Goal: Task Accomplishment & Management: Manage account settings

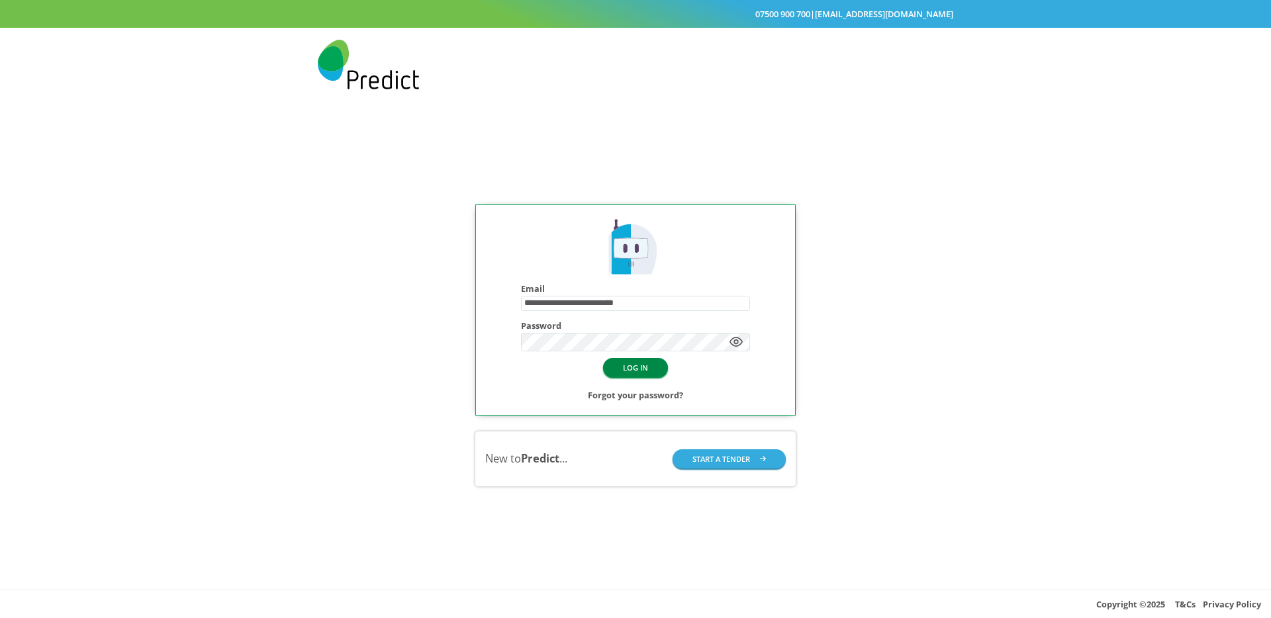
click at [630, 371] on button "LOG IN" at bounding box center [635, 367] width 65 height 19
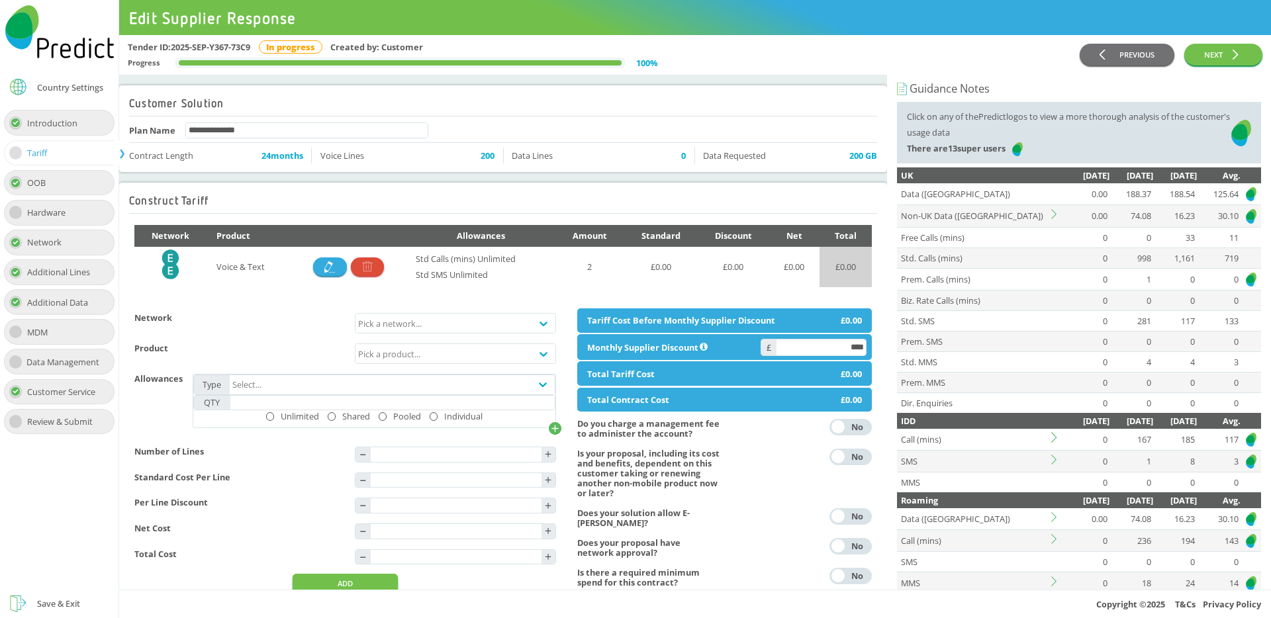
click at [1053, 212] on icon at bounding box center [1057, 214] width 10 height 10
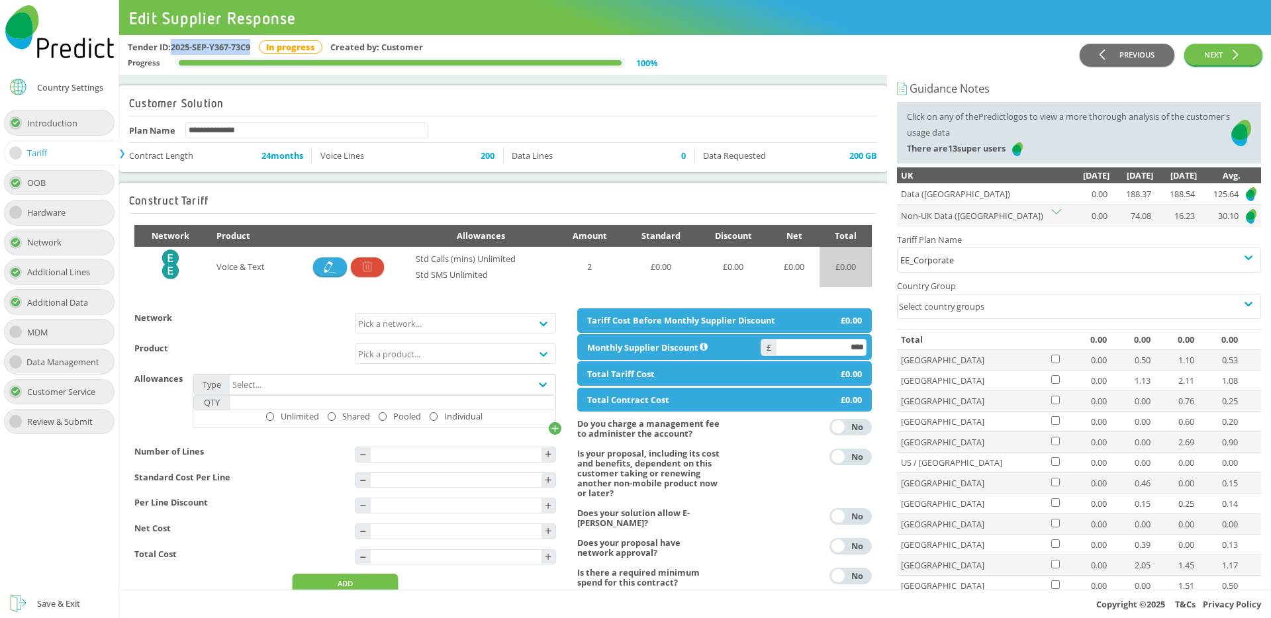
drag, startPoint x: 259, startPoint y: 46, endPoint x: 173, endPoint y: 46, distance: 86.1
click at [173, 46] on div "Tender ID: 2025-SEP-Y367-73C9 In progress Created by: Customer" at bounding box center [604, 47] width 953 height 16
copy div "2025-SEP-Y367-73C9"
click at [907, 401] on td "[GEOGRAPHIC_DATA]" at bounding box center [973, 401] width 152 height 21
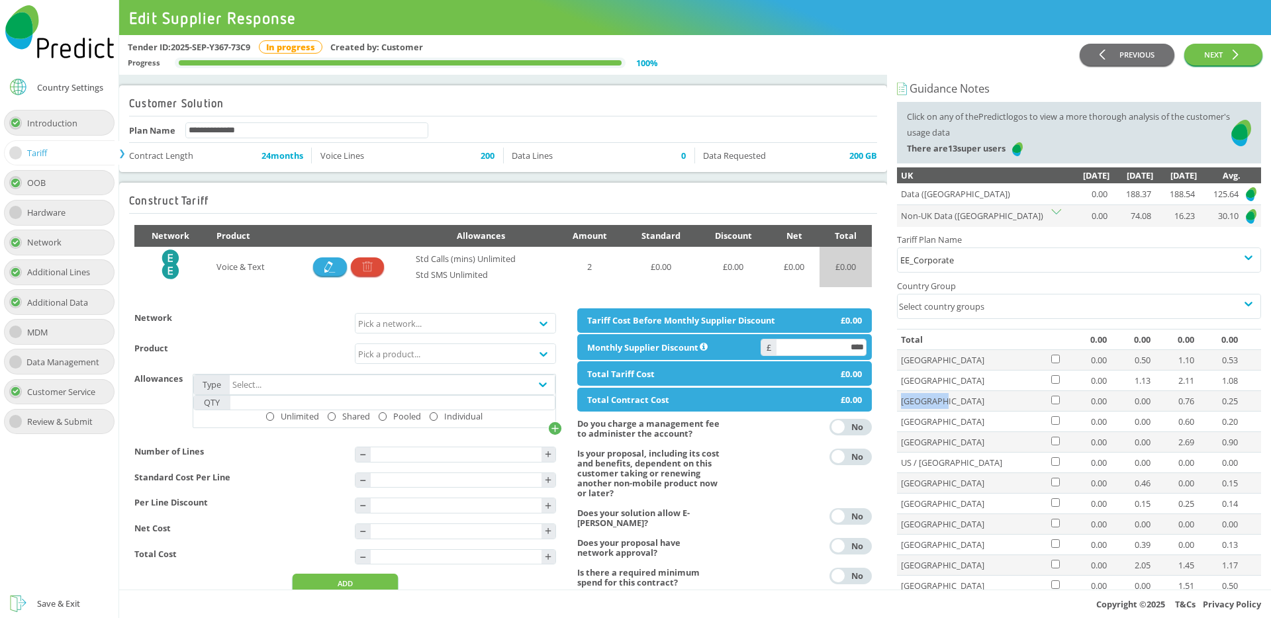
copy td "[GEOGRAPHIC_DATA]"
click at [914, 443] on td "UAE" at bounding box center [973, 442] width 152 height 21
copy td "UAE"
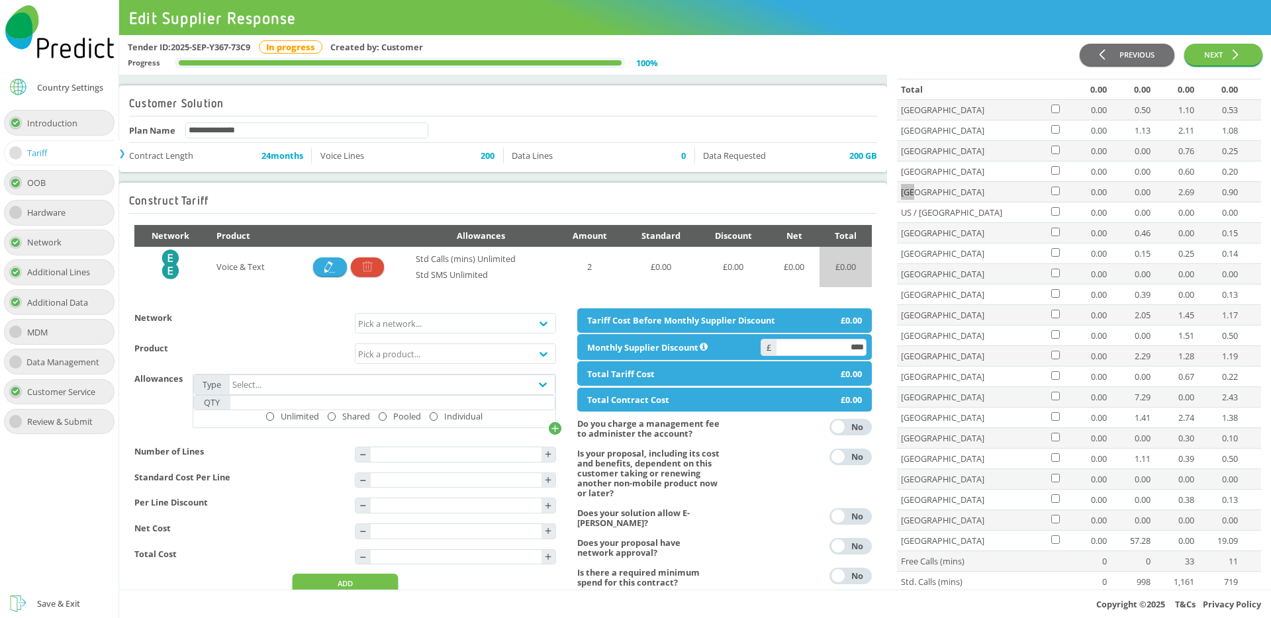
scroll to position [257, 0]
click at [911, 248] on td "[GEOGRAPHIC_DATA]" at bounding box center [973, 246] width 152 height 21
copy td "[GEOGRAPHIC_DATA]"
click at [916, 309] on td "[GEOGRAPHIC_DATA]" at bounding box center [973, 308] width 152 height 21
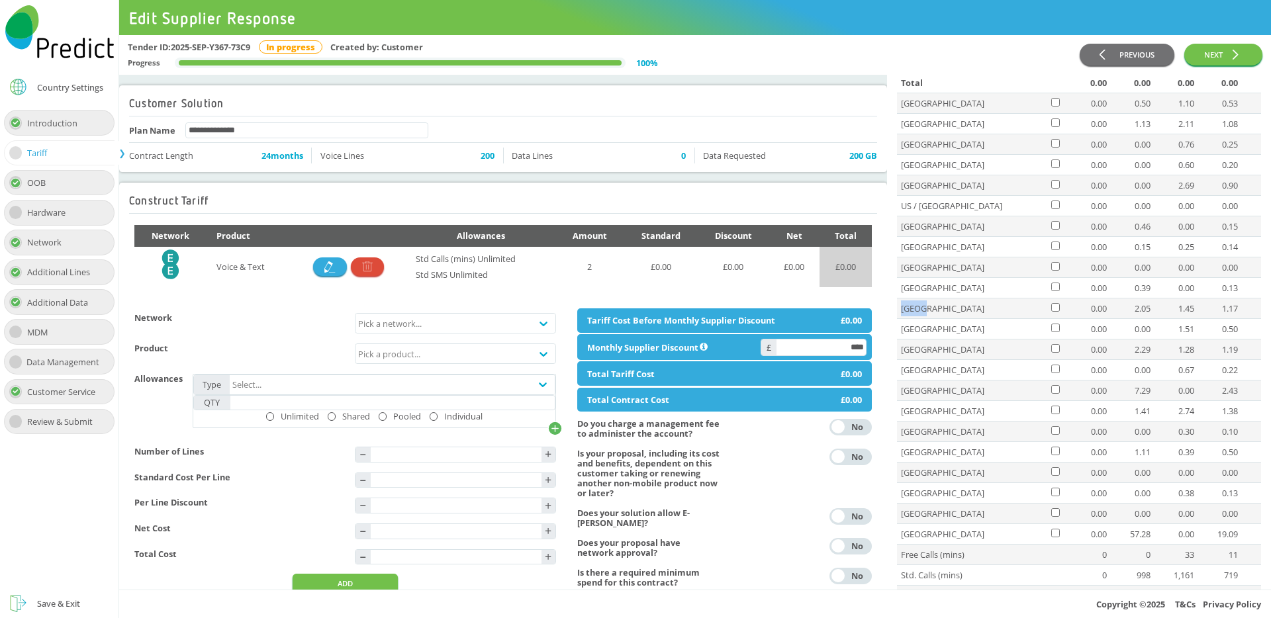
click at [916, 309] on td "[GEOGRAPHIC_DATA]" at bounding box center [973, 308] width 152 height 21
copy td "[GEOGRAPHIC_DATA]"
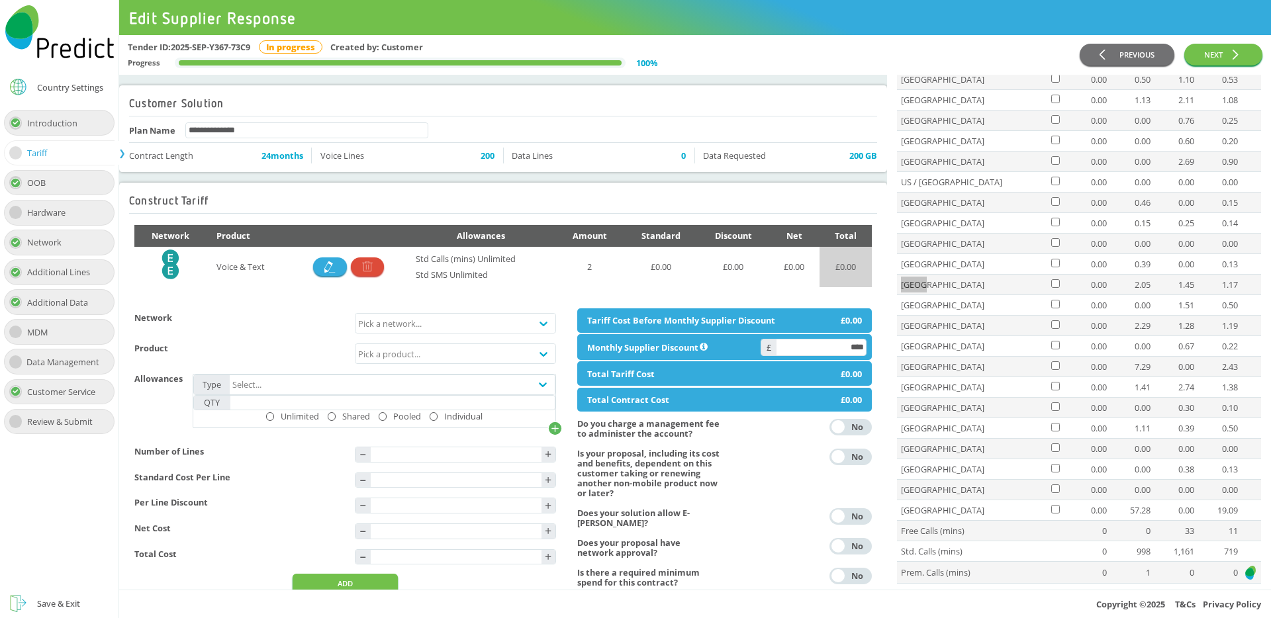
scroll to position [326, 0]
click at [917, 322] on td "[GEOGRAPHIC_DATA]" at bounding box center [973, 321] width 152 height 21
copy td "[GEOGRAPHIC_DATA]"
click at [935, 405] on td "[GEOGRAPHIC_DATA]" at bounding box center [973, 403] width 152 height 21
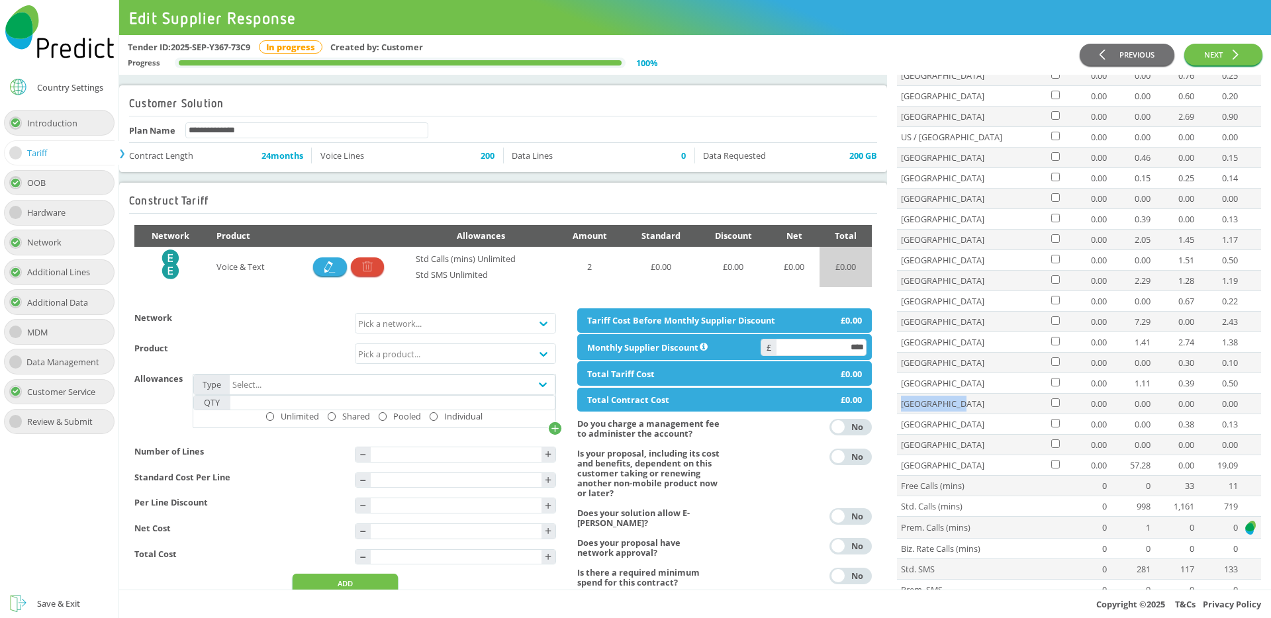
click at [935, 405] on td "[GEOGRAPHIC_DATA]" at bounding box center [973, 403] width 152 height 21
copy td "[GEOGRAPHIC_DATA]"
drag, startPoint x: 939, startPoint y: 364, endPoint x: 903, endPoint y: 364, distance: 36.4
click at [903, 364] on td "[GEOGRAPHIC_DATA]" at bounding box center [973, 362] width 152 height 21
copy td "[GEOGRAPHIC_DATA]"
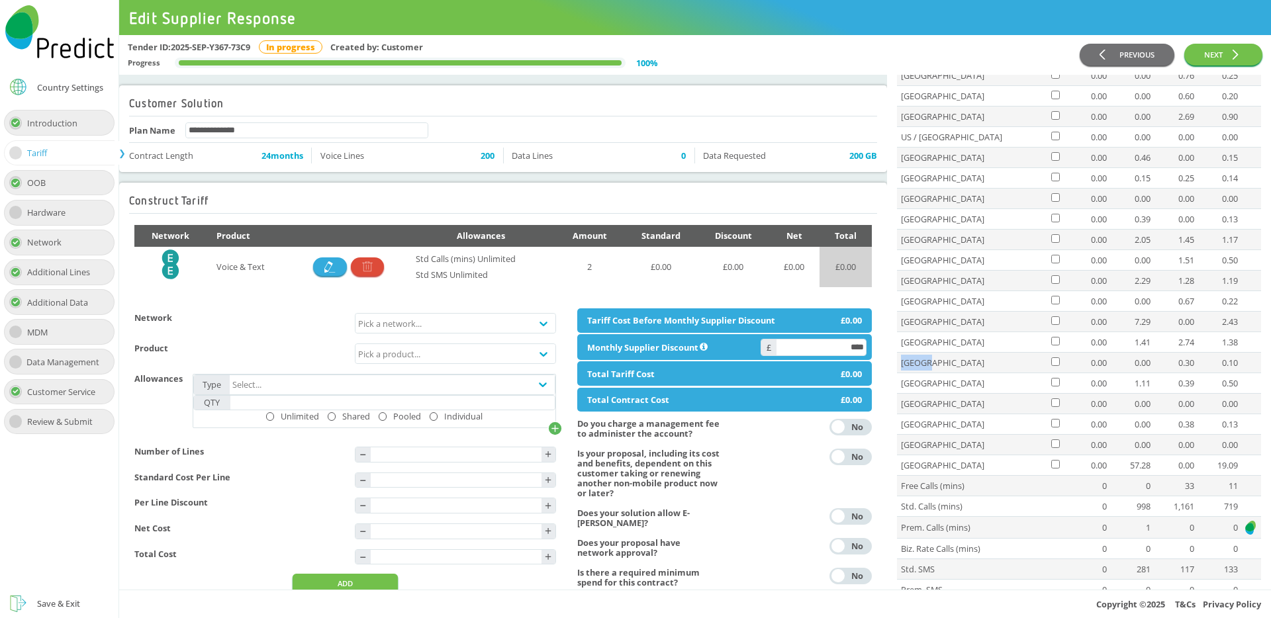
click at [913, 425] on td "[GEOGRAPHIC_DATA]" at bounding box center [973, 424] width 152 height 21
copy td "[GEOGRAPHIC_DATA]"
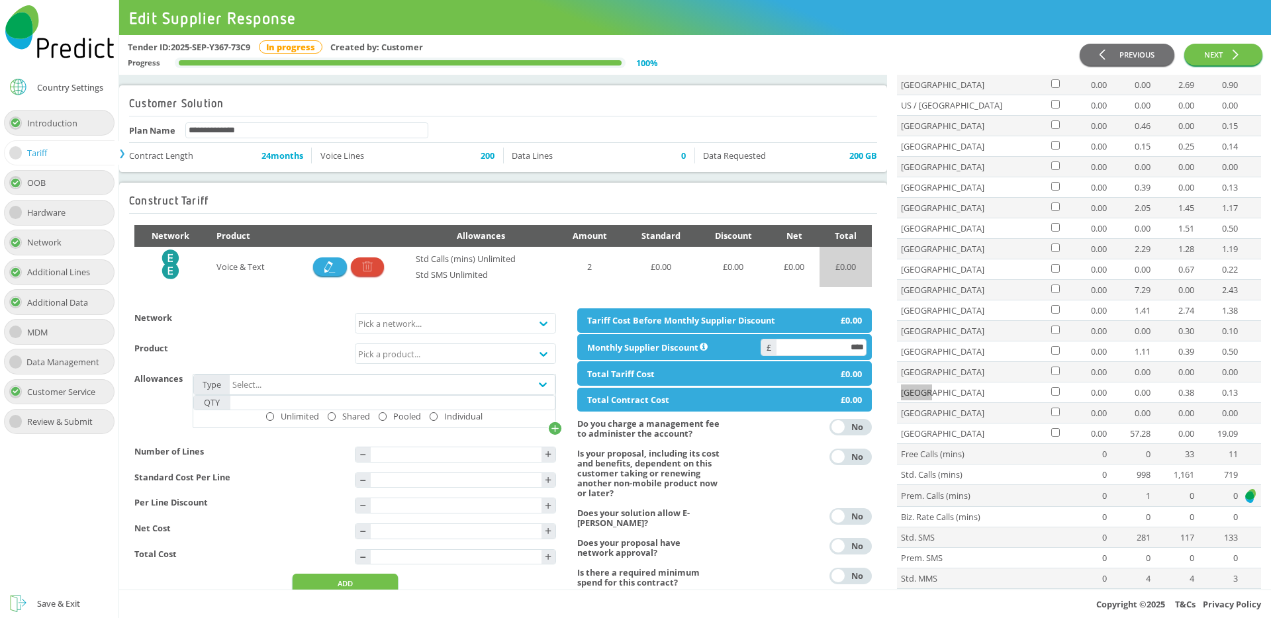
scroll to position [360, 0]
click at [920, 429] on td "[GEOGRAPHIC_DATA]" at bounding box center [973, 431] width 152 height 21
copy td "[GEOGRAPHIC_DATA]"
click at [929, 351] on td "[GEOGRAPHIC_DATA]" at bounding box center [973, 349] width 152 height 21
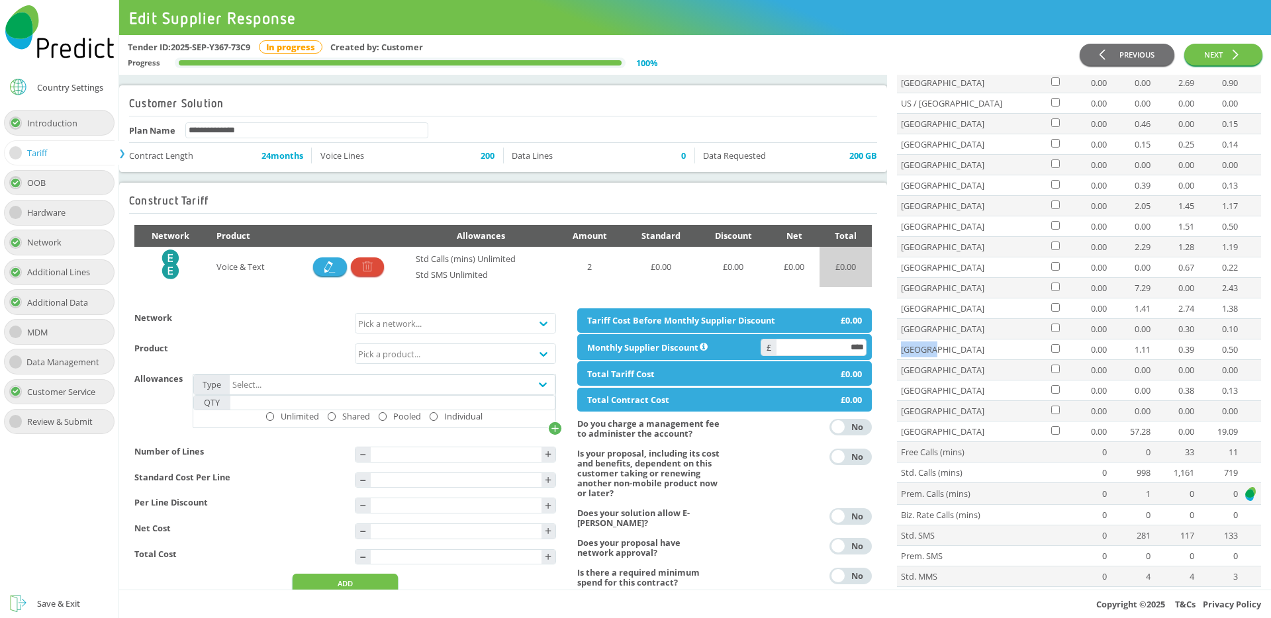
click at [929, 351] on td "[GEOGRAPHIC_DATA]" at bounding box center [973, 349] width 152 height 21
click at [914, 266] on td "[GEOGRAPHIC_DATA]" at bounding box center [973, 267] width 152 height 21
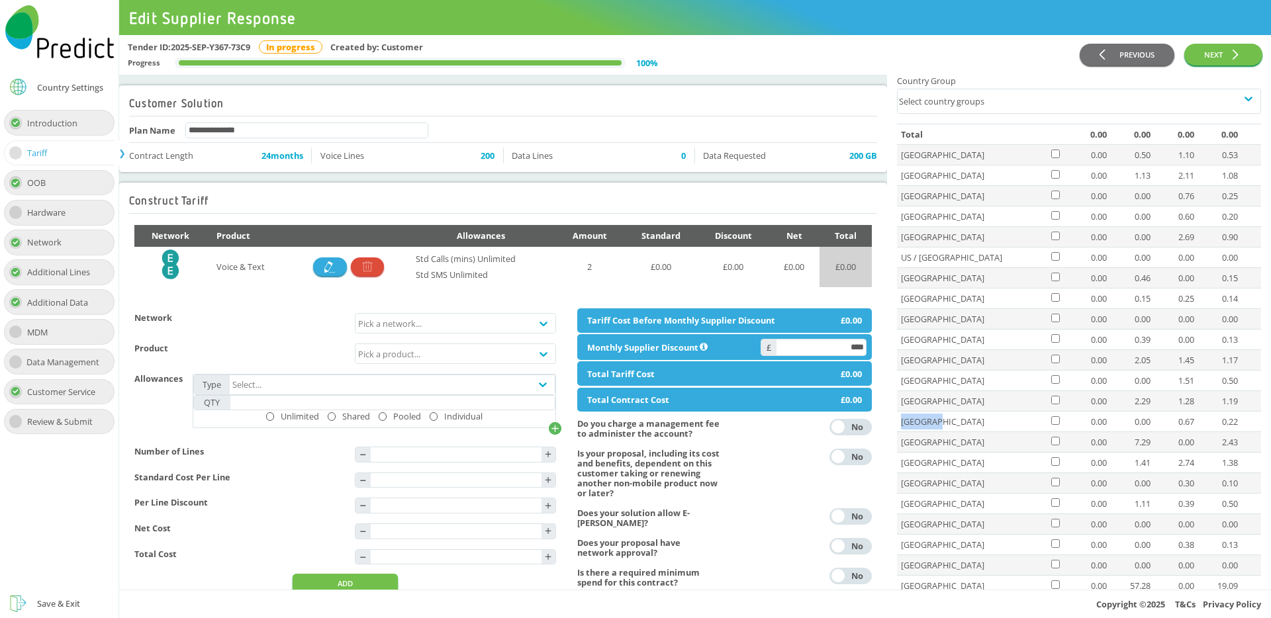
scroll to position [203, 0]
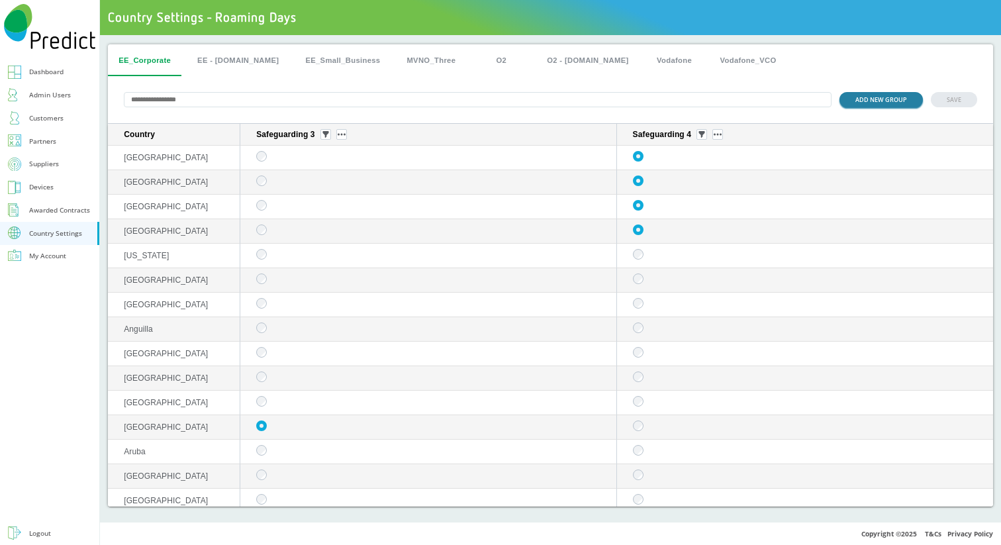
click at [869, 99] on button "ADD NEW GROUP" at bounding box center [881, 99] width 83 height 15
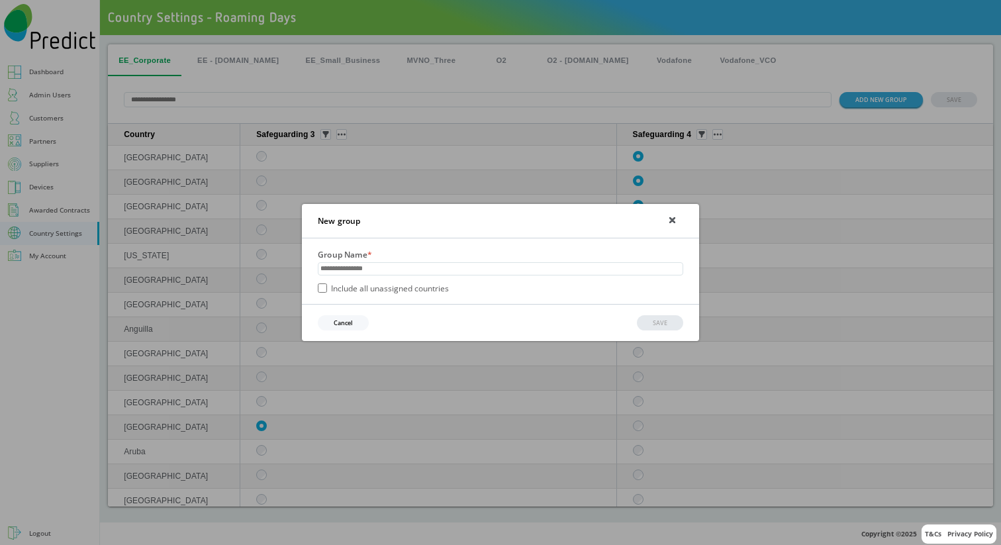
paste input "**********"
type input "**********"
click at [667, 318] on button "SAVE" at bounding box center [660, 322] width 46 height 15
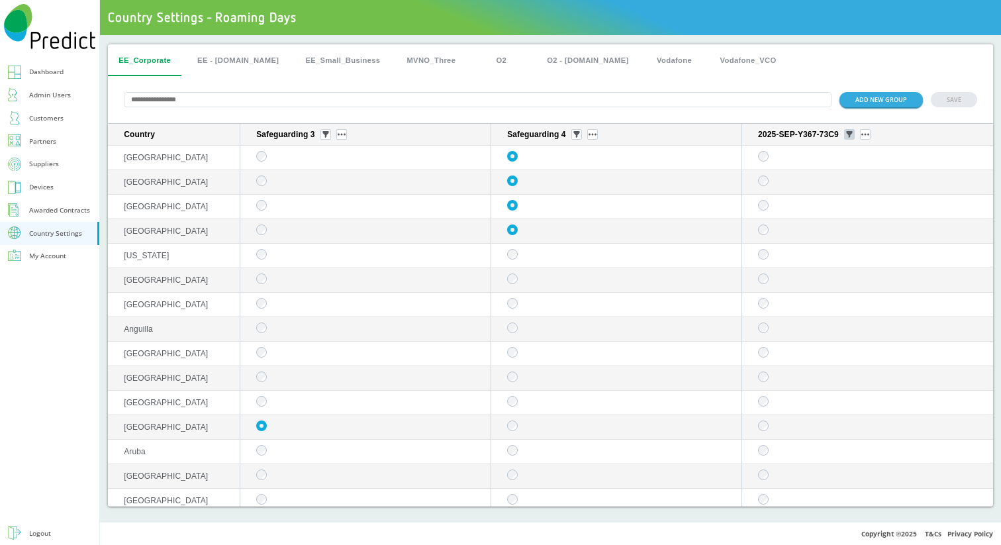
click at [846, 138] on img "sticky table" at bounding box center [849, 134] width 7 height 7
click at [862, 136] on img "sticky table" at bounding box center [866, 134] width 8 height 3
click at [860, 155] on button "Edit group" at bounding box center [860, 155] width 52 height 14
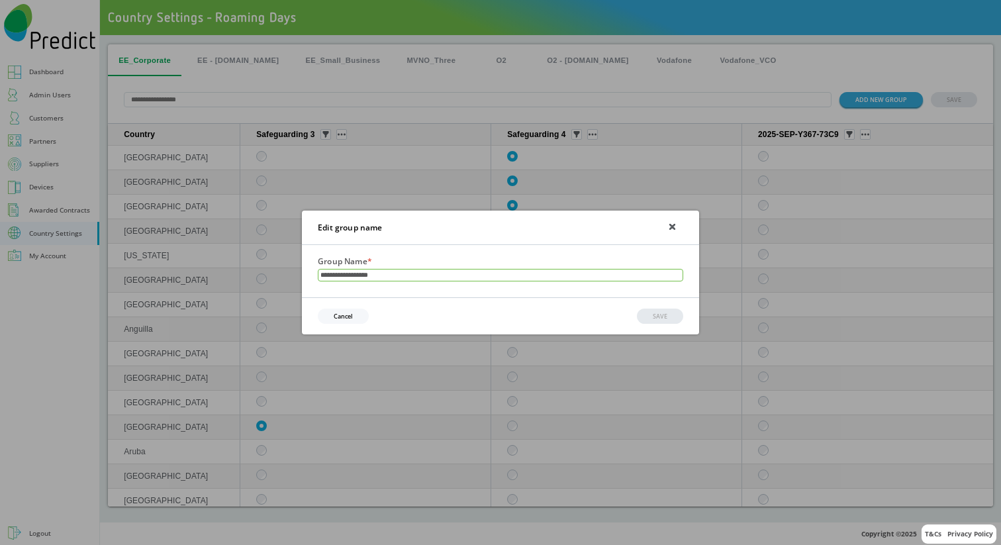
click at [366, 279] on input "**********" at bounding box center [501, 275] width 366 height 13
click at [394, 276] on input "**********" at bounding box center [501, 275] width 366 height 13
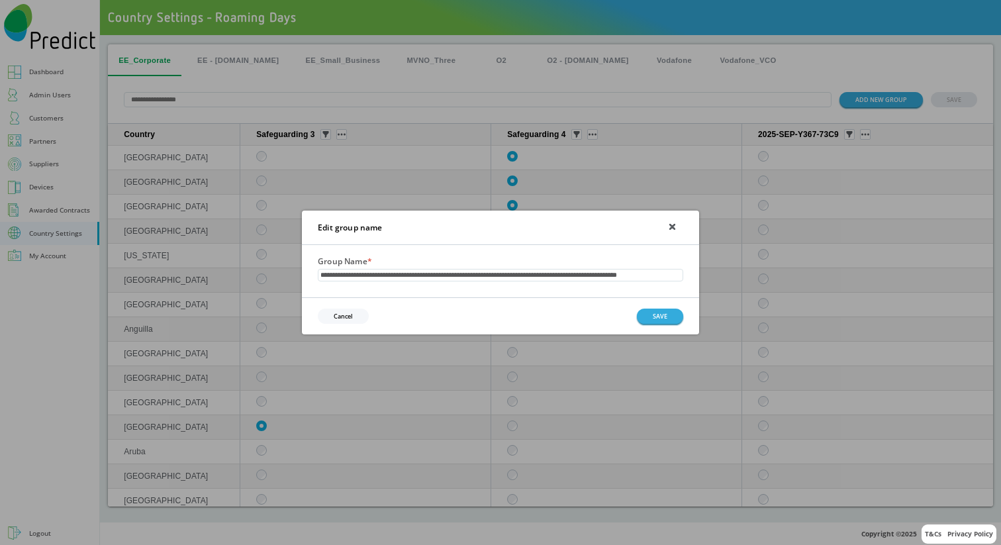
scroll to position [0, 35]
type input "**********"
click at [672, 319] on button "SAVE" at bounding box center [660, 316] width 46 height 15
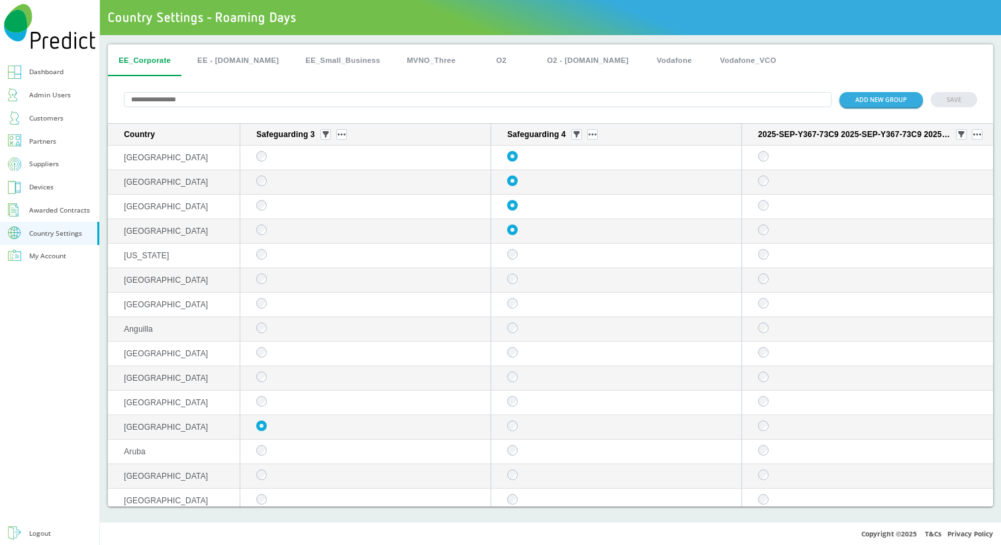
click at [456, 103] on input "text" at bounding box center [478, 99] width 708 height 15
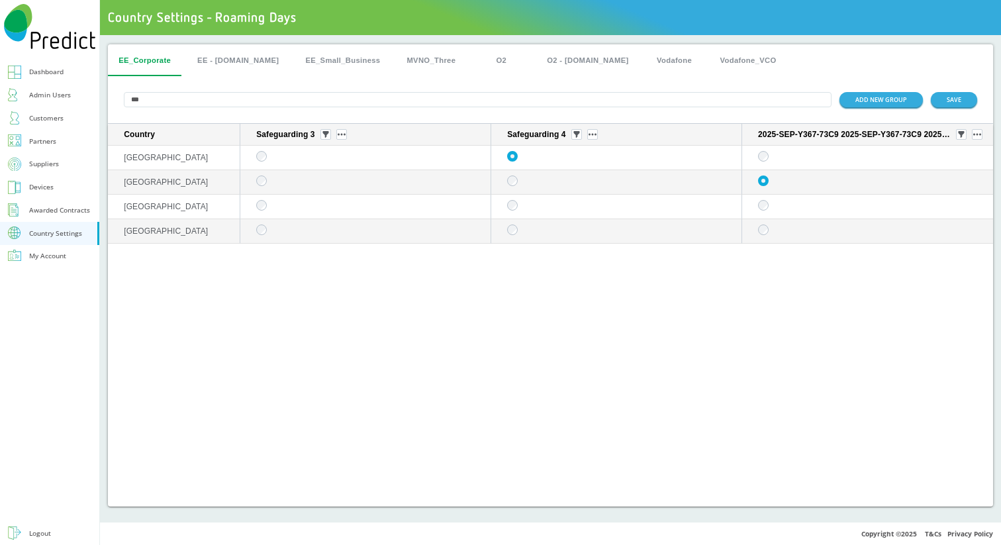
click at [388, 101] on input "***" at bounding box center [478, 99] width 708 height 15
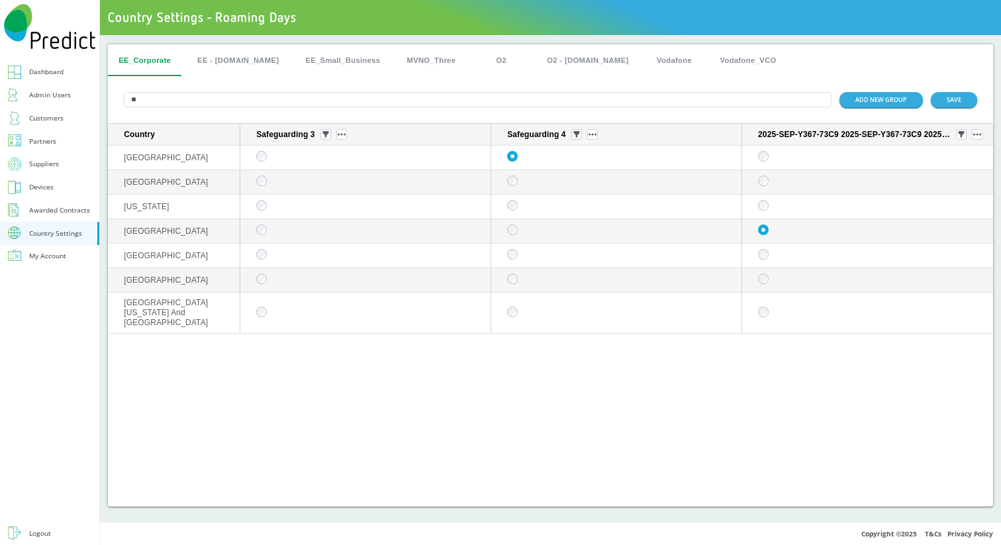
type input "*"
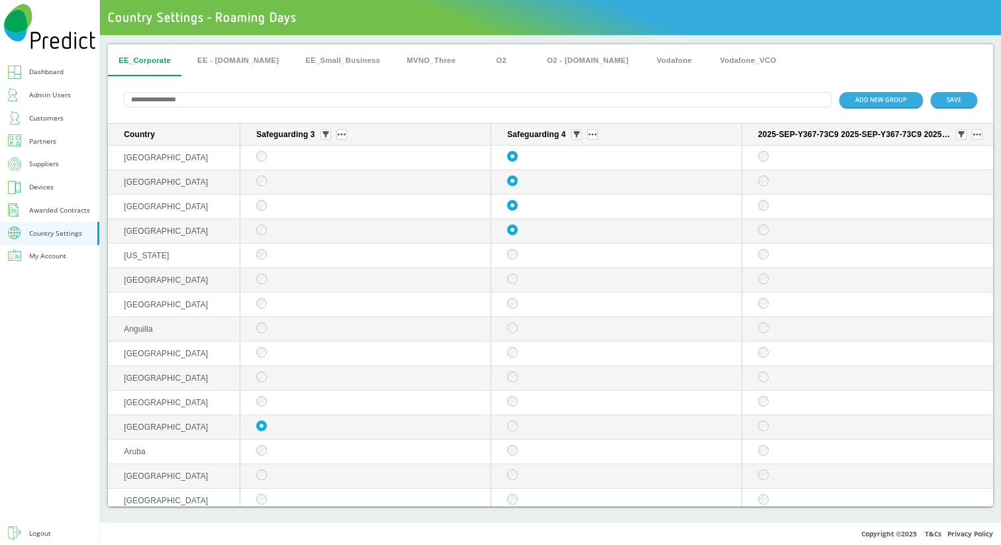
click at [276, 103] on input "text" at bounding box center [478, 99] width 708 height 15
paste input "*********"
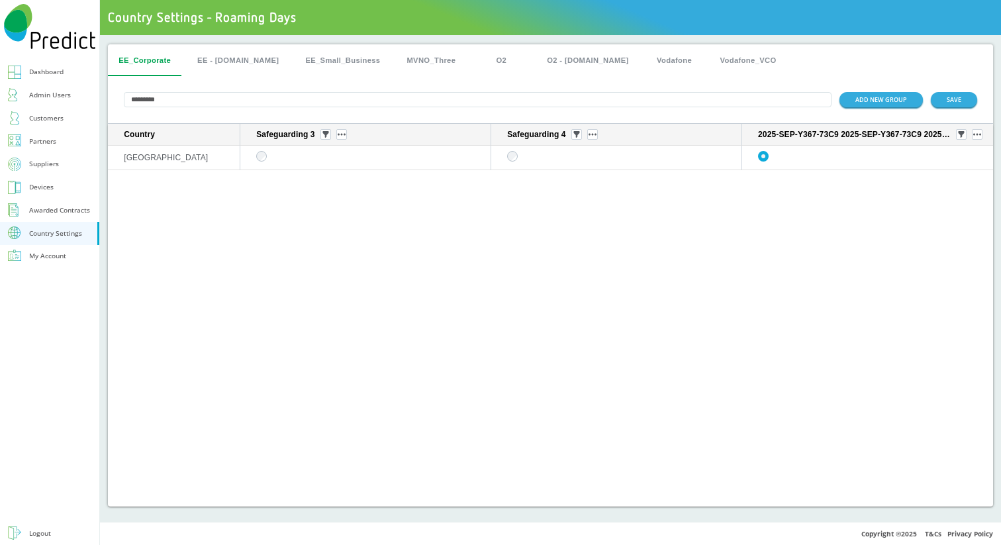
click at [319, 104] on input "*********" at bounding box center [478, 99] width 708 height 15
paste input "text"
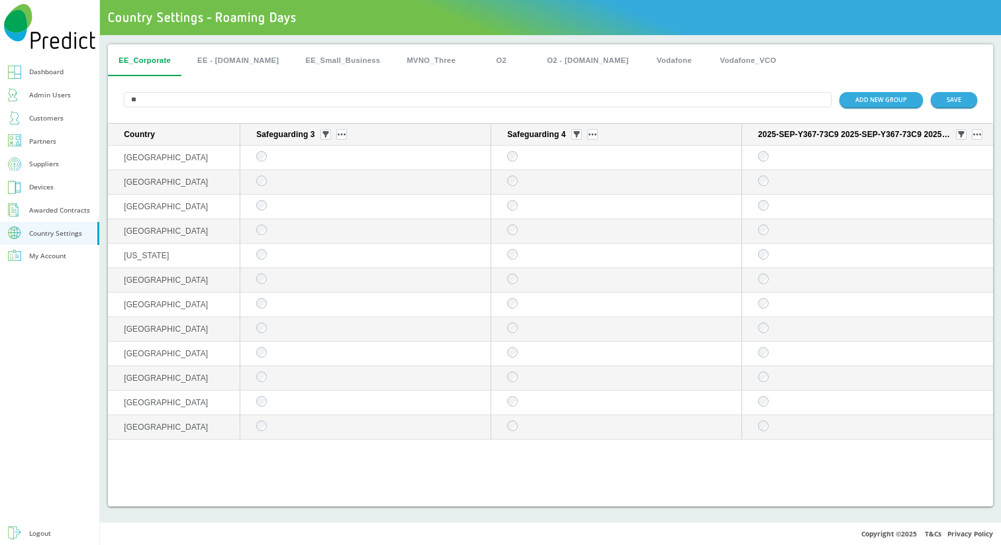
type input "*"
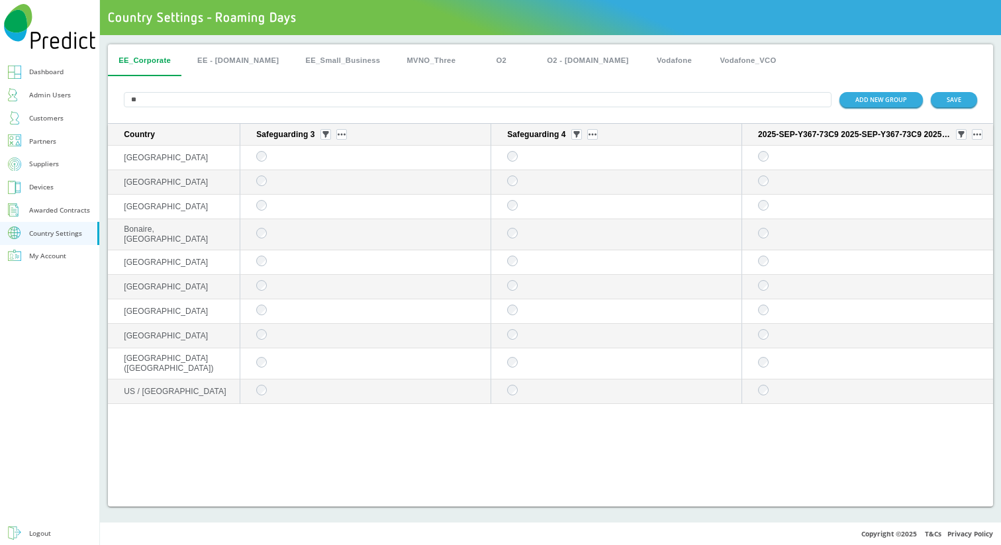
click at [222, 93] on input "**" at bounding box center [478, 99] width 708 height 15
paste input "****"
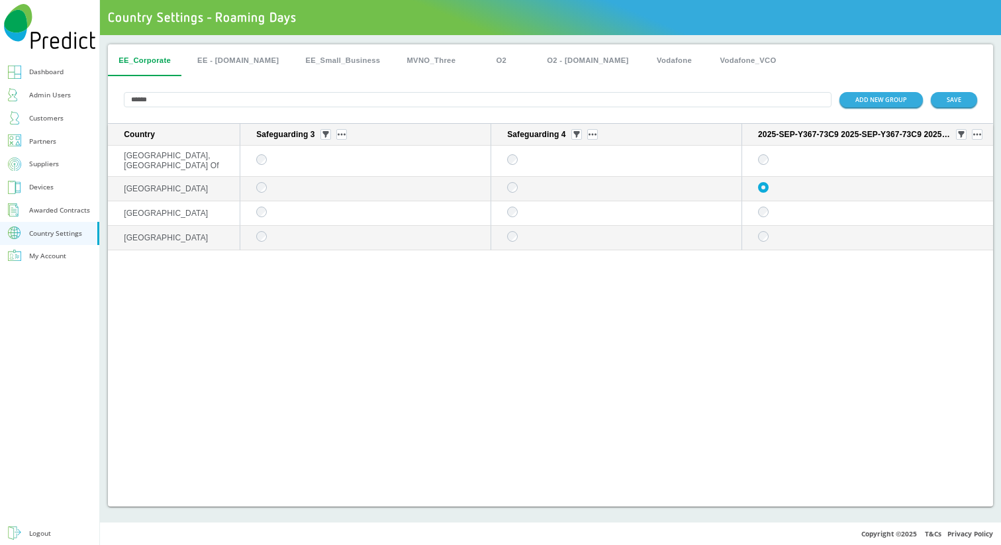
click at [277, 106] on input "******" at bounding box center [478, 99] width 708 height 15
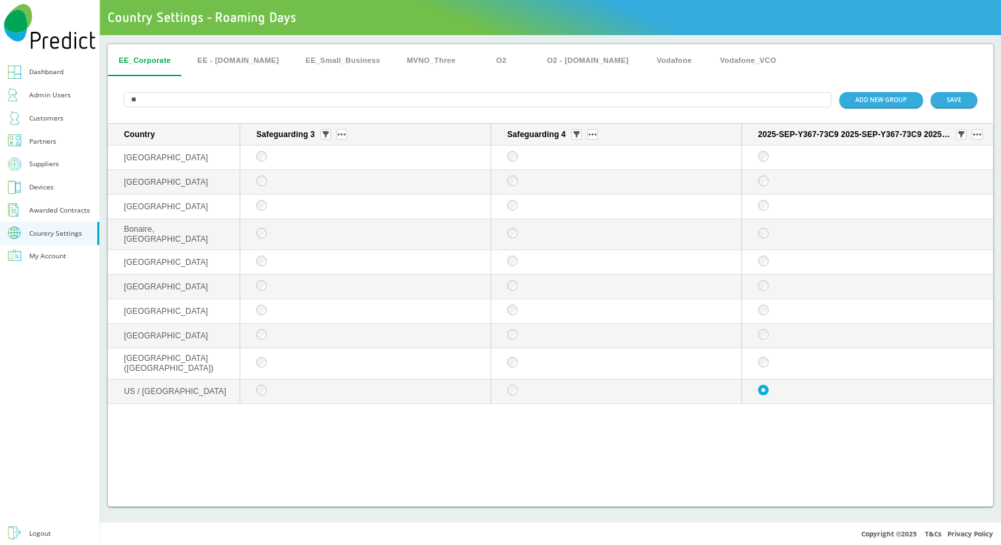
click at [204, 104] on input "**" at bounding box center [478, 99] width 708 height 15
paste input "***"
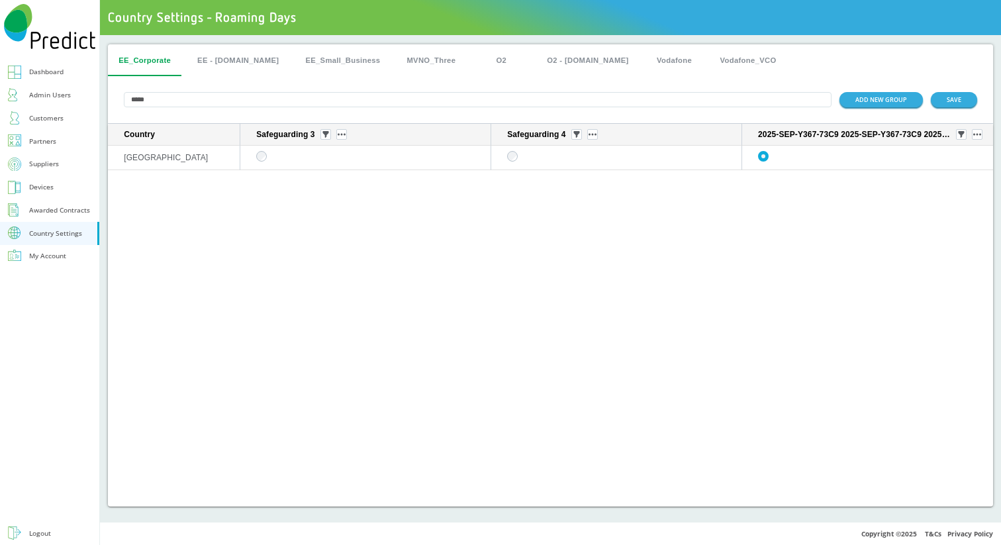
click at [183, 99] on input "*****" at bounding box center [478, 99] width 708 height 15
paste input "text"
click at [148, 101] on input "*****" at bounding box center [478, 99] width 708 height 15
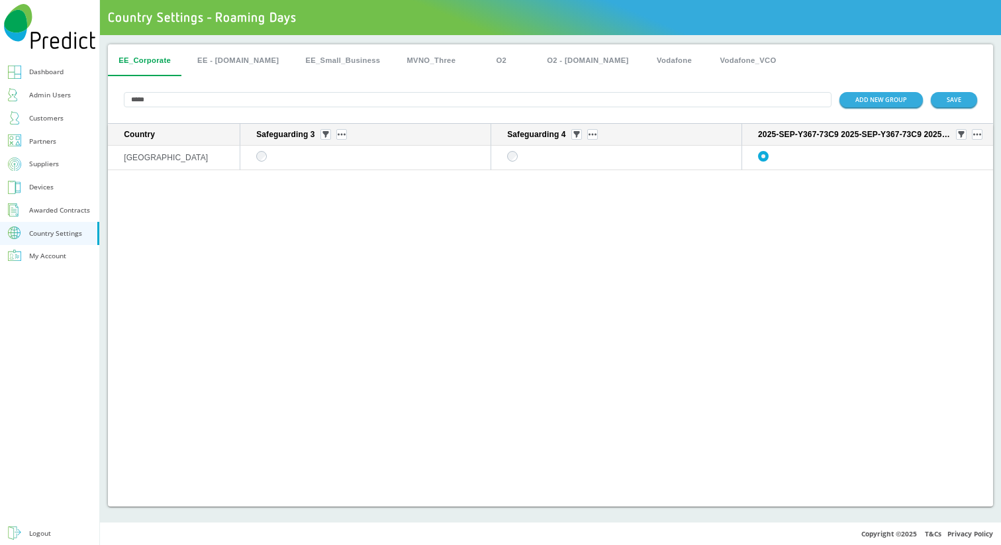
paste input "*"
click at [186, 106] on input "******" at bounding box center [478, 99] width 708 height 15
paste input "*******"
type input "**********"
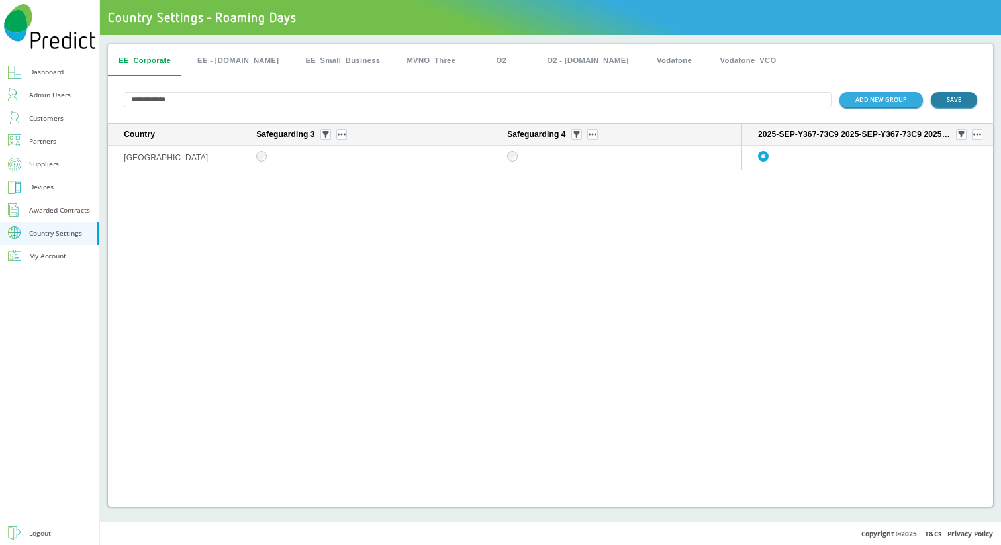
click at [953, 96] on button "SAVE" at bounding box center [954, 99] width 46 height 15
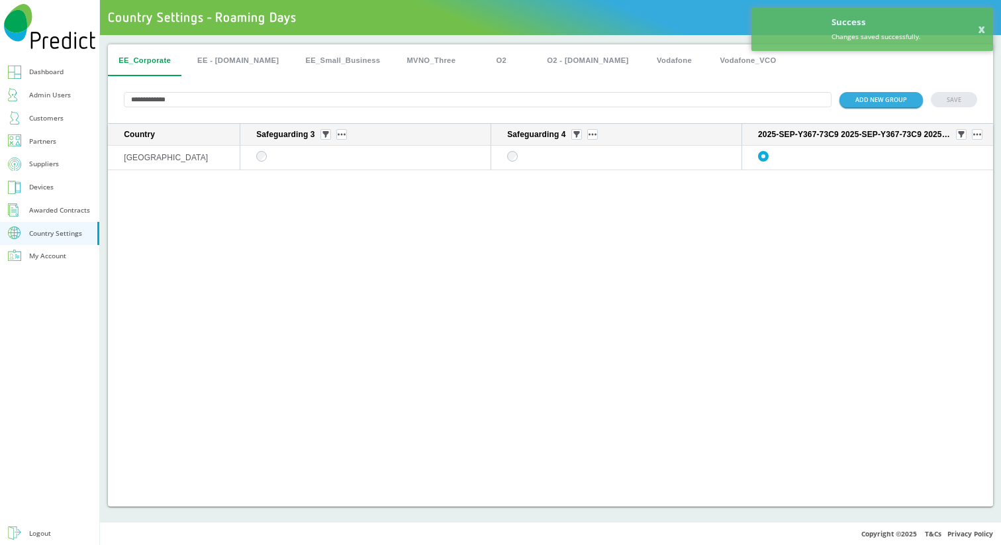
click at [524, 103] on input "**********" at bounding box center [478, 99] width 708 height 15
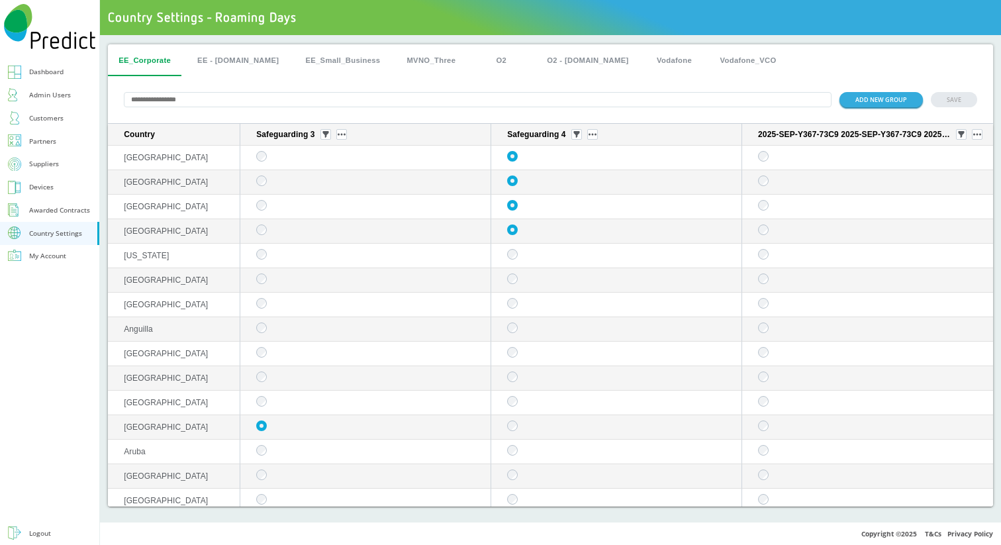
paste input "**********"
type input "**********"
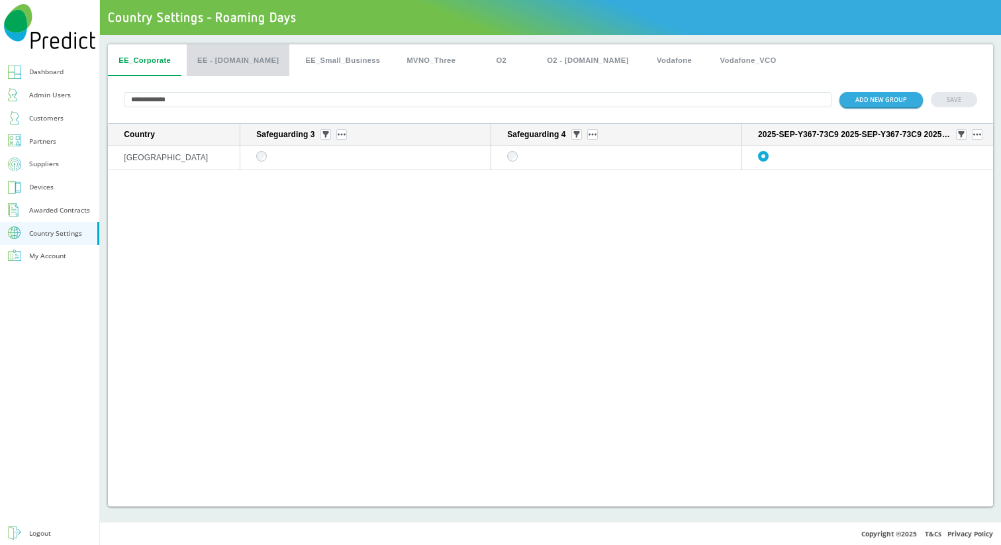
click at [241, 58] on button "EE - Plan.com" at bounding box center [238, 60] width 103 height 32
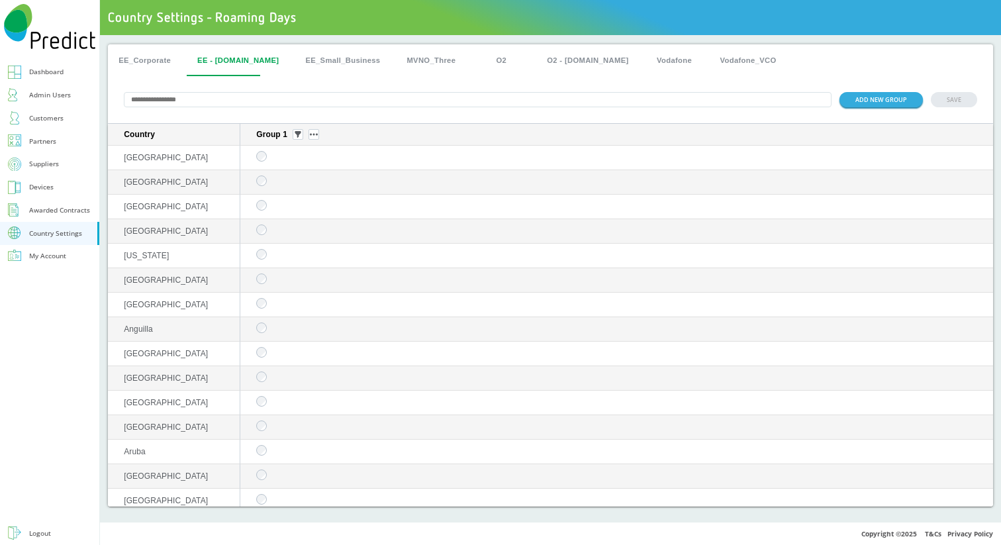
click at [162, 64] on button "EE_Corporate" at bounding box center [145, 60] width 74 height 32
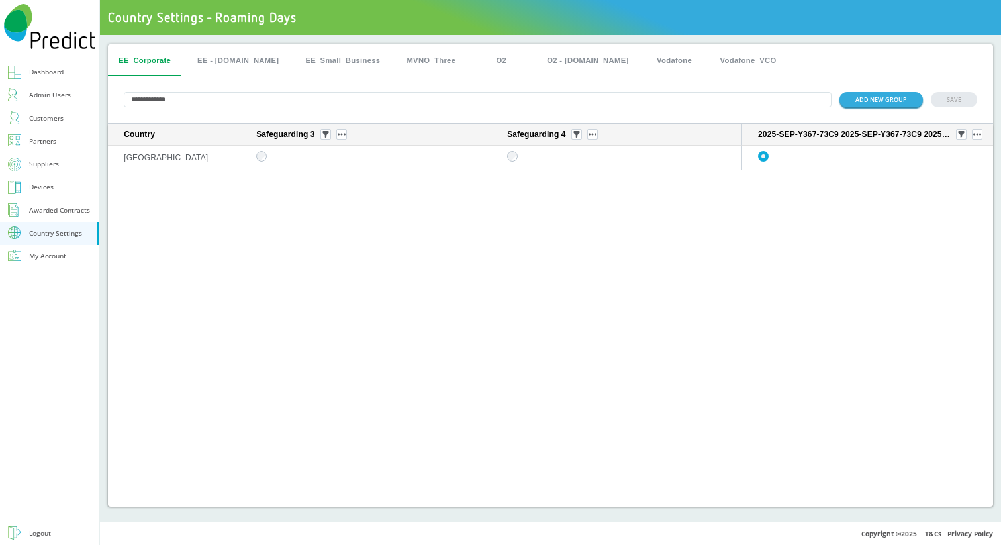
click at [206, 104] on input "**********" at bounding box center [478, 99] width 708 height 15
click at [232, 54] on button "EE - Plan.com" at bounding box center [238, 60] width 103 height 32
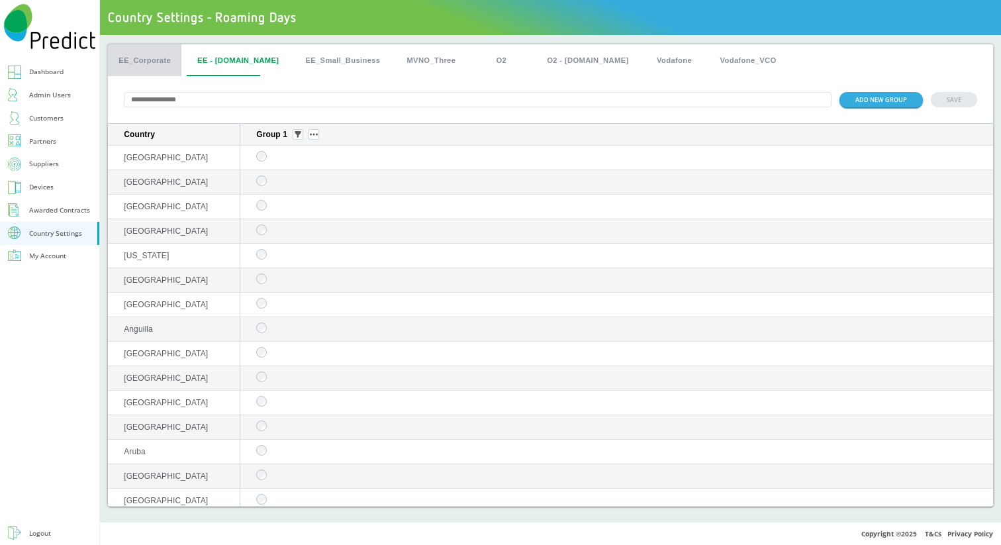
click at [156, 62] on button "EE_Corporate" at bounding box center [145, 60] width 74 height 32
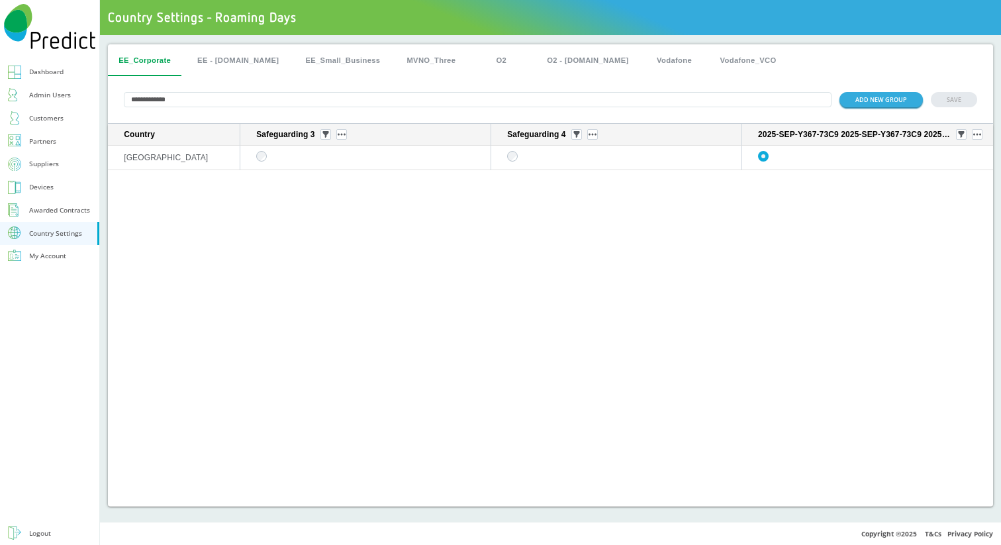
click at [283, 107] on input "**********" at bounding box center [478, 99] width 708 height 15
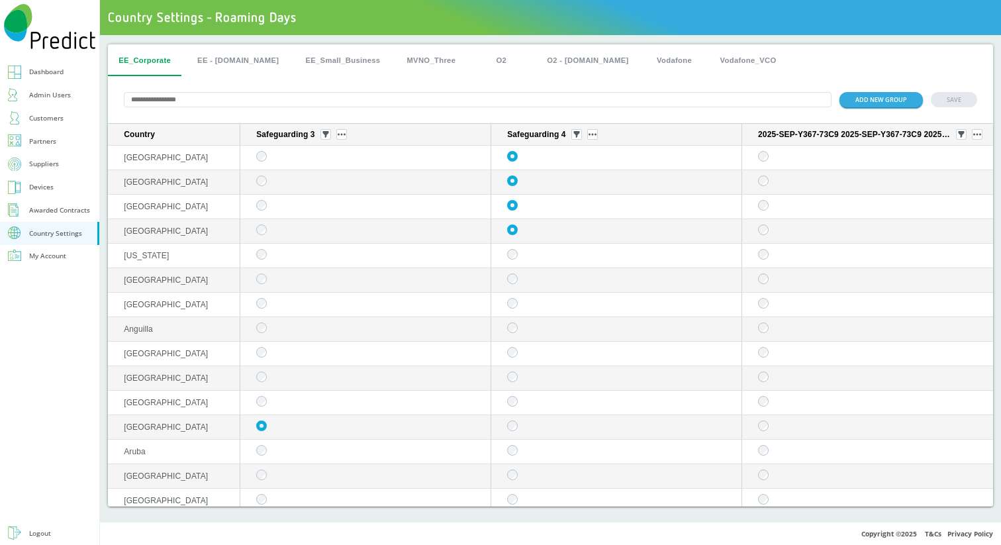
click at [232, 105] on input "text" at bounding box center [478, 99] width 708 height 15
paste input "**********"
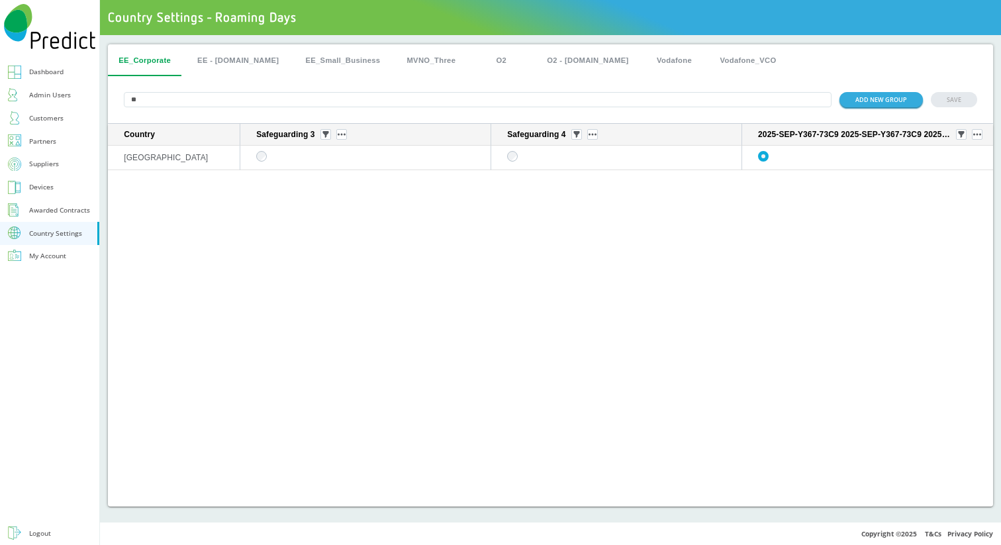
type input "*"
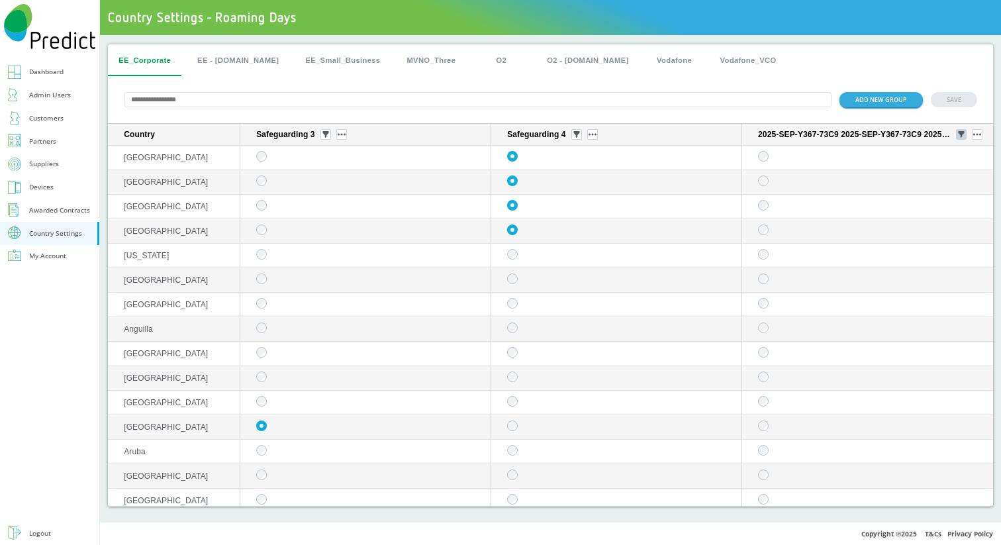
click at [958, 138] on img "sticky table" at bounding box center [961, 134] width 7 height 7
click at [941, 200] on div "Selected" at bounding box center [952, 204] width 57 height 18
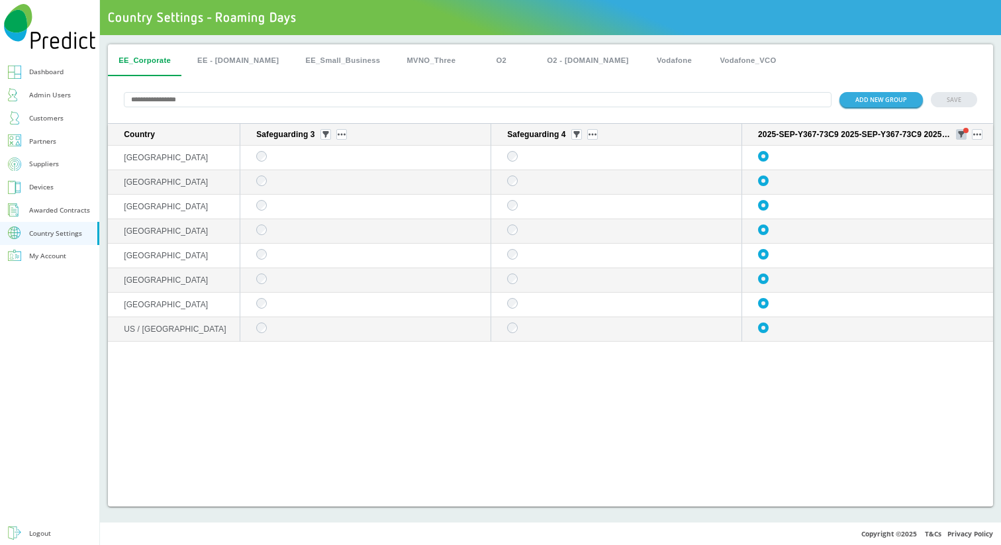
click at [962, 135] on img "sticky table" at bounding box center [961, 134] width 7 height 7
click at [954, 177] on div "All" at bounding box center [962, 181] width 57 height 18
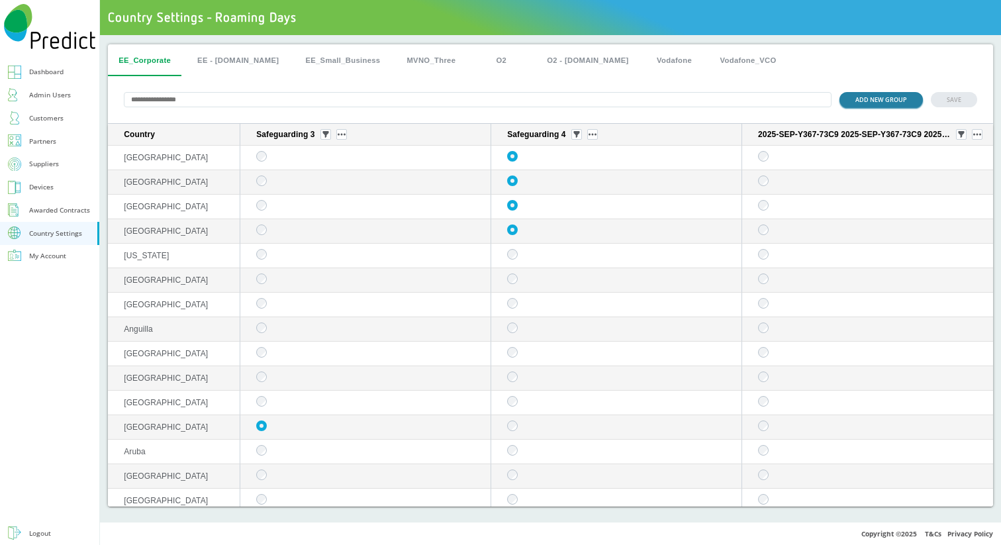
click at [901, 104] on button "ADD NEW GROUP" at bounding box center [881, 99] width 83 height 15
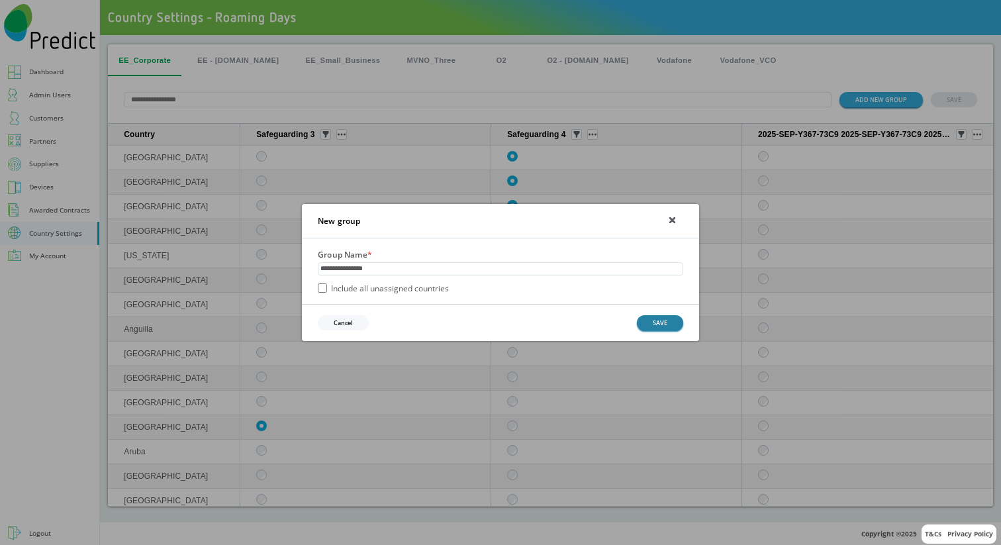
type input "**********"
click at [671, 318] on button "SAVE" at bounding box center [660, 322] width 46 height 15
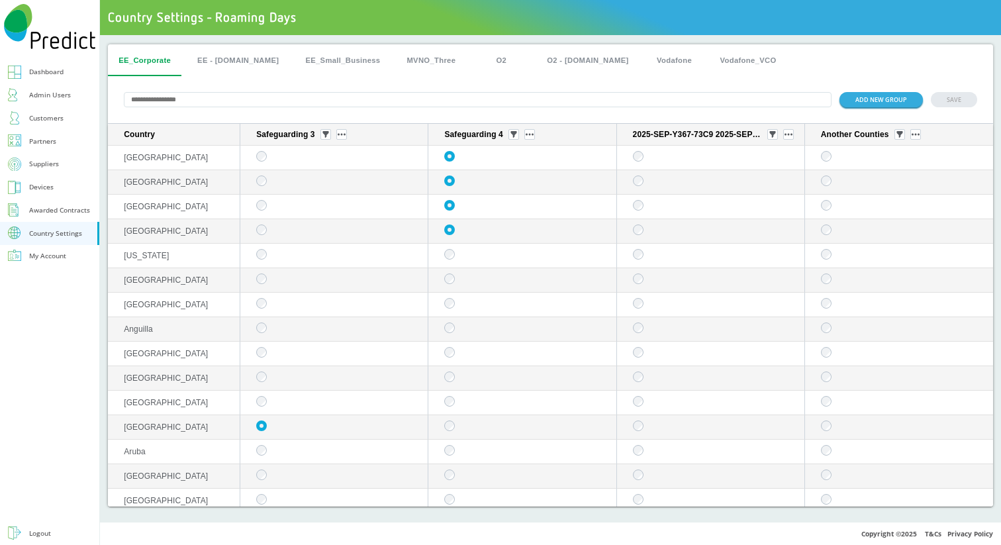
click at [344, 105] on input "text" at bounding box center [478, 99] width 708 height 15
paste input "******"
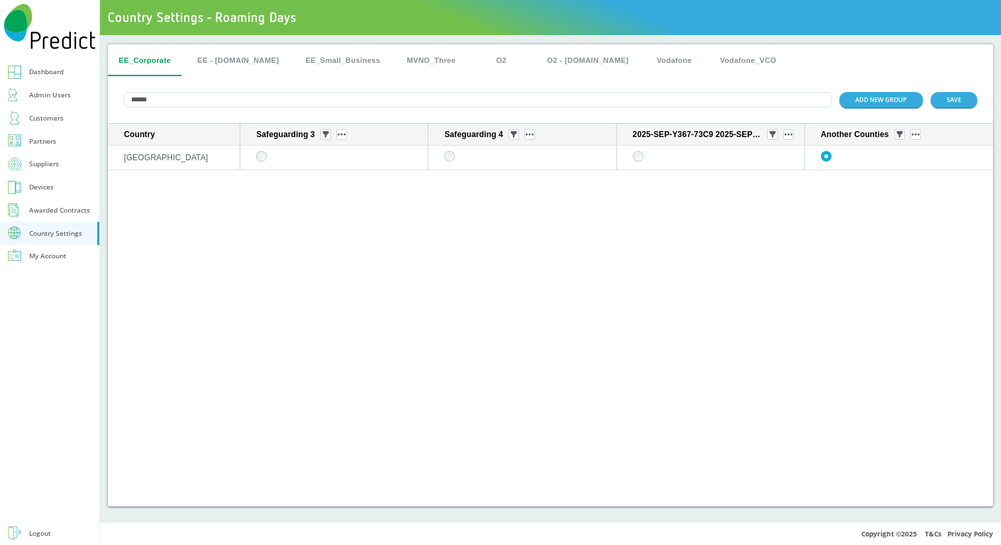
click at [152, 104] on input "******" at bounding box center [478, 99] width 708 height 15
paste input "text"
click at [287, 102] on input "******" at bounding box center [478, 99] width 708 height 15
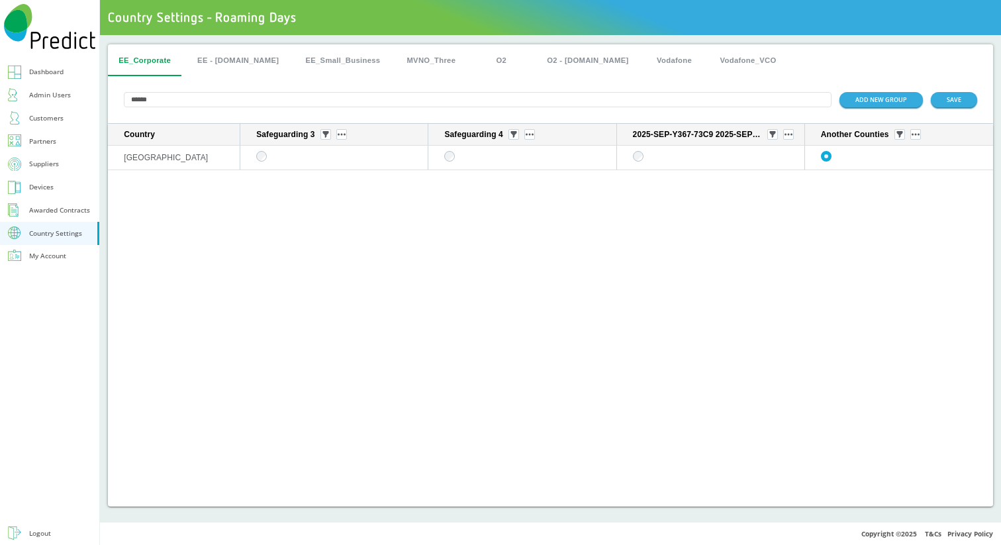
paste input "*****"
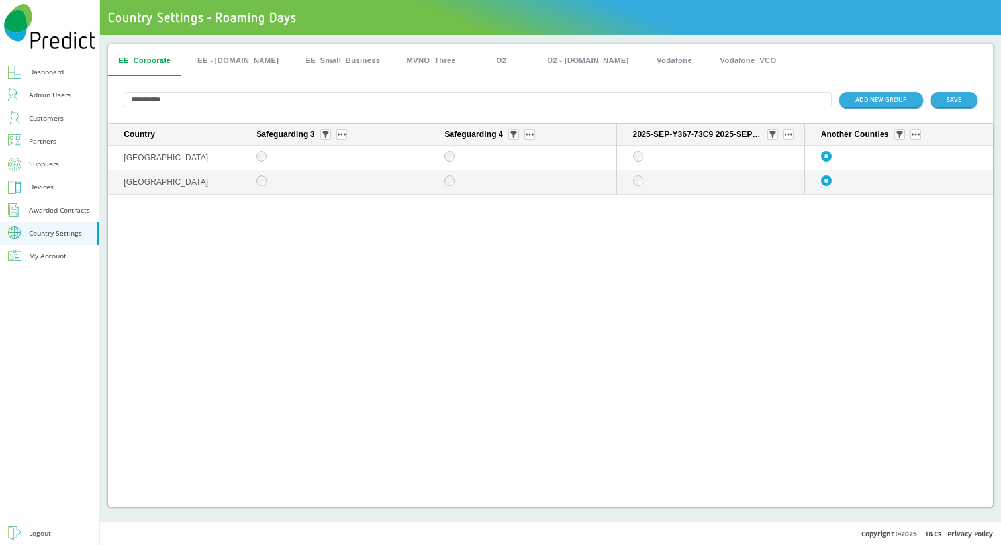
click at [296, 97] on input "**********" at bounding box center [478, 99] width 708 height 15
paste input "text"
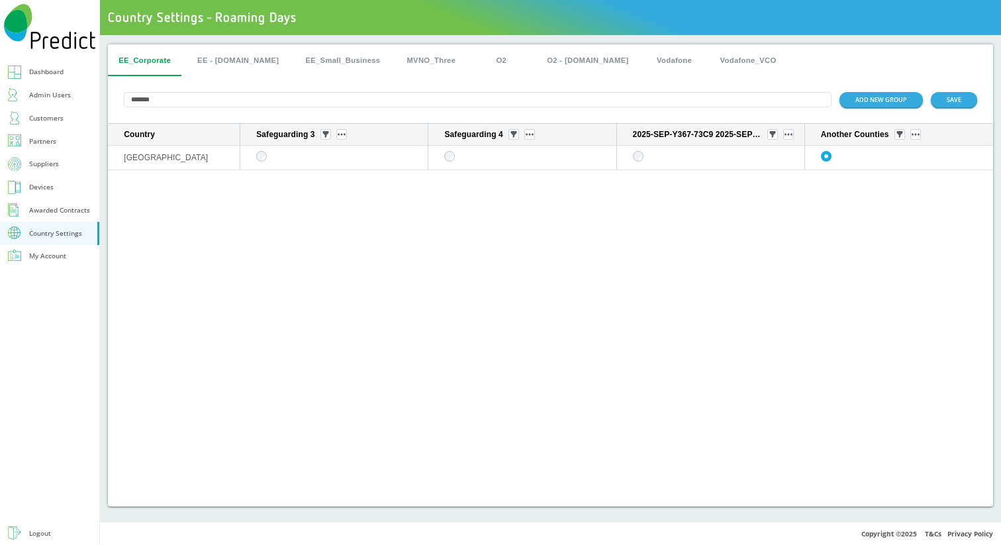
click at [278, 105] on input "*******" at bounding box center [478, 99] width 708 height 15
paste input "*"
type input "********"
click at [963, 103] on button "SAVE" at bounding box center [954, 99] width 46 height 15
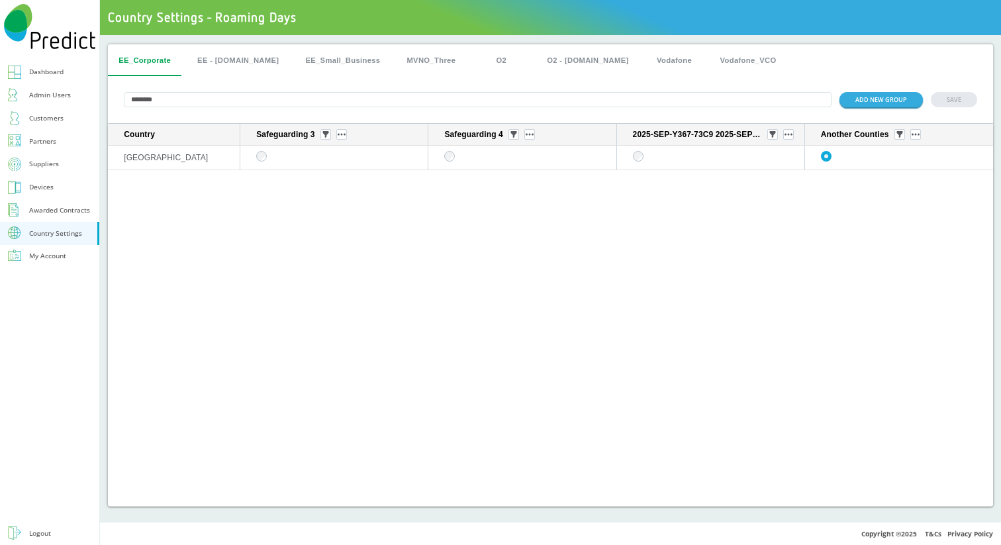
click at [571, 97] on input "********" at bounding box center [478, 99] width 708 height 15
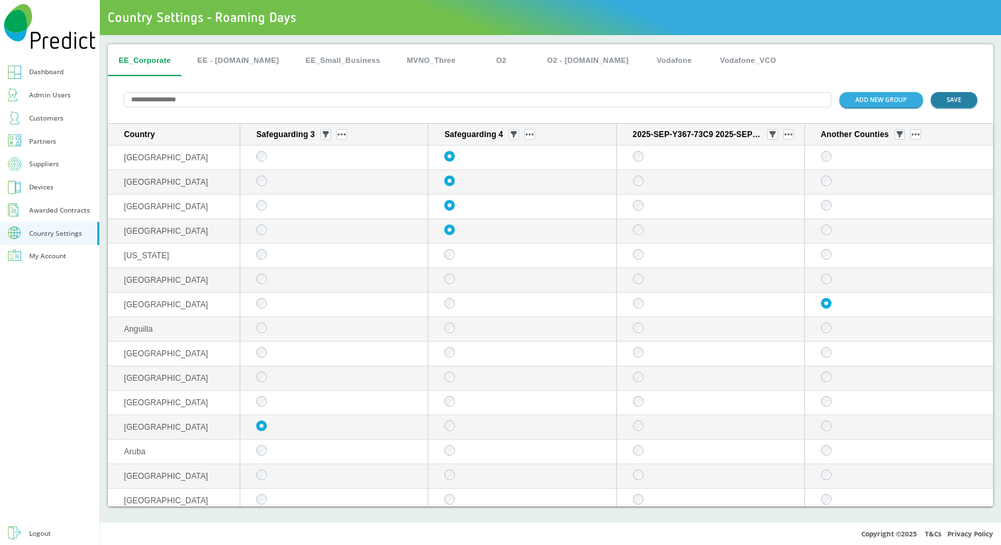
click at [949, 101] on button "SAVE" at bounding box center [954, 99] width 46 height 15
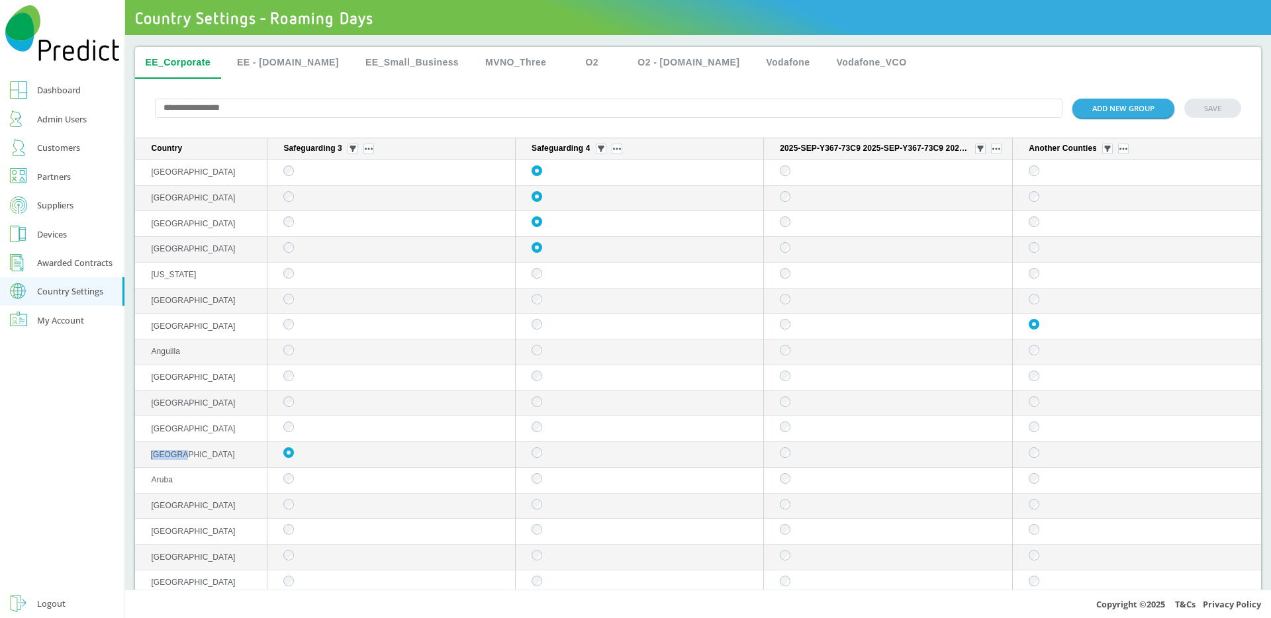
drag, startPoint x: 208, startPoint y: 456, endPoint x: 153, endPoint y: 450, distance: 55.3
click at [153, 450] on td "[GEOGRAPHIC_DATA]" at bounding box center [201, 455] width 132 height 26
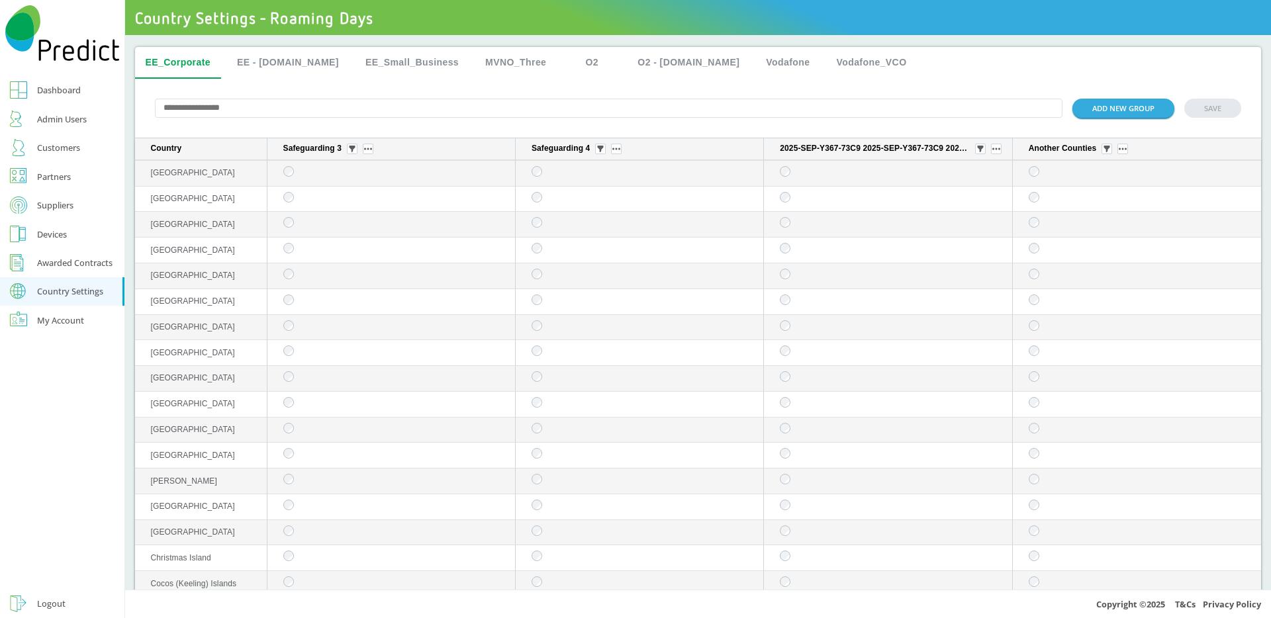
scroll to position [1431, 0]
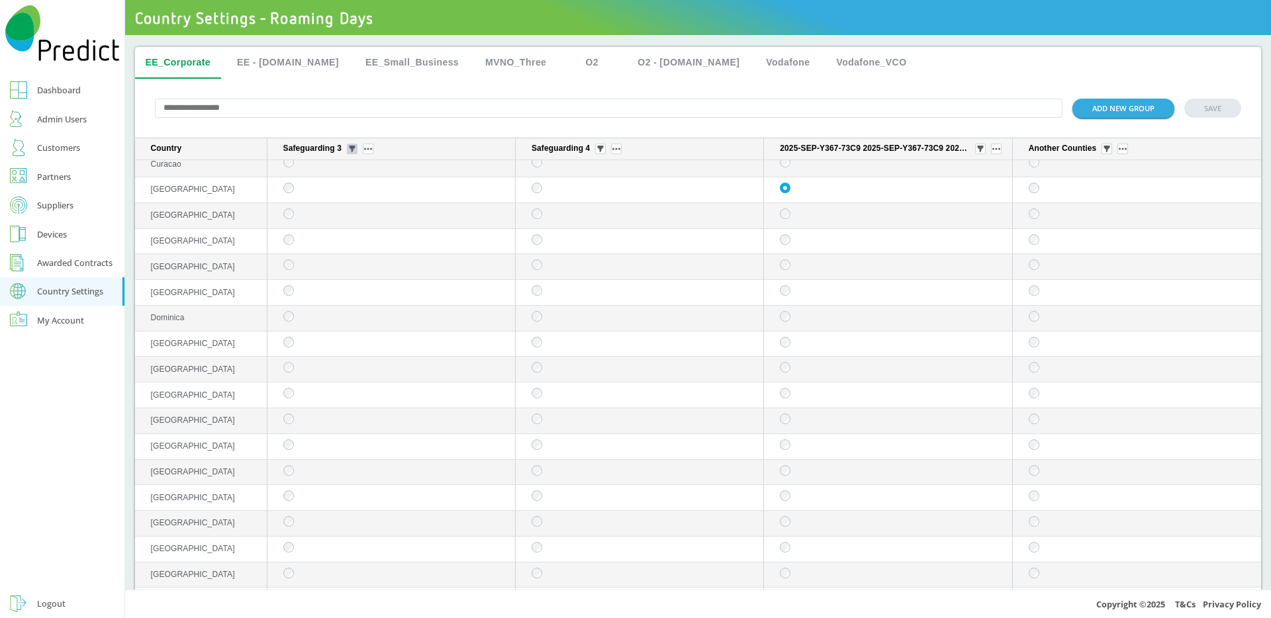
click at [354, 152] on img "sticky table" at bounding box center [352, 149] width 7 height 7
click at [354, 220] on div "Selected" at bounding box center [352, 224] width 65 height 21
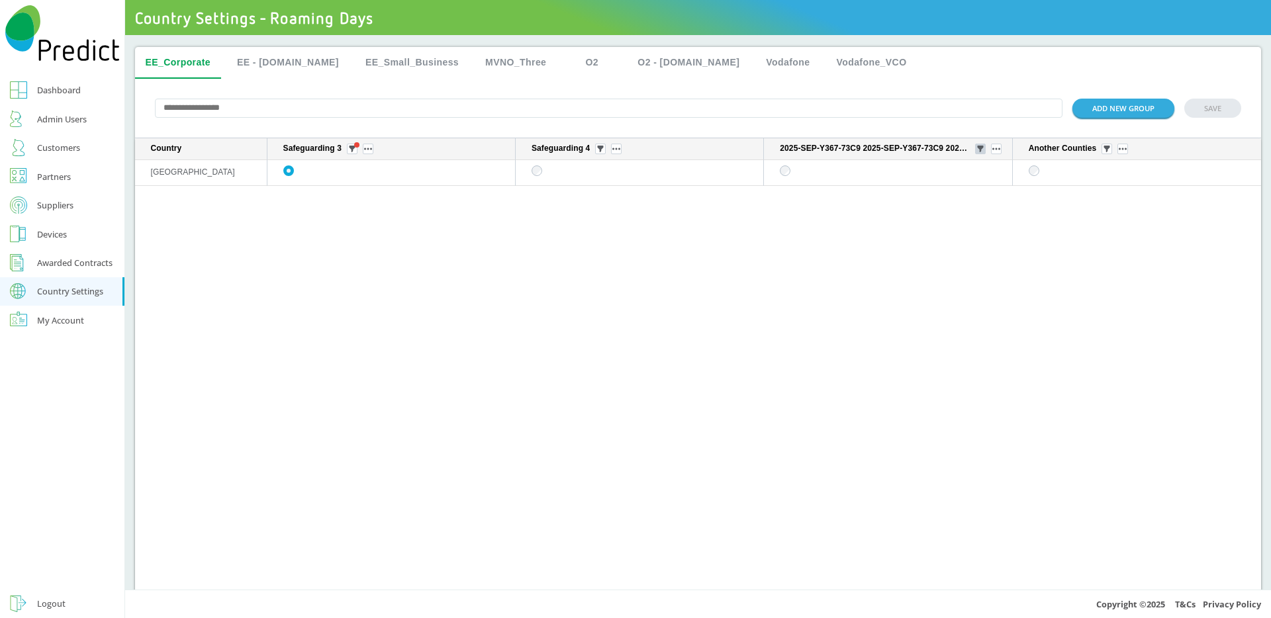
click at [977, 148] on img "sticky table" at bounding box center [980, 149] width 7 height 7
click at [958, 219] on div "Selected" at bounding box center [973, 224] width 65 height 21
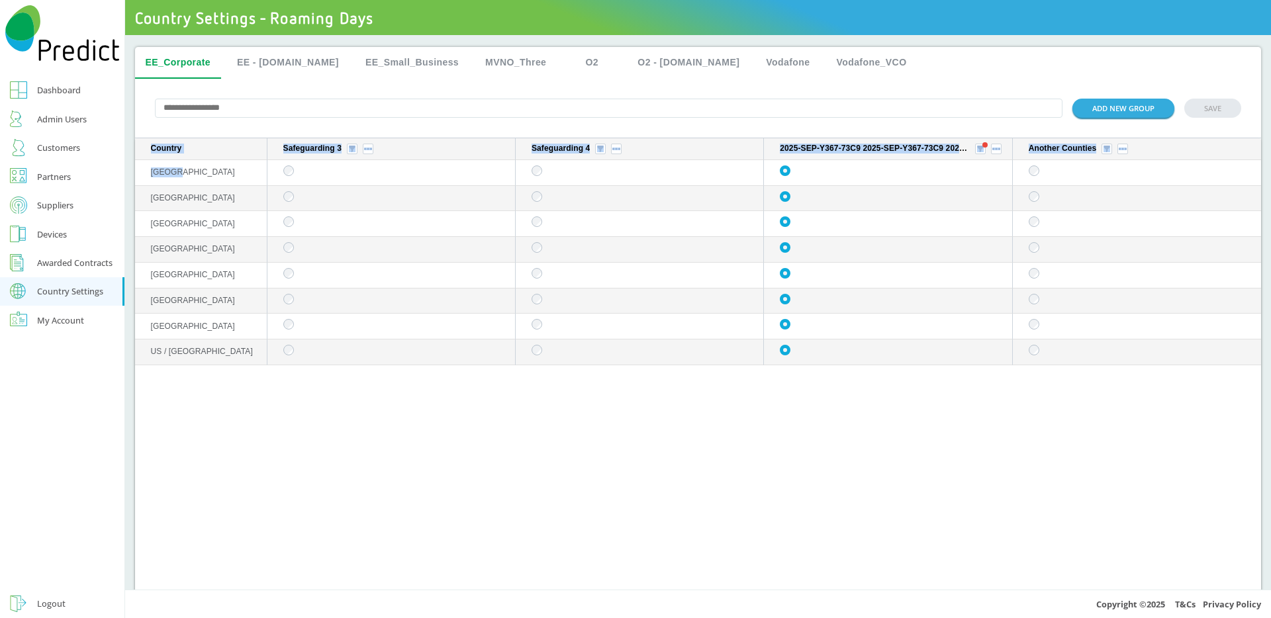
drag, startPoint x: 203, startPoint y: 174, endPoint x: 132, endPoint y: 174, distance: 70.9
click at [132, 174] on div "EE_Corporate EE - Plan.com EE_Small_Business MVNO_Three O2 O2 - Plan.com Vodafo…" at bounding box center [698, 313] width 1147 height 556
click at [173, 205] on td "[GEOGRAPHIC_DATA]" at bounding box center [201, 199] width 132 height 26
click at [183, 229] on td "[GEOGRAPHIC_DATA]" at bounding box center [201, 224] width 132 height 26
drag, startPoint x: 181, startPoint y: 229, endPoint x: 134, endPoint y: 222, distance: 46.8
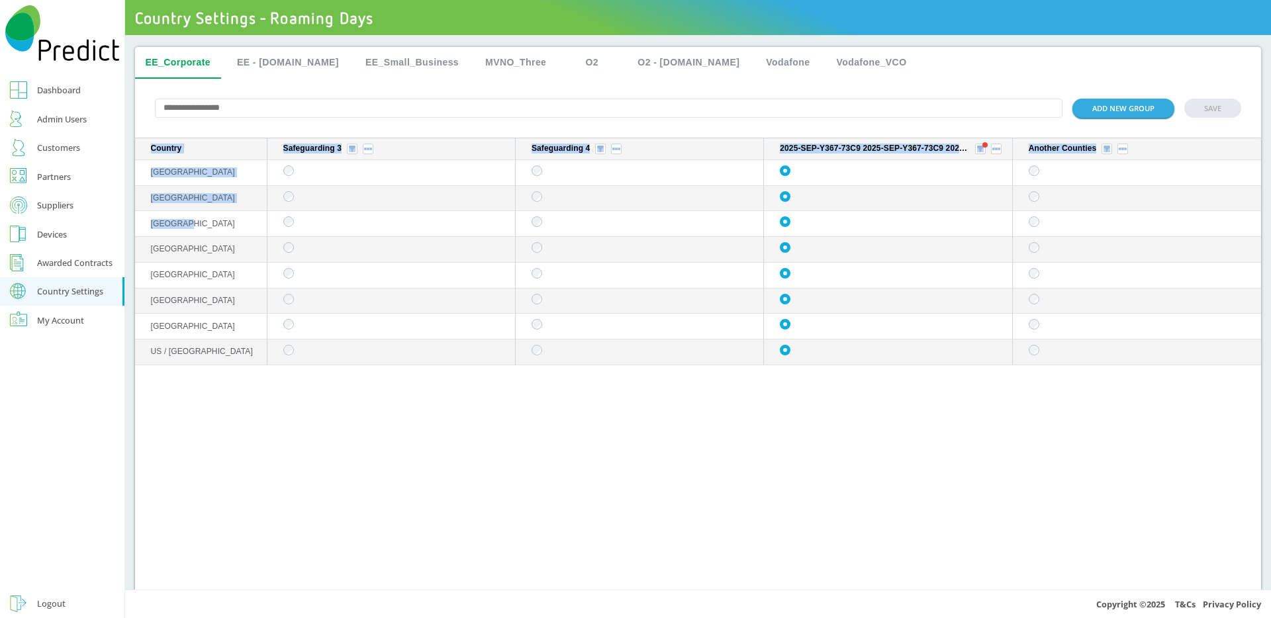
click at [134, 222] on div "EE_Corporate EE - Plan.com EE_Small_Business MVNO_Three O2 O2 - Plan.com Vodafo…" at bounding box center [698, 313] width 1147 height 556
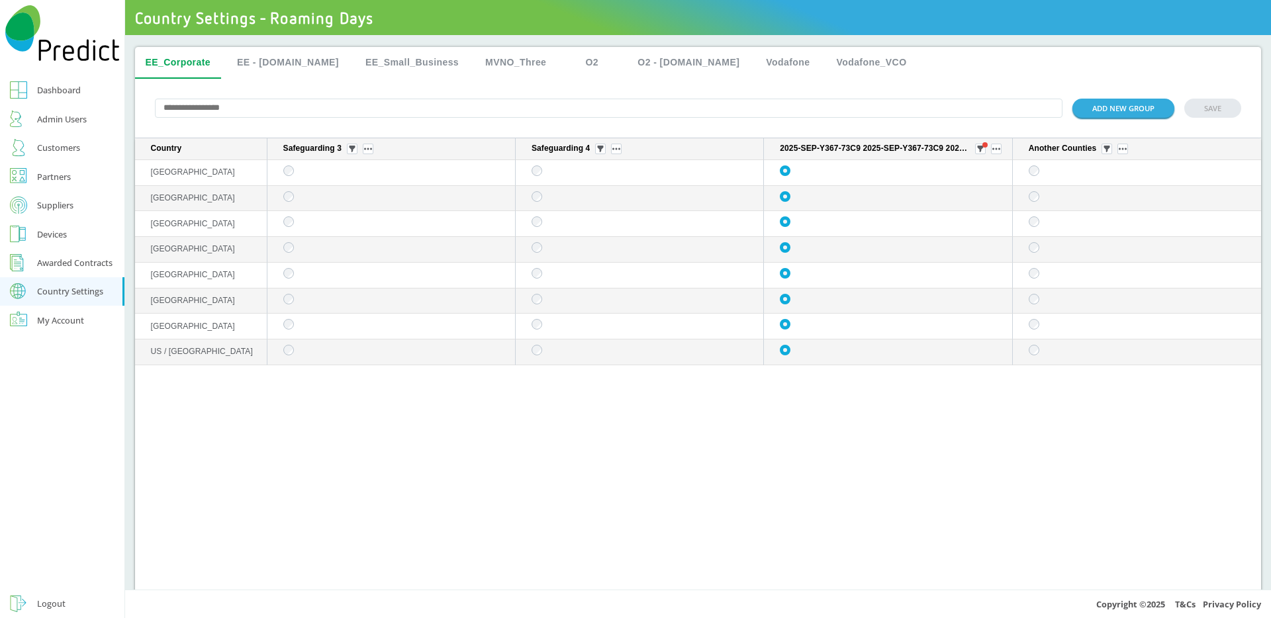
click at [200, 365] on td "US / [GEOGRAPHIC_DATA]" at bounding box center [201, 353] width 132 height 26
click at [1001, 150] on img "sticky table" at bounding box center [1107, 149] width 7 height 7
click at [1001, 219] on div "Selected" at bounding box center [1099, 224] width 65 height 21
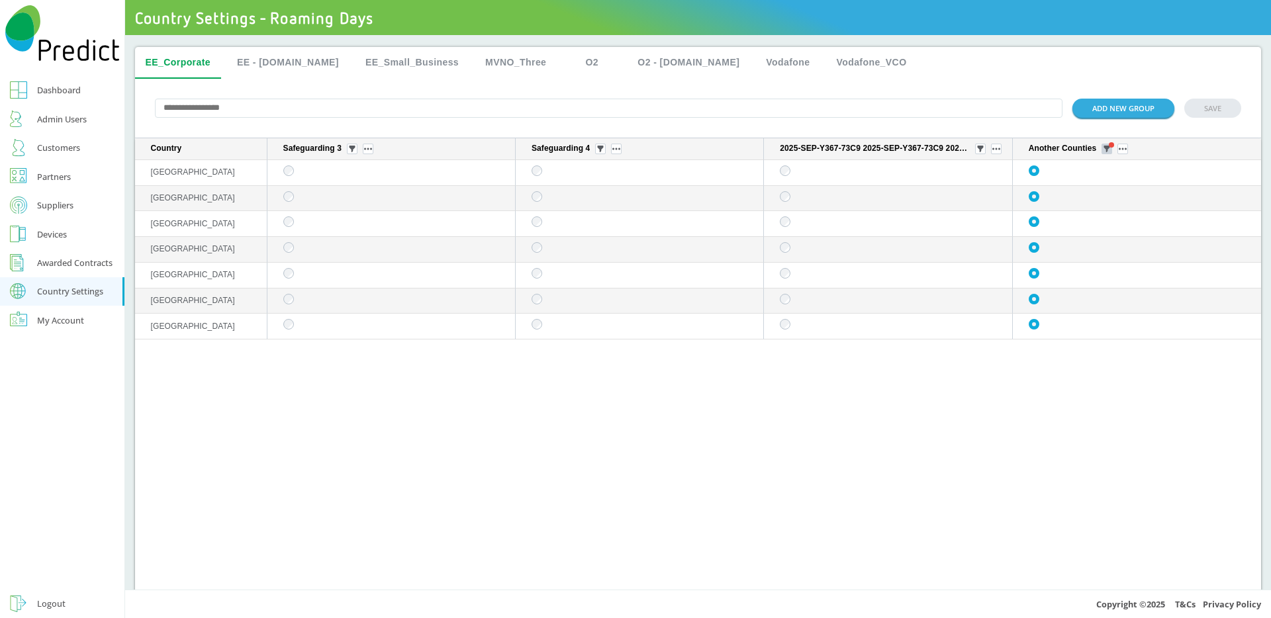
click at [1001, 150] on img "sticky table" at bounding box center [1107, 149] width 7 height 7
click at [197, 109] on input "text" at bounding box center [609, 108] width 909 height 19
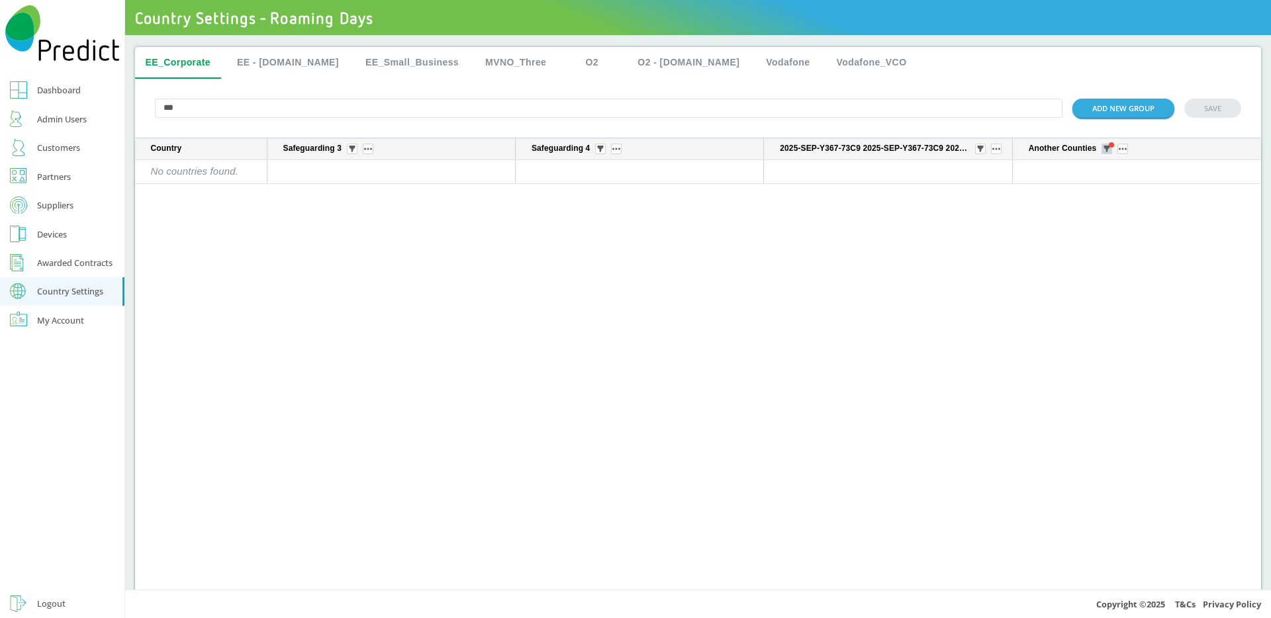
type input "***"
click at [1001, 150] on img "sticky table" at bounding box center [1107, 149] width 7 height 7
click at [1001, 194] on div "All" at bounding box center [1099, 197] width 65 height 21
click at [346, 113] on input "***" at bounding box center [609, 108] width 909 height 19
click at [345, 113] on input "***" at bounding box center [609, 108] width 909 height 19
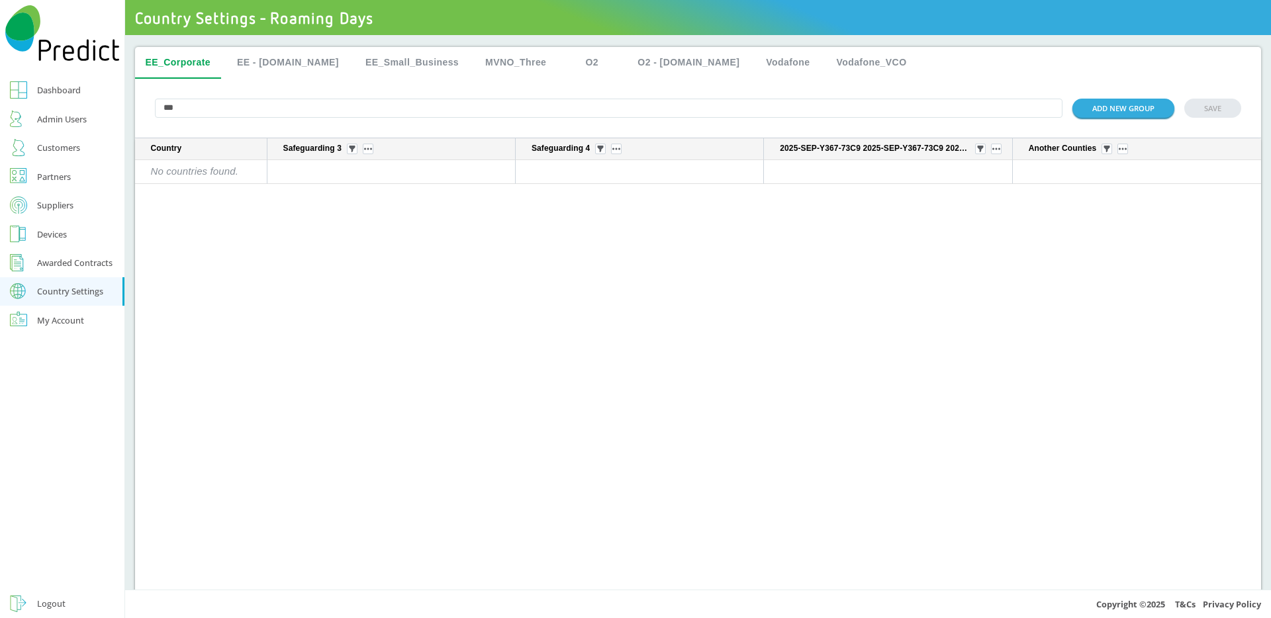
click at [345, 113] on input "***" at bounding box center [609, 108] width 909 height 19
type input "*"
click at [228, 117] on input "***" at bounding box center [609, 108] width 909 height 19
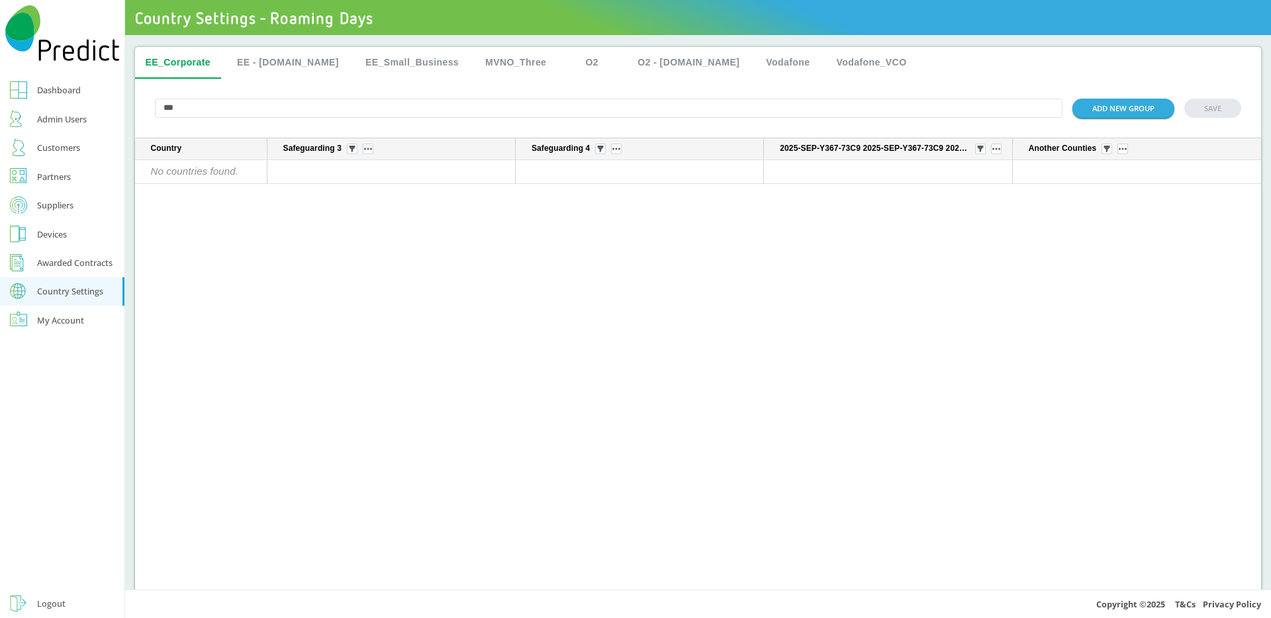
paste input "***"
type input "******"
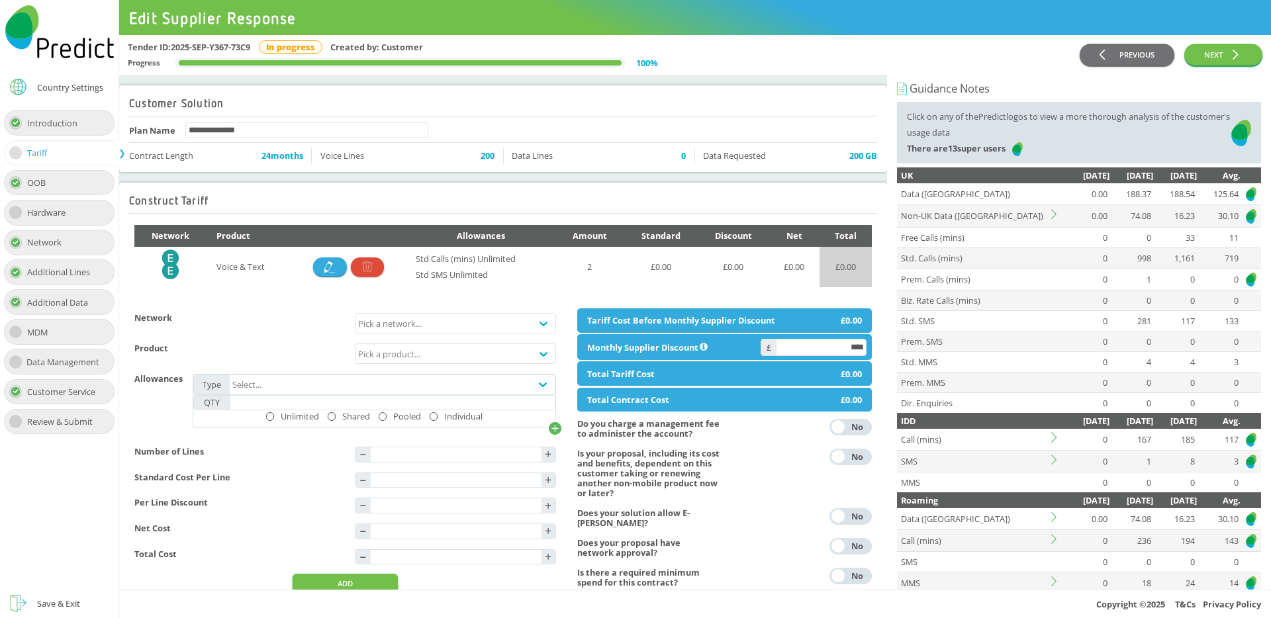
click at [1056, 216] on icon at bounding box center [1057, 214] width 10 height 10
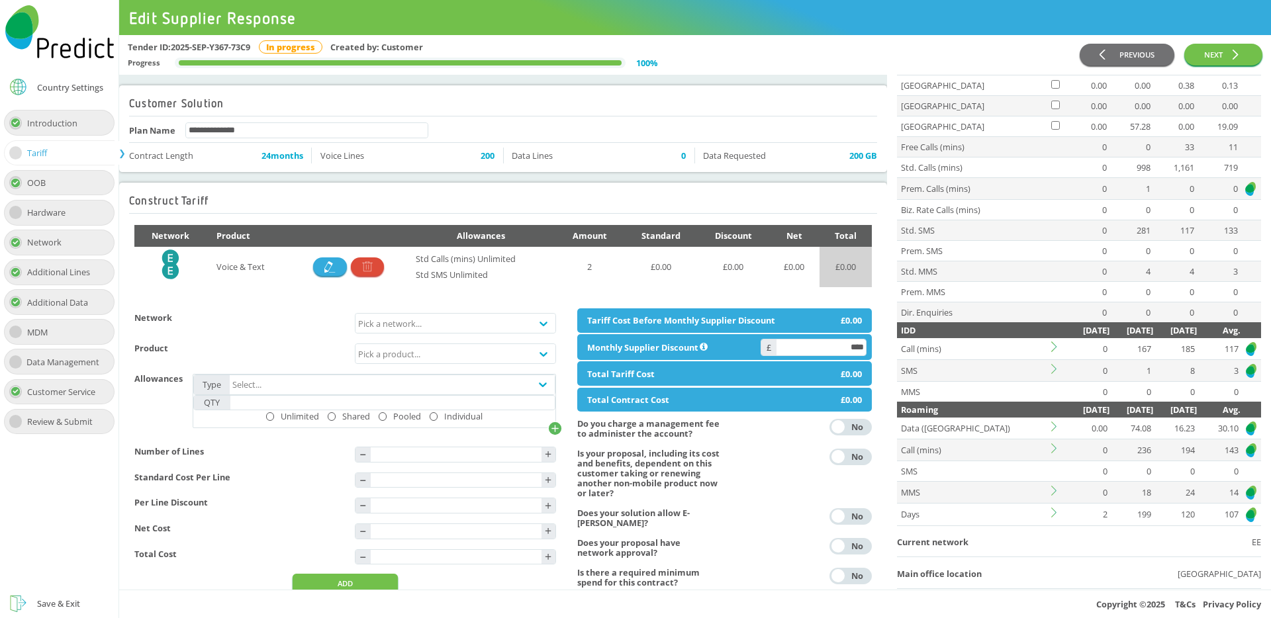
scroll to position [689, 0]
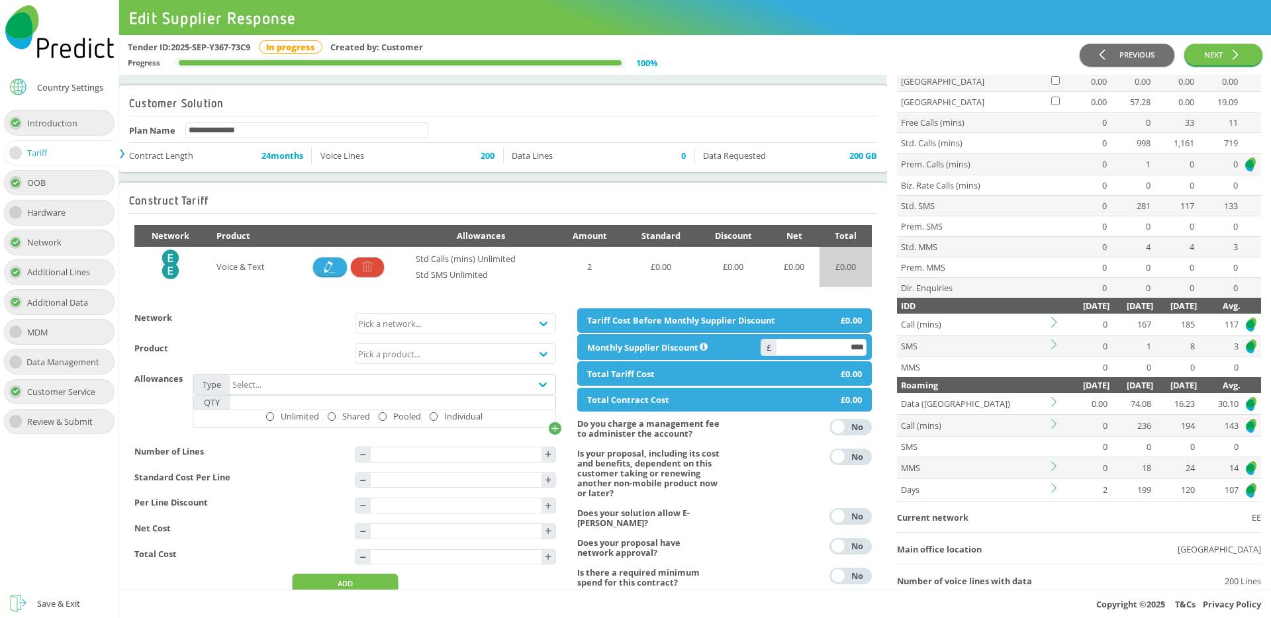
click at [1054, 404] on icon at bounding box center [1054, 402] width 5 height 10
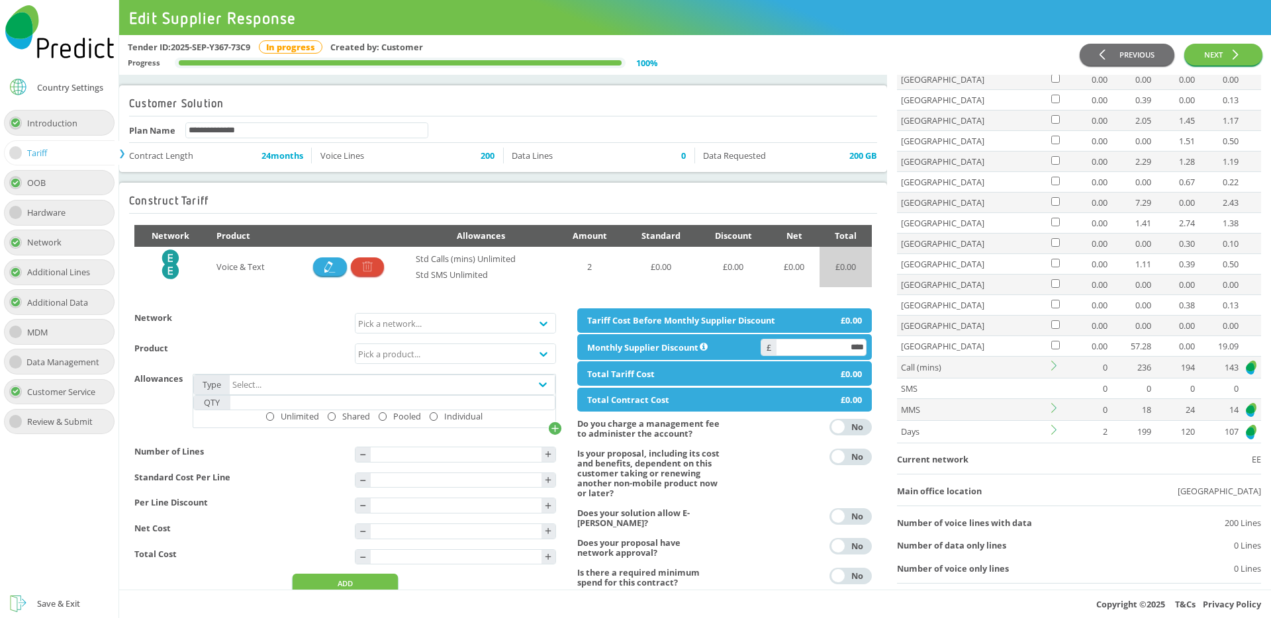
scroll to position [1504, 0]
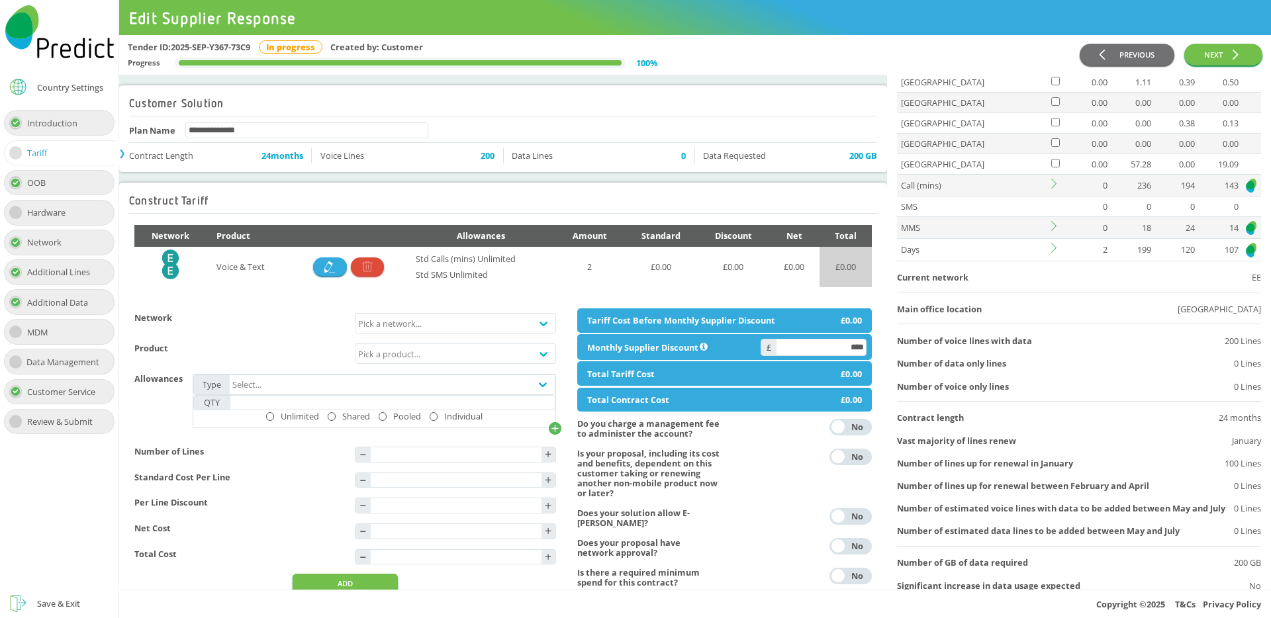
click at [1052, 225] on icon at bounding box center [1057, 226] width 10 height 10
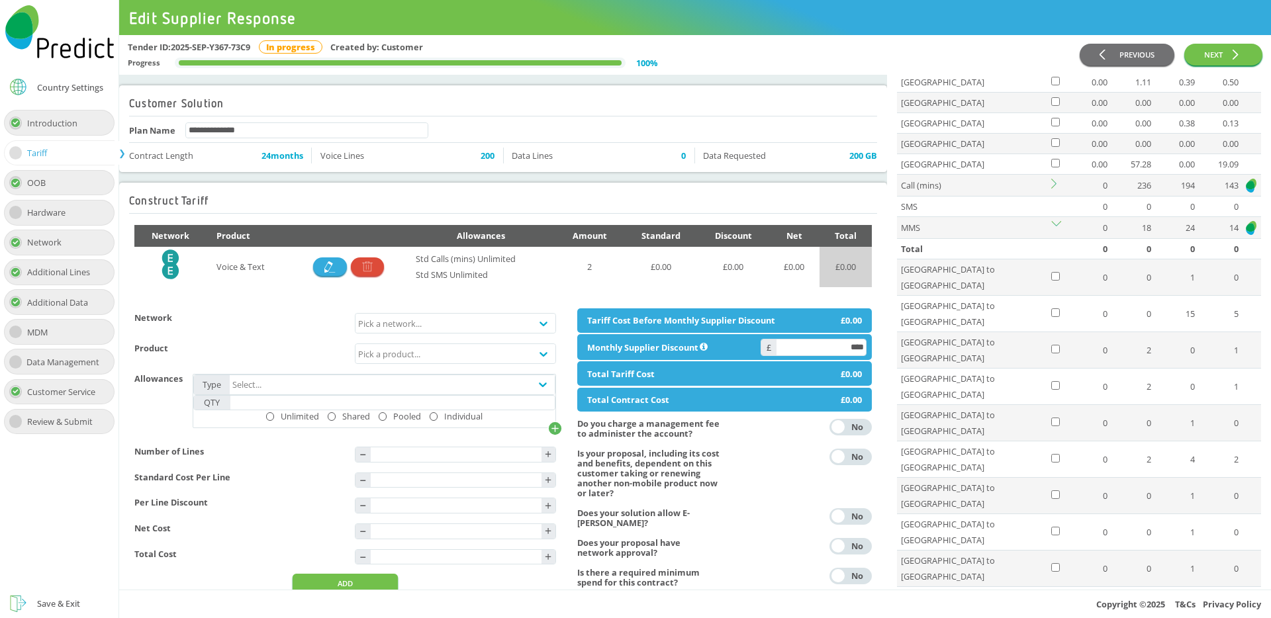
click at [1052, 225] on icon at bounding box center [1057, 226] width 10 height 10
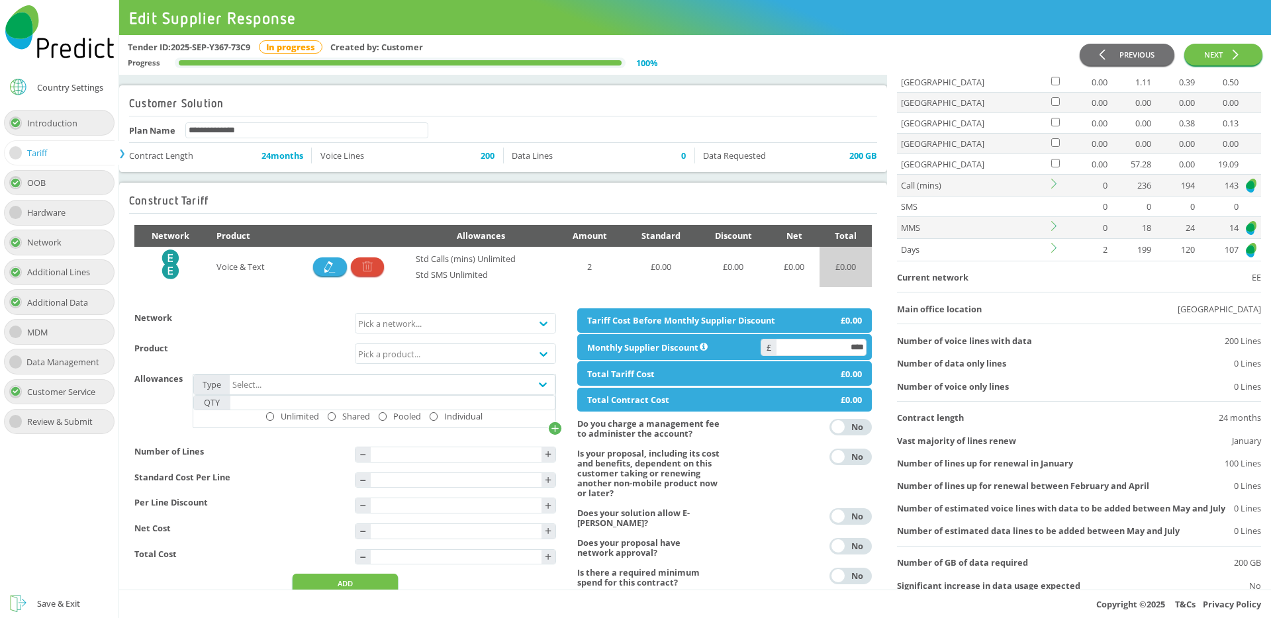
click at [1051, 251] on td at bounding box center [1058, 250] width 17 height 22
click at [1054, 246] on icon at bounding box center [1057, 248] width 10 height 10
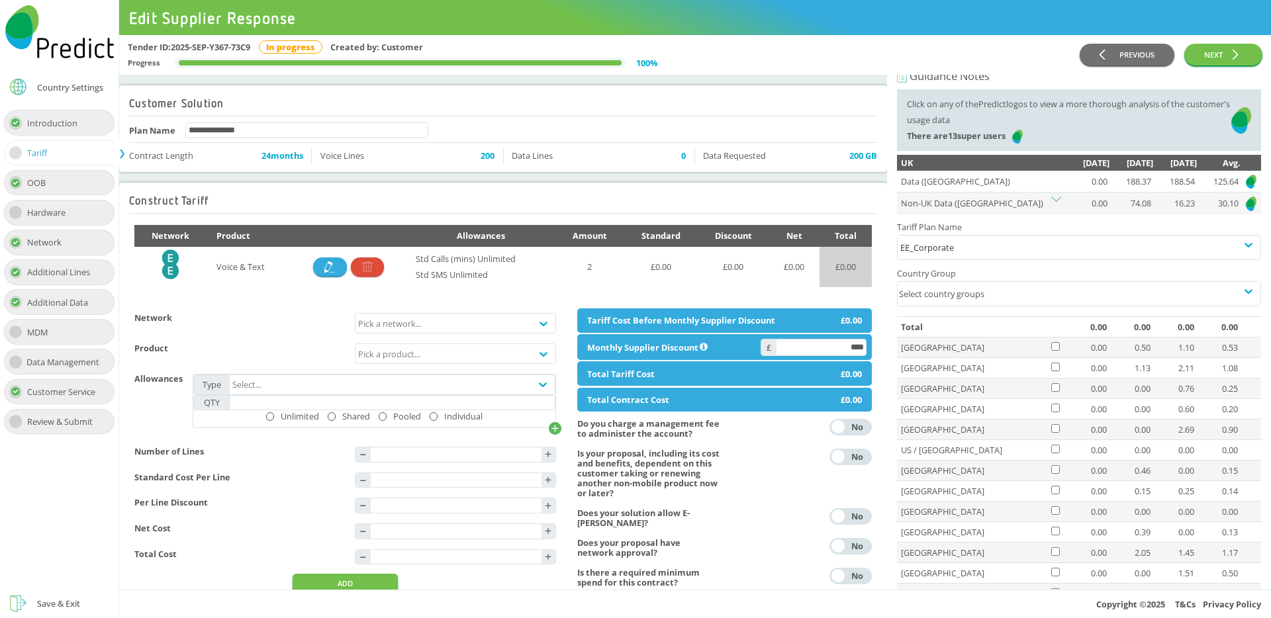
scroll to position [10, 0]
click at [942, 252] on div "EE_Corporate" at bounding box center [1080, 250] width 358 height 16
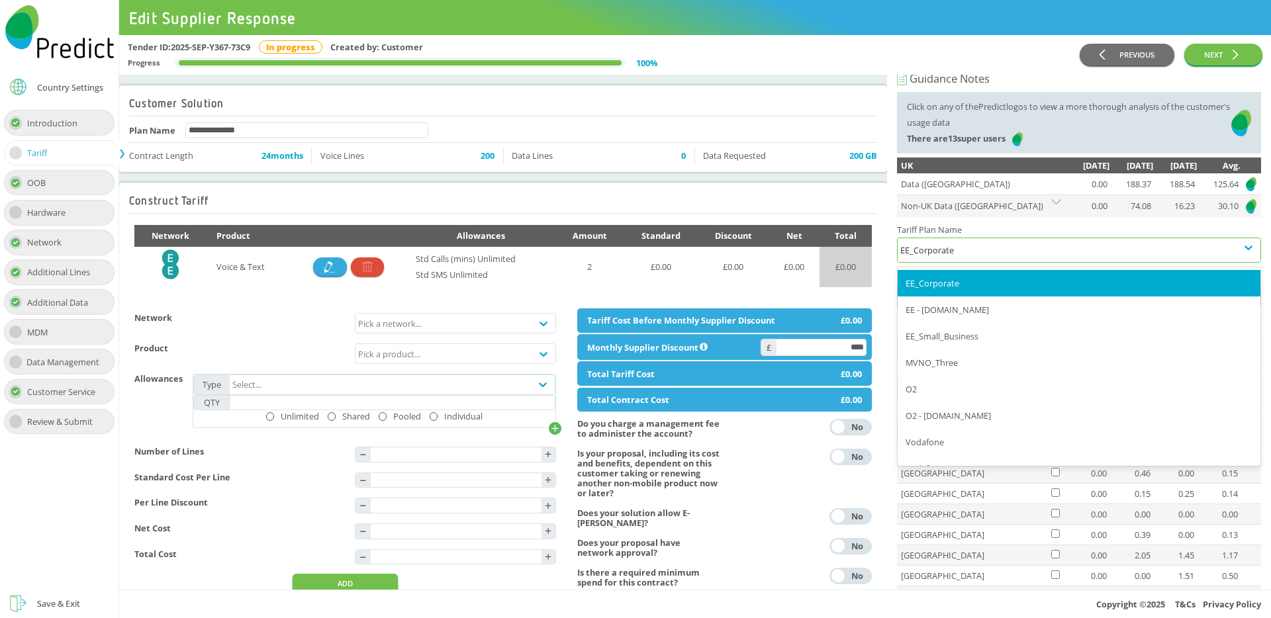
click at [942, 252] on div "EE_Corporate" at bounding box center [1080, 250] width 358 height 16
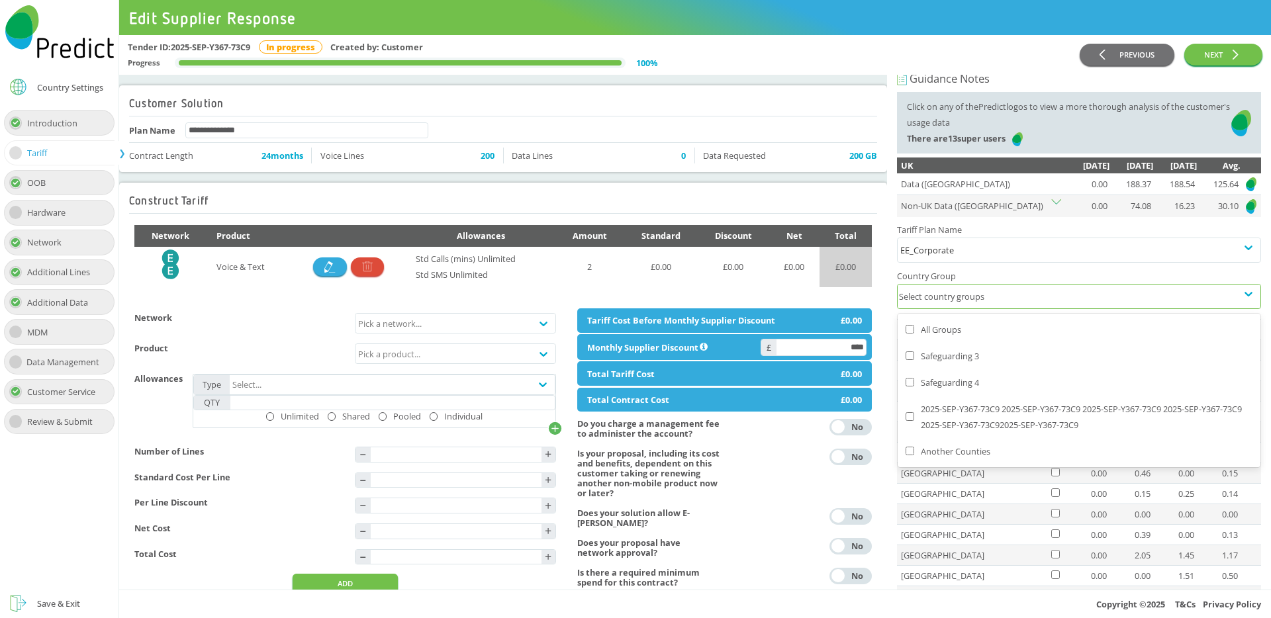
click at [950, 297] on div "Select country groups" at bounding box center [1067, 297] width 339 height 24
click at [1022, 297] on div "Select country groups" at bounding box center [1067, 297] width 339 height 24
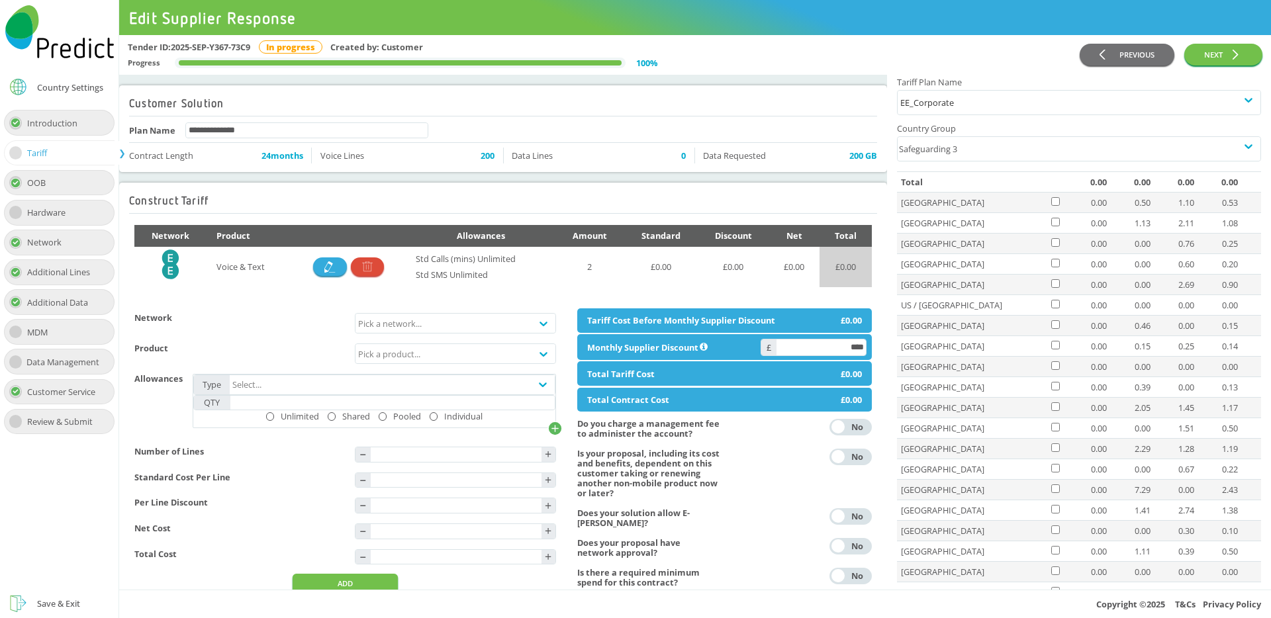
scroll to position [33, 0]
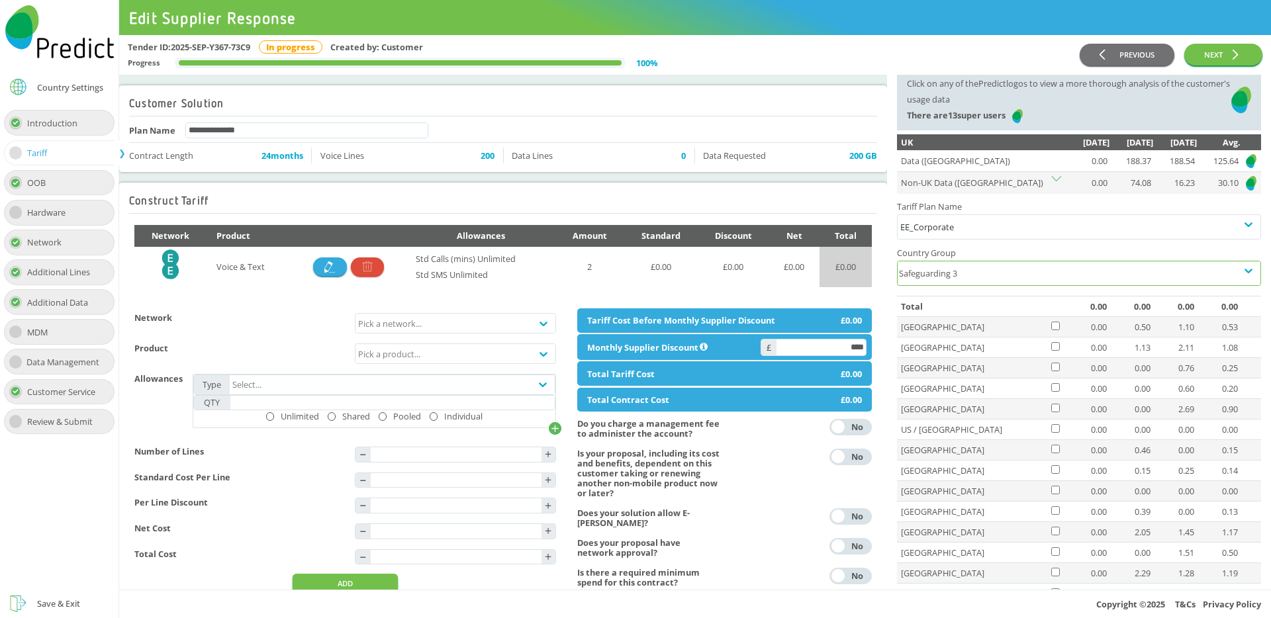
click at [972, 274] on div "Safeguarding 3" at bounding box center [1067, 274] width 339 height 24
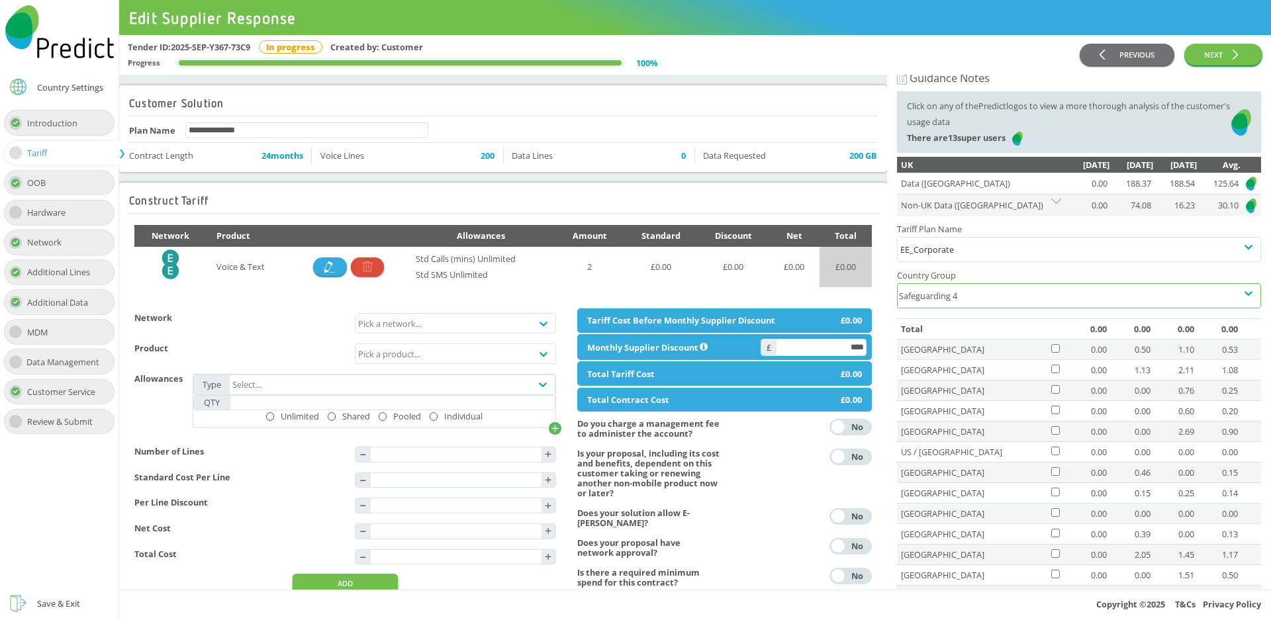
scroll to position [0, 0]
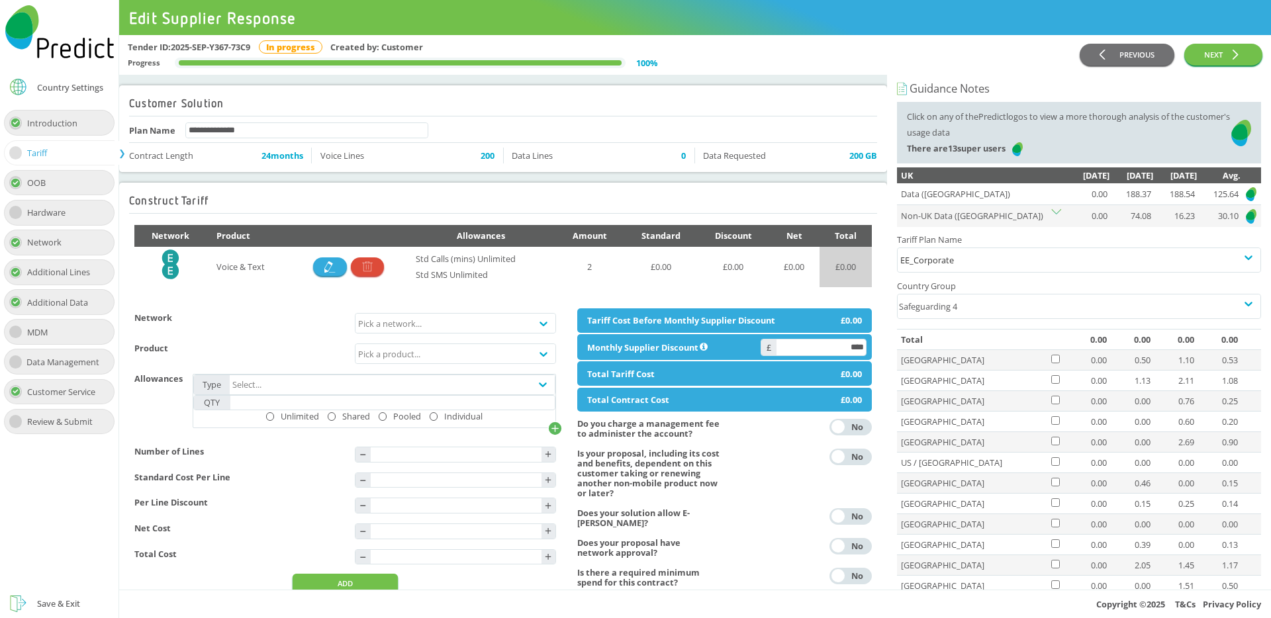
click at [1251, 285] on h4 "Country Group" at bounding box center [1079, 286] width 364 height 16
click at [1220, 303] on div "Safeguarding 4" at bounding box center [1067, 307] width 339 height 24
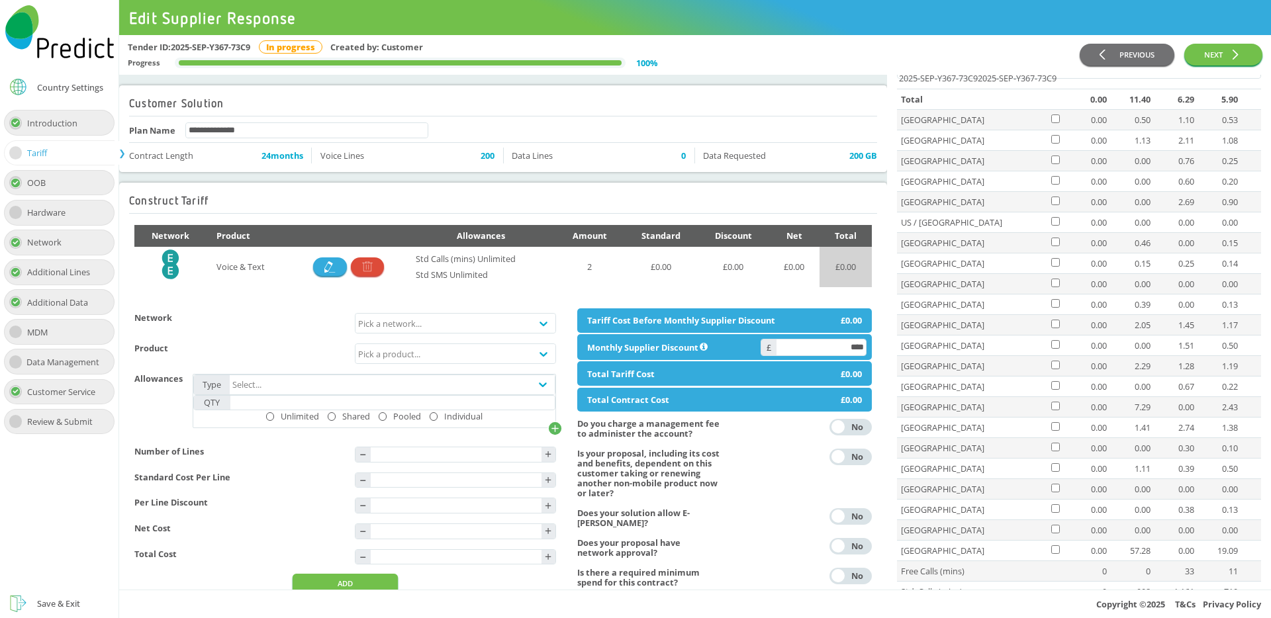
scroll to position [162, 0]
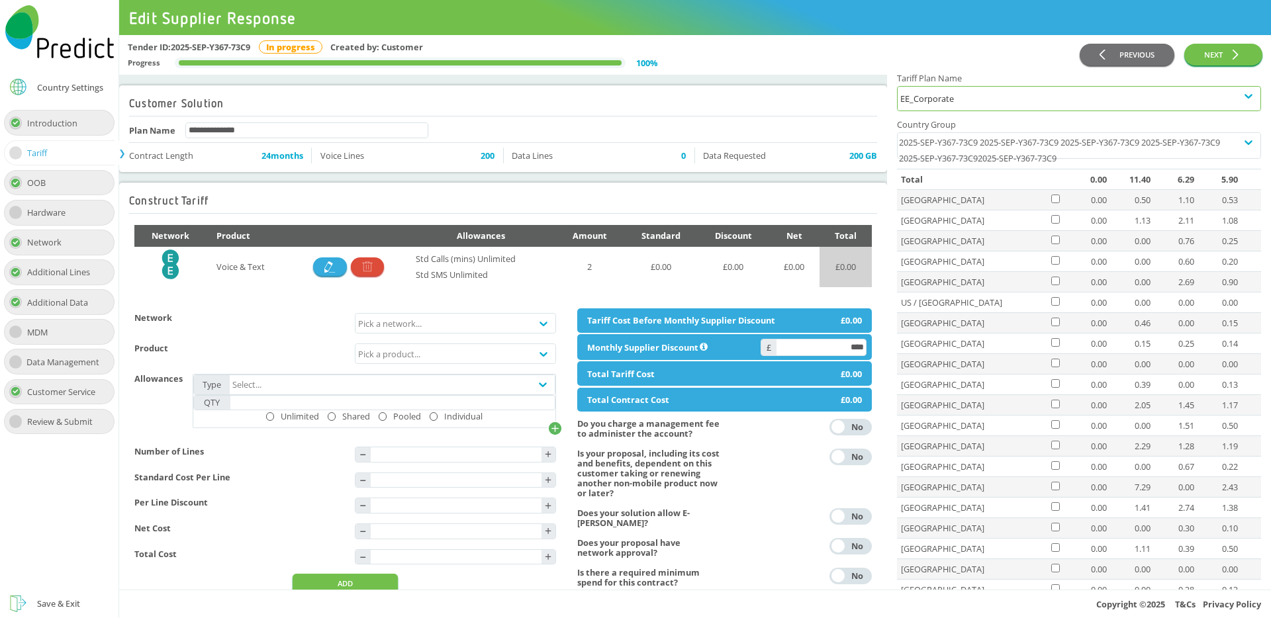
click at [1195, 101] on div "EE_Corporate" at bounding box center [1080, 99] width 358 height 16
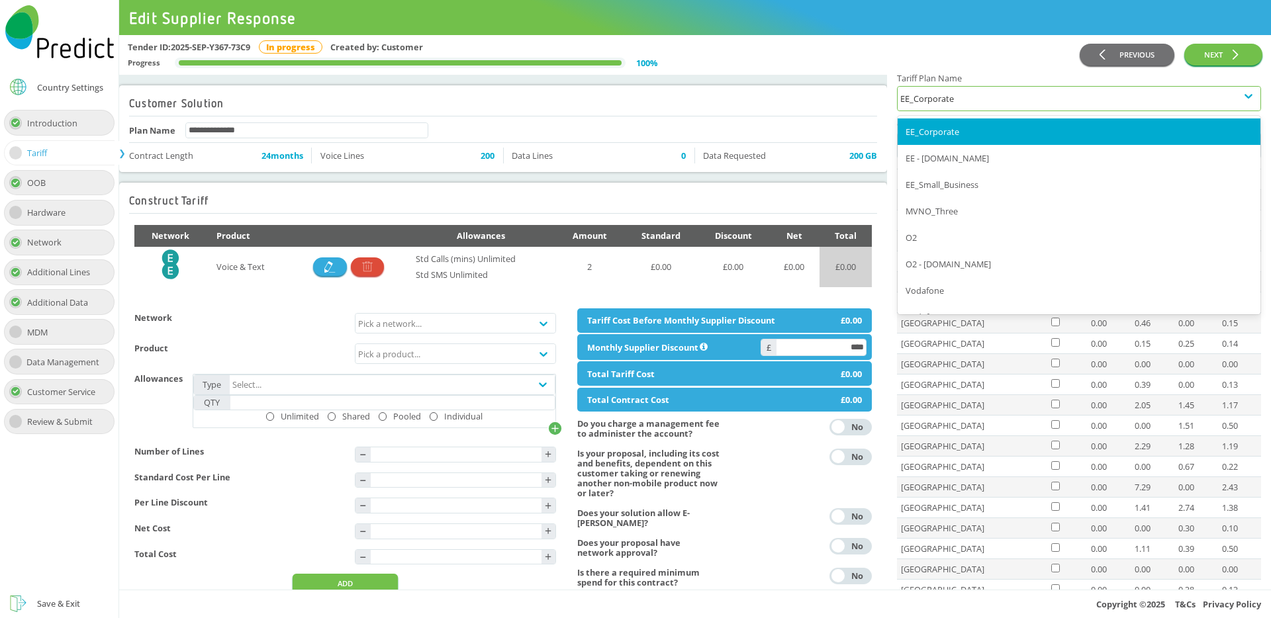
click at [1195, 100] on div "EE_Corporate" at bounding box center [1080, 99] width 358 height 16
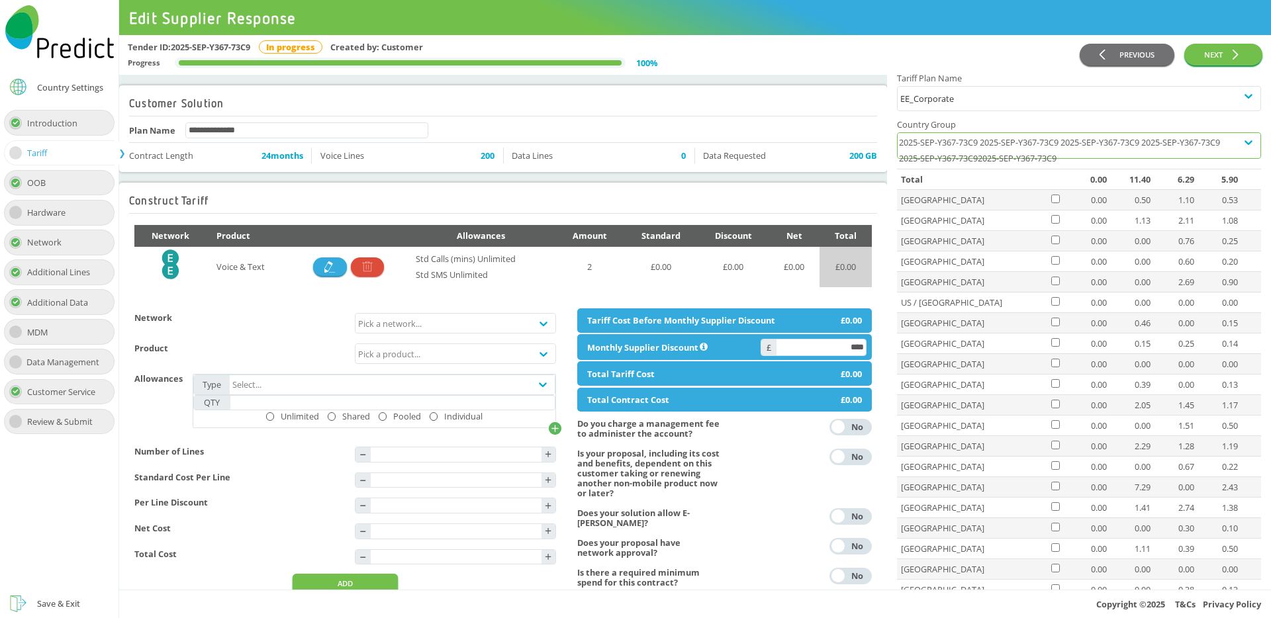
click at [1142, 153] on div "2025-SEP-Y367-73C9 2025-SEP-Y367-73C9 2025-SEP-Y367-73C9 2025-SEP-Y367-73C9 202…" at bounding box center [1067, 161] width 339 height 56
click at [971, 56] on div "Tender ID: 2025-SEP-Y367-73C9 In progress Created by: Customer Progress 100 %" at bounding box center [604, 55] width 953 height 32
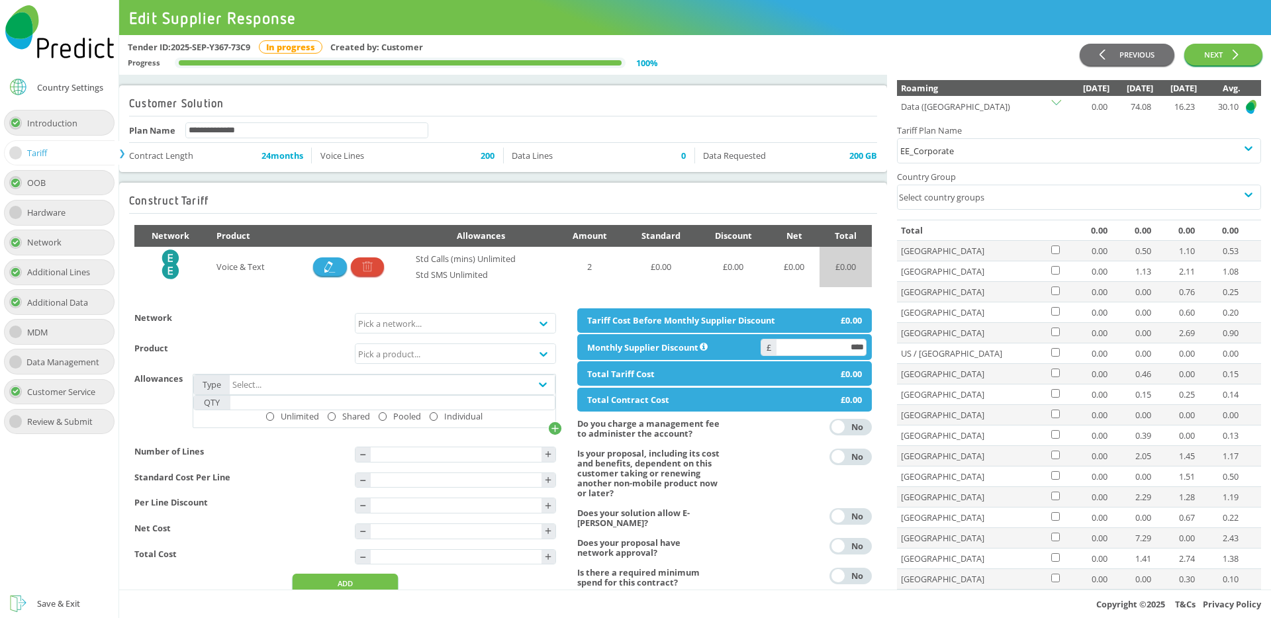
scroll to position [1036, 0]
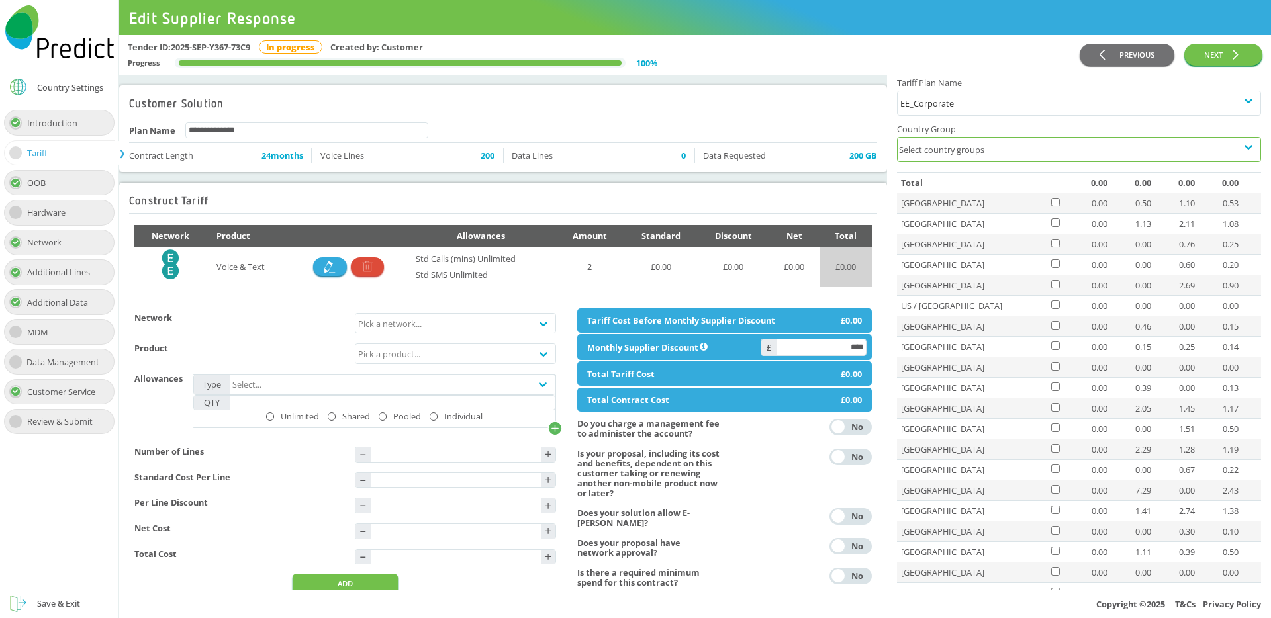
click at [969, 155] on div "Select country groups" at bounding box center [1067, 150] width 339 height 24
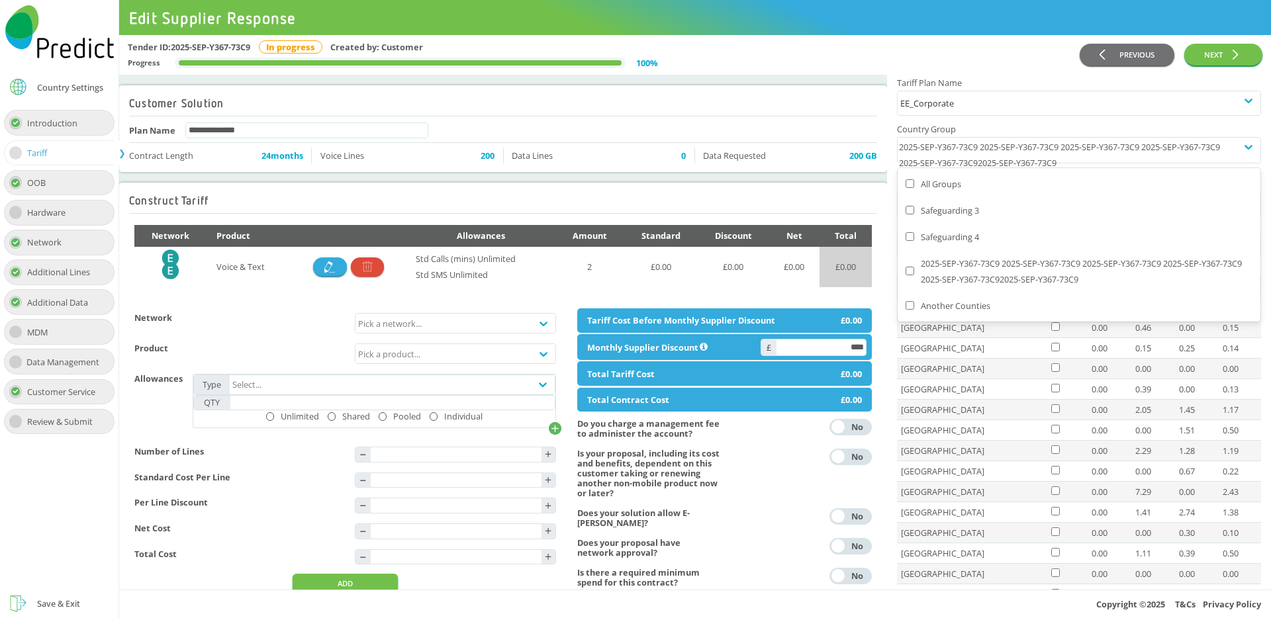
click at [895, 329] on div "Guidance Notes Click on any of the Predict logos to view a more thorough analys…" at bounding box center [1079, 533] width 384 height 2988
click at [989, 146] on div "2025-SEP-Y367-73C9 2025-SEP-Y367-73C9 2025-SEP-Y367-73C9 2025-SEP-Y367-73C9 202…" at bounding box center [1067, 166] width 339 height 56
click at [884, 360] on div "Construct Tariff Network Product Allowances Amount Standard Discount Net Total …" at bounding box center [503, 396] width 779 height 438
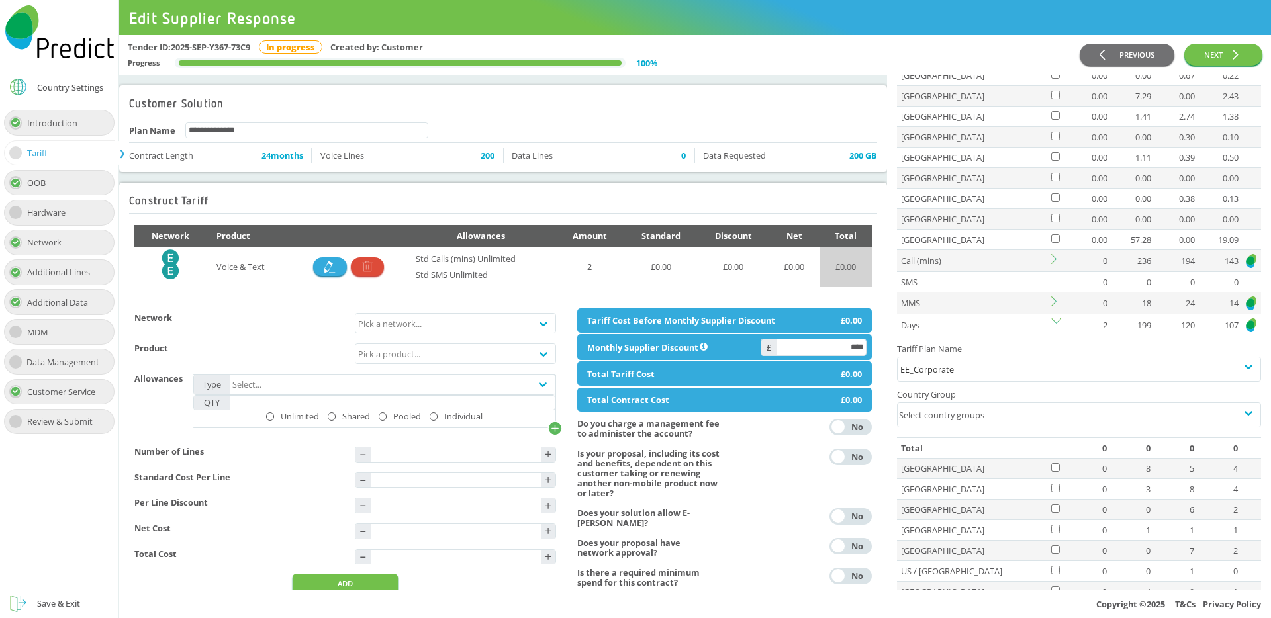
scroll to position [1701, 0]
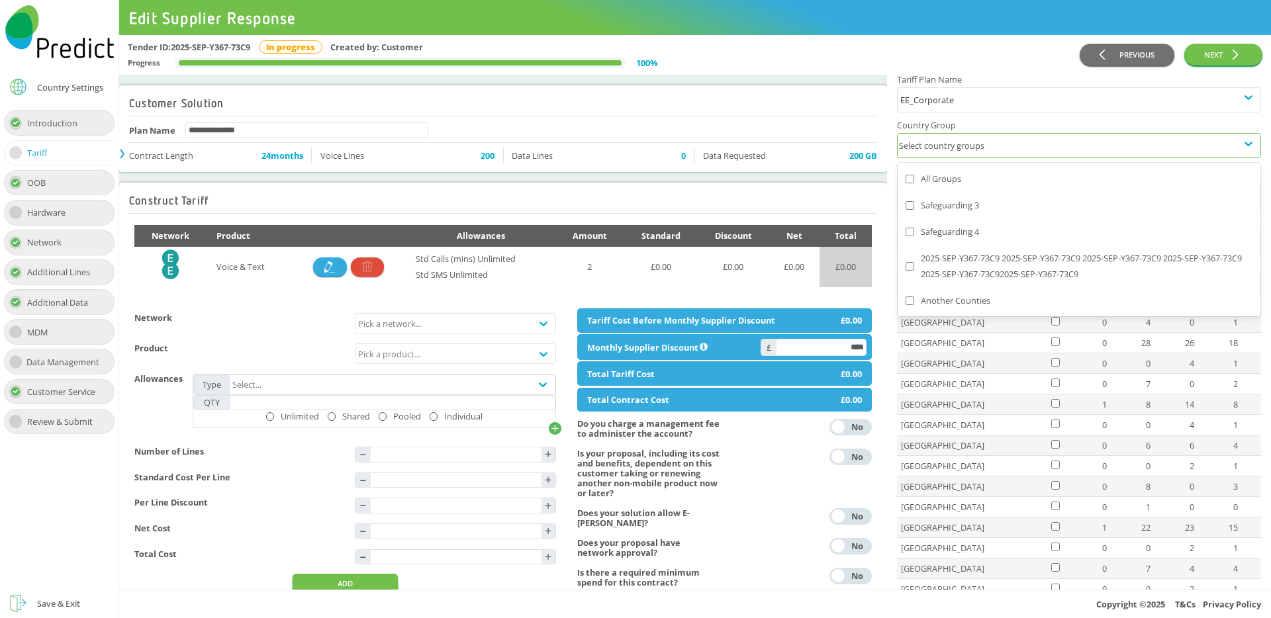
click at [997, 146] on div "Select country groups" at bounding box center [1067, 146] width 339 height 24
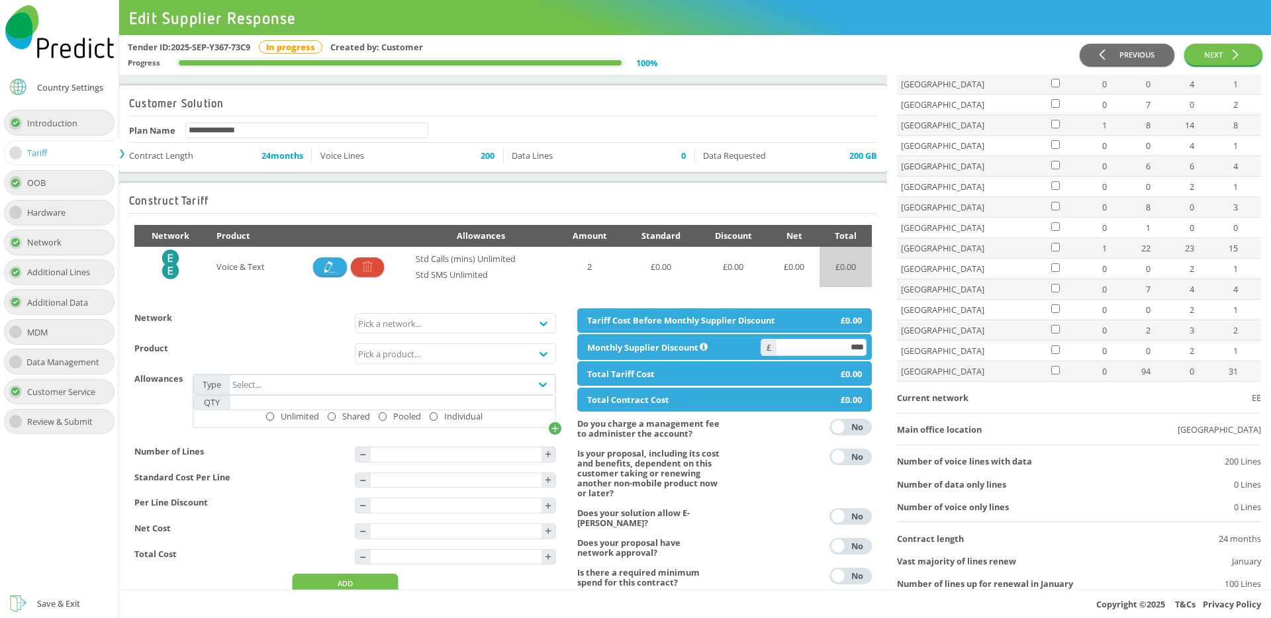
scroll to position [1984, 0]
click at [917, 330] on td "[GEOGRAPHIC_DATA]" at bounding box center [973, 329] width 152 height 21
copy td "[GEOGRAPHIC_DATA]"
click at [1045, 425] on div "Main office location East Midlands" at bounding box center [1079, 428] width 364 height 16
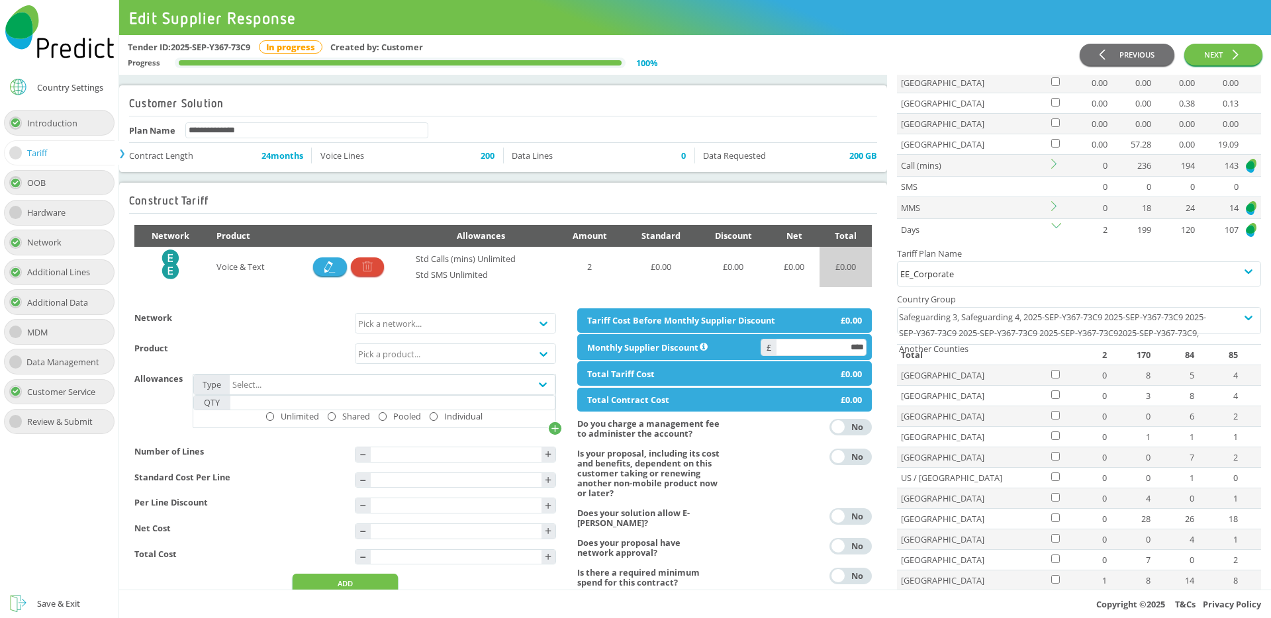
scroll to position [1526, 0]
click at [1184, 323] on div "Safeguarding 3, Safeguarding 4, 2025-SEP-Y367-73C9 2025-SEP-Y367-73C9 2025-SEP-…" at bounding box center [1067, 345] width 339 height 72
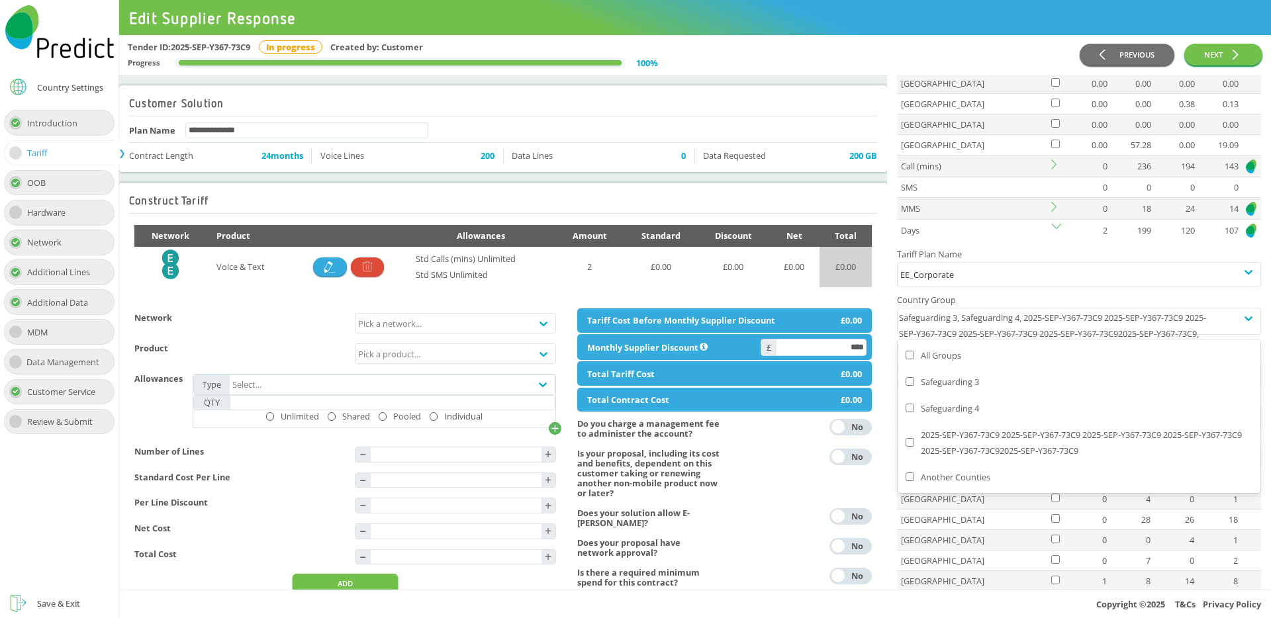
click at [989, 289] on div "Tariff Plan Name EE_Corporate Country Group option All Groups, selected. option…" at bounding box center [1079, 293] width 364 height 104
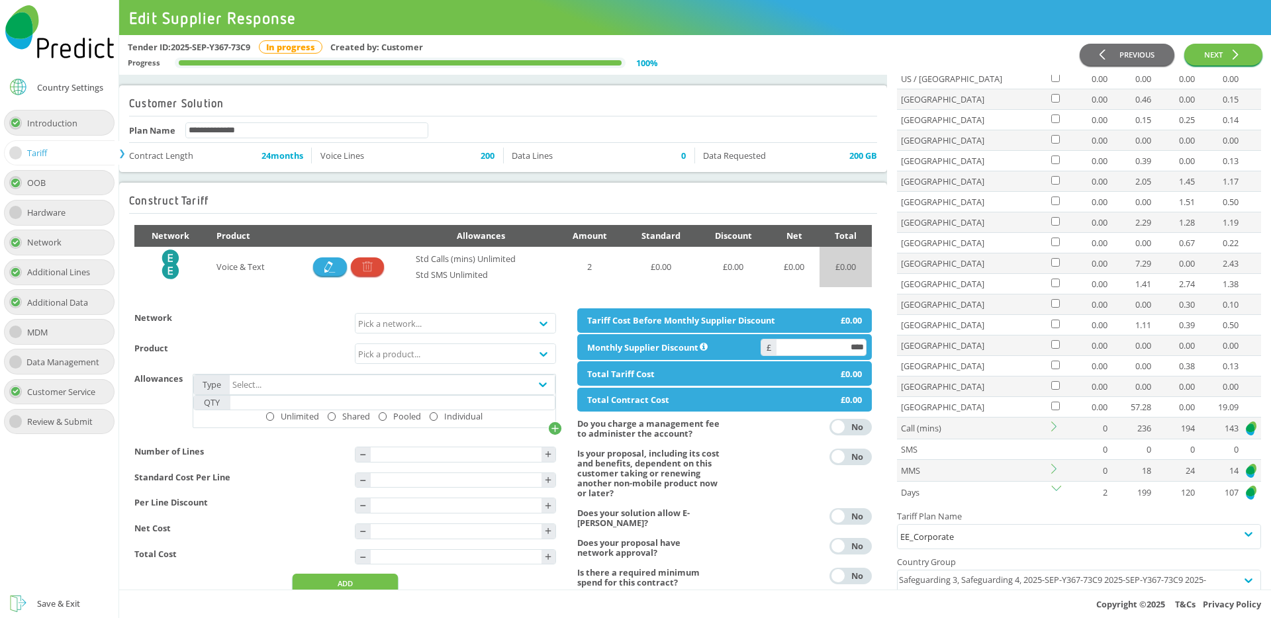
scroll to position [1212, 0]
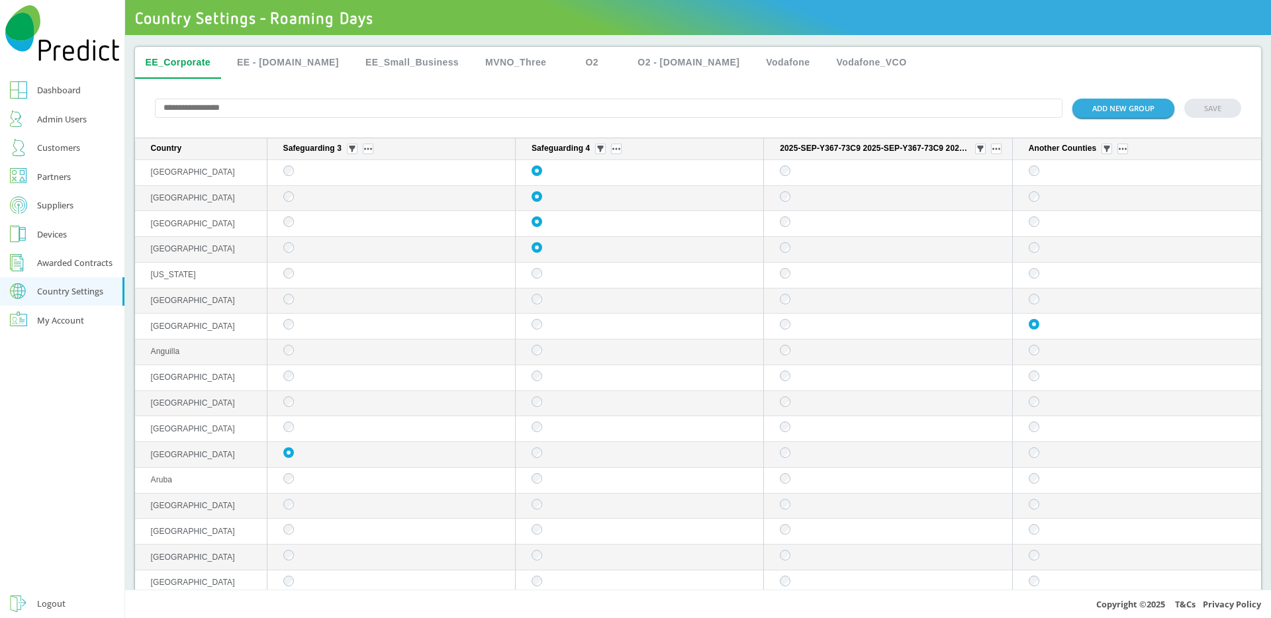
click at [223, 104] on input "text" at bounding box center [609, 108] width 909 height 19
paste input "******"
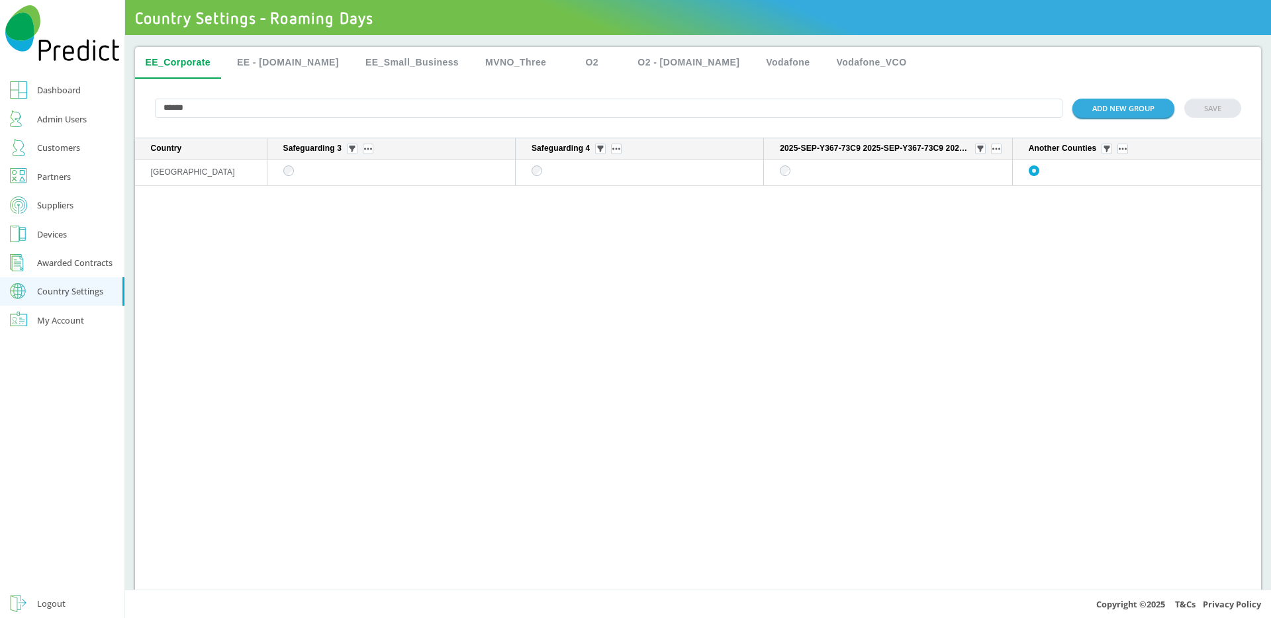
scroll to position [1, 0]
type input "******"
click at [464, 114] on input "******" at bounding box center [609, 107] width 909 height 19
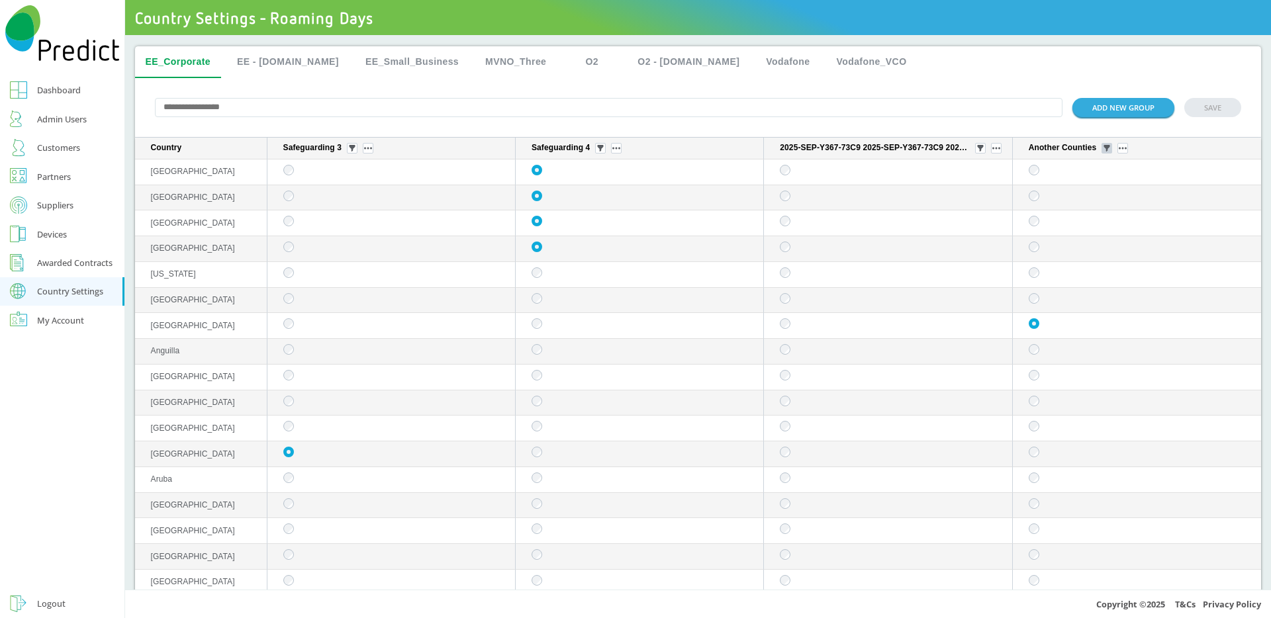
click at [1102, 151] on button "sticky table" at bounding box center [1107, 148] width 11 height 11
click at [1085, 219] on div "Selected" at bounding box center [1092, 223] width 65 height 21
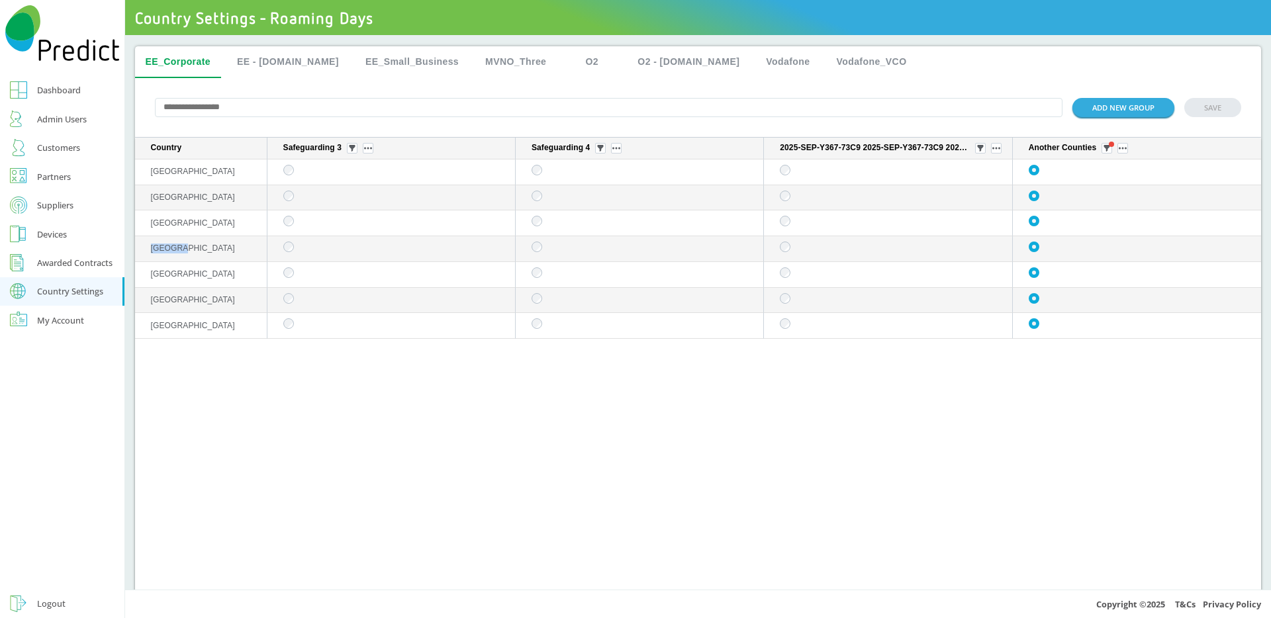
drag, startPoint x: 199, startPoint y: 252, endPoint x: 150, endPoint y: 252, distance: 49.0
click at [150, 252] on td "[GEOGRAPHIC_DATA]" at bounding box center [201, 249] width 132 height 26
copy span "[GEOGRAPHIC_DATA]"
drag, startPoint x: 201, startPoint y: 201, endPoint x: 150, endPoint y: 201, distance: 50.3
click at [150, 201] on td "[GEOGRAPHIC_DATA]" at bounding box center [201, 198] width 132 height 26
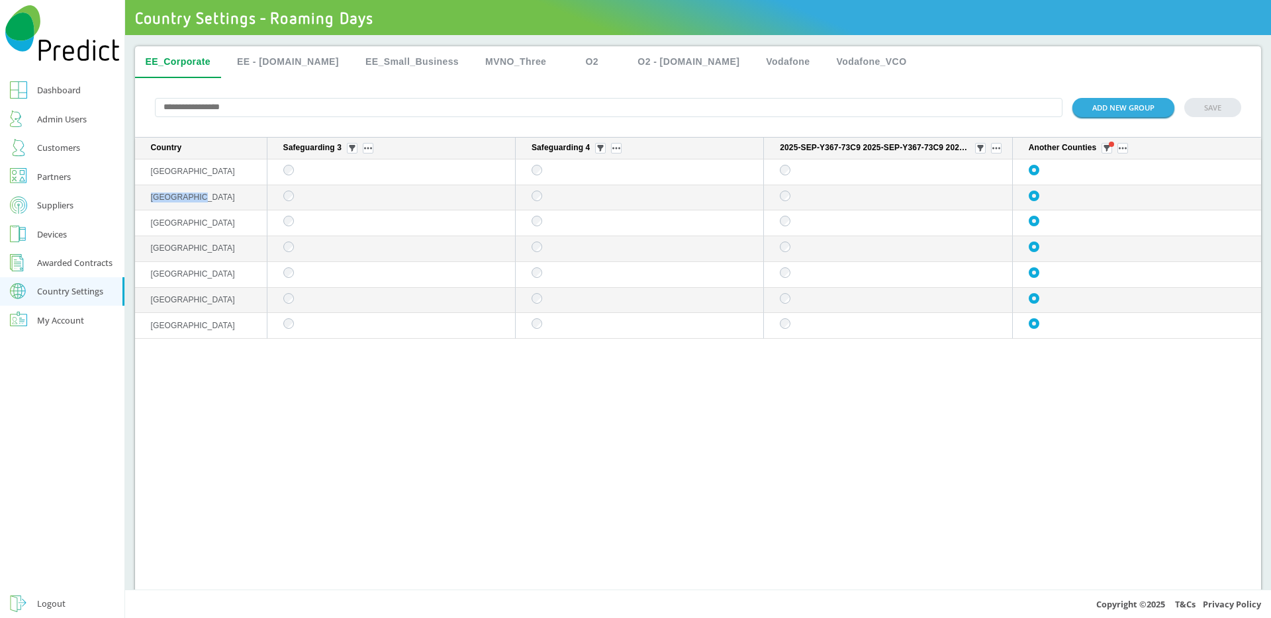
copy span "[GEOGRAPHIC_DATA]"
click at [178, 224] on td "[GEOGRAPHIC_DATA]" at bounding box center [201, 224] width 132 height 26
drag, startPoint x: 173, startPoint y: 224, endPoint x: 150, endPoint y: 224, distance: 23.2
click at [150, 224] on td "[GEOGRAPHIC_DATA]" at bounding box center [201, 224] width 132 height 26
copy span "[GEOGRAPHIC_DATA]"
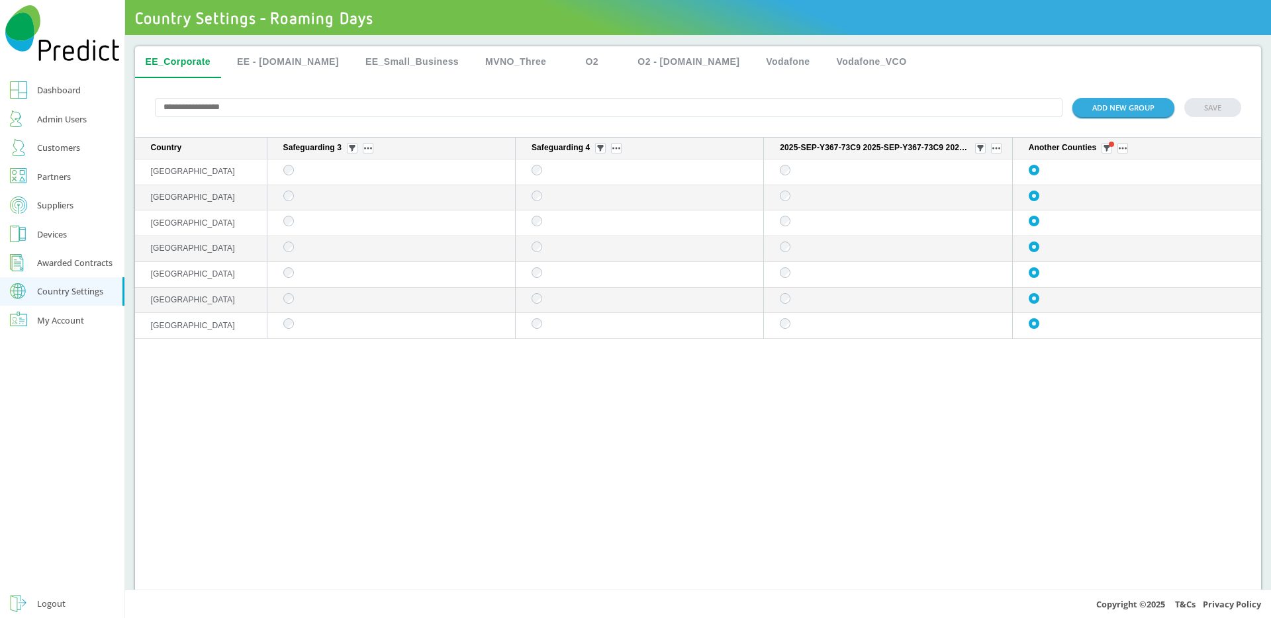
click at [193, 250] on td "[GEOGRAPHIC_DATA]" at bounding box center [201, 249] width 132 height 26
drag, startPoint x: 189, startPoint y: 249, endPoint x: 148, endPoint y: 250, distance: 41.7
click at [148, 250] on td "[GEOGRAPHIC_DATA]" at bounding box center [201, 249] width 132 height 26
copy span "[GEOGRAPHIC_DATA]"
click at [214, 281] on td "[GEOGRAPHIC_DATA]" at bounding box center [201, 275] width 132 height 26
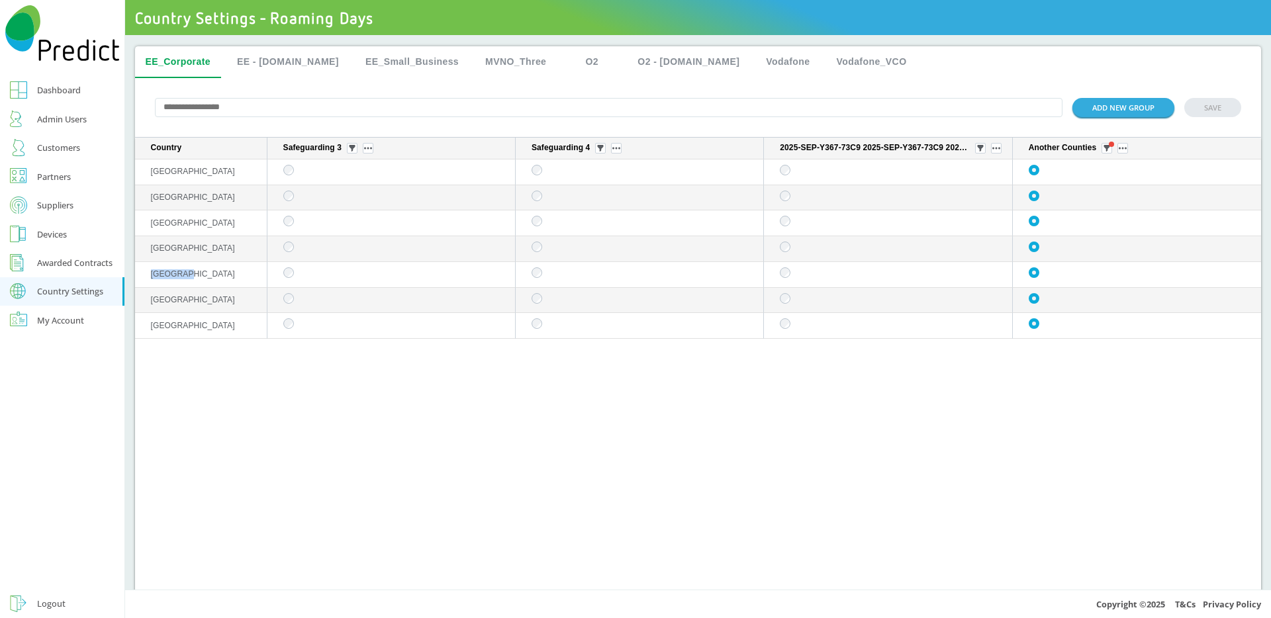
drag, startPoint x: 203, startPoint y: 281, endPoint x: 152, endPoint y: 273, distance: 50.9
click at [152, 273] on td "[GEOGRAPHIC_DATA]" at bounding box center [201, 275] width 132 height 26
copy span "[GEOGRAPHIC_DATA]"
drag, startPoint x: 236, startPoint y: 330, endPoint x: 143, endPoint y: 330, distance: 92.7
click at [143, 330] on td "Netherlands Antilles" at bounding box center [201, 326] width 132 height 26
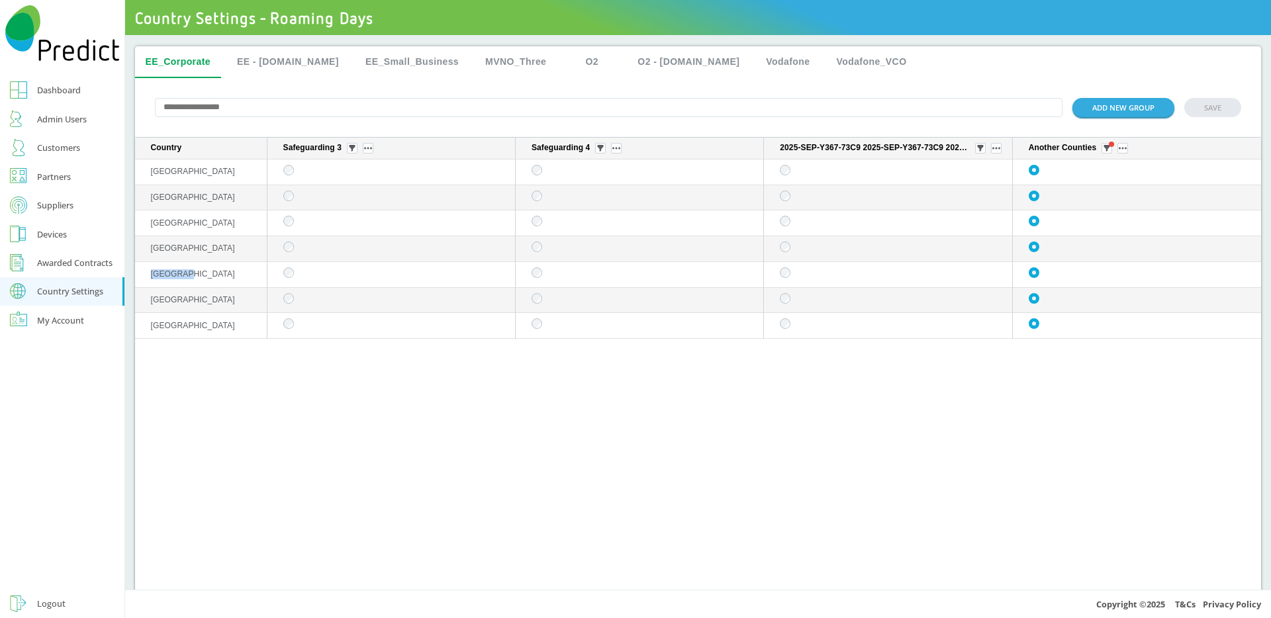
copy span "Netherlands Antilles"
click at [551, 426] on div "Country Safeguarding 3 Safeguarding 4 2025-SEP-Y367-73C9 2025-SEP-Y367-73C9 202…" at bounding box center [698, 366] width 1127 height 456
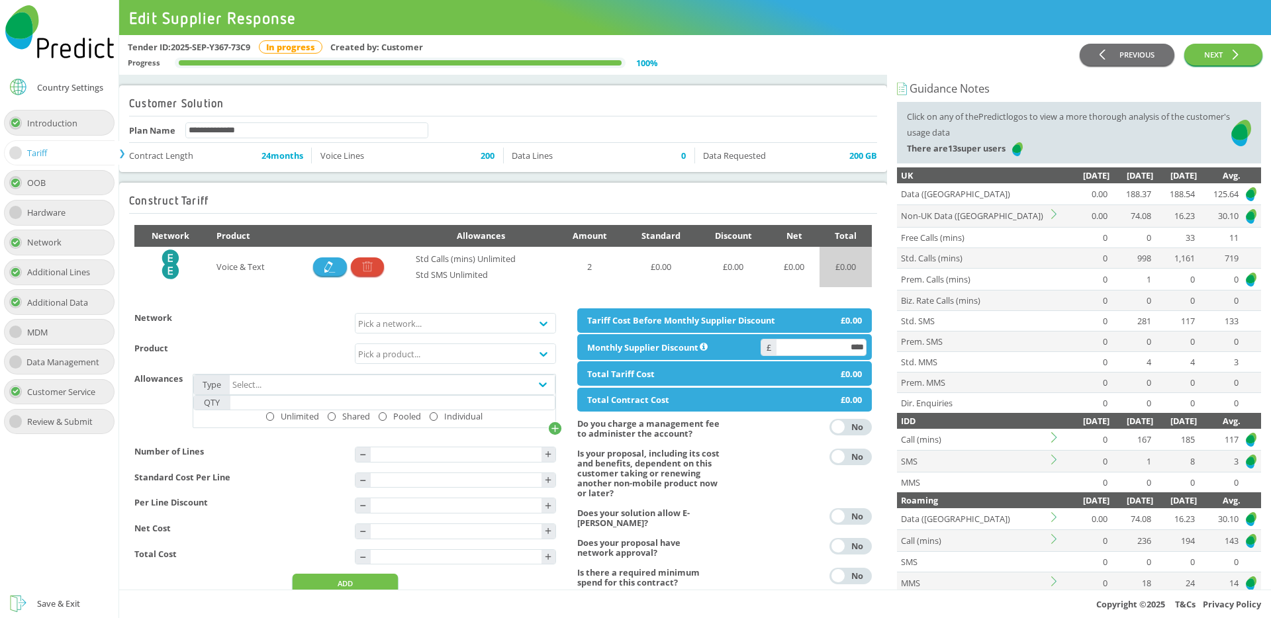
click at [1052, 213] on icon at bounding box center [1057, 214] width 10 height 10
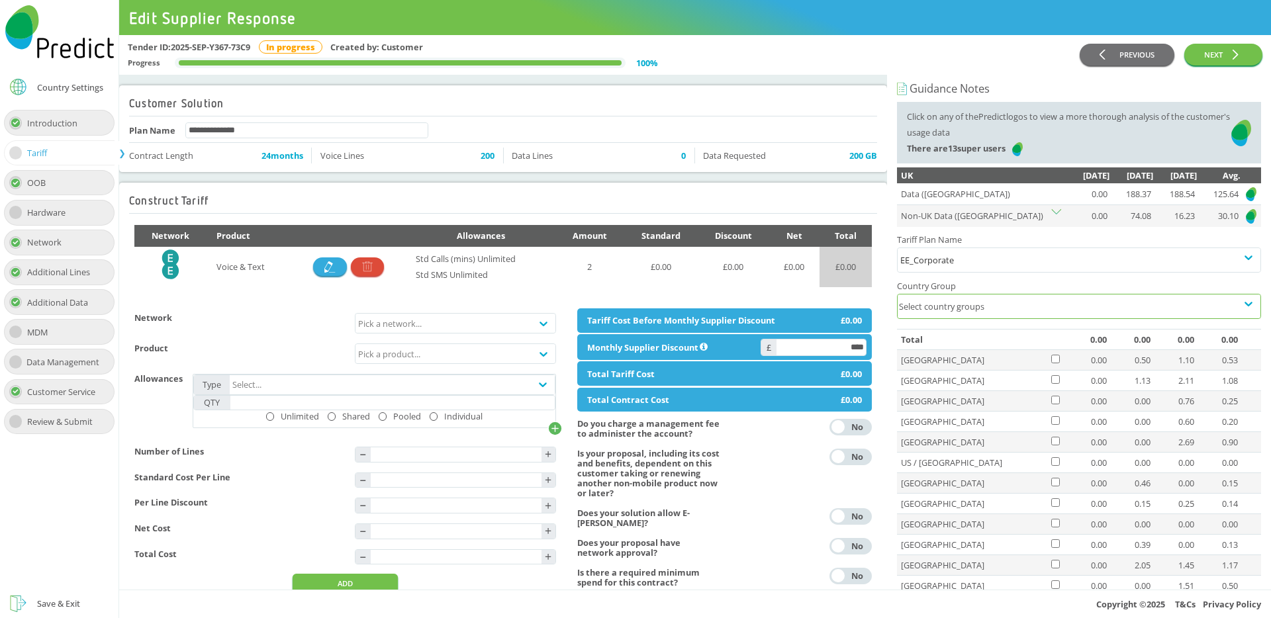
click at [977, 299] on div "Select country groups" at bounding box center [1067, 307] width 339 height 24
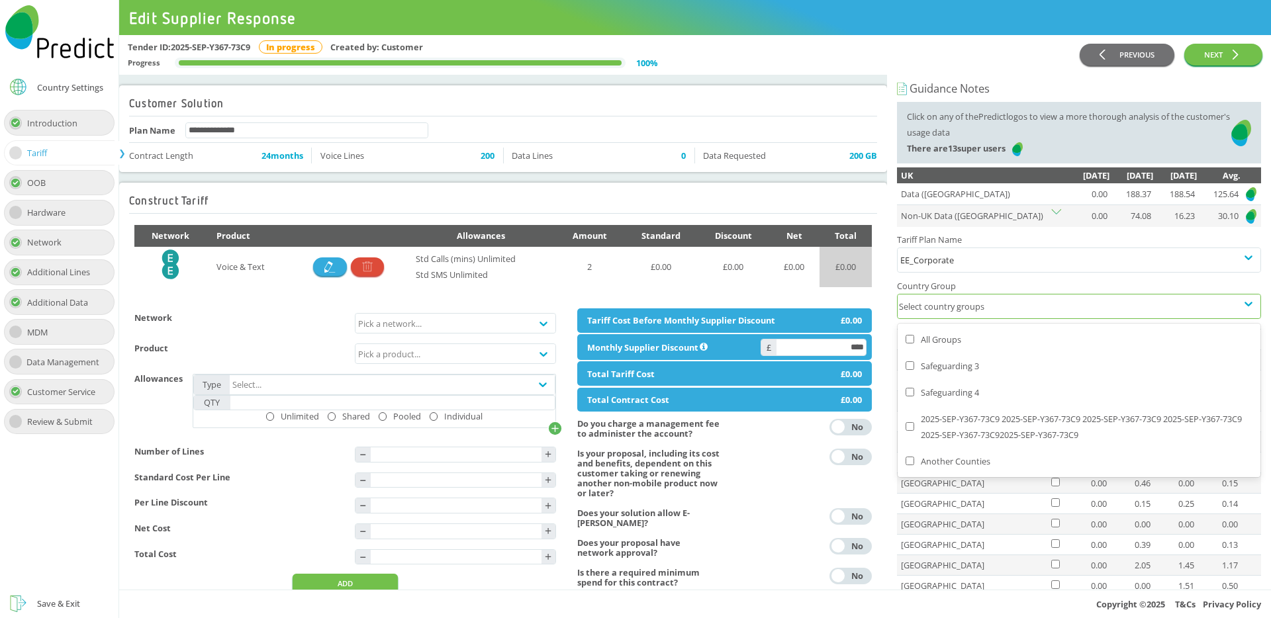
click at [925, 454] on div "Another Counties" at bounding box center [1079, 462] width 347 height 16
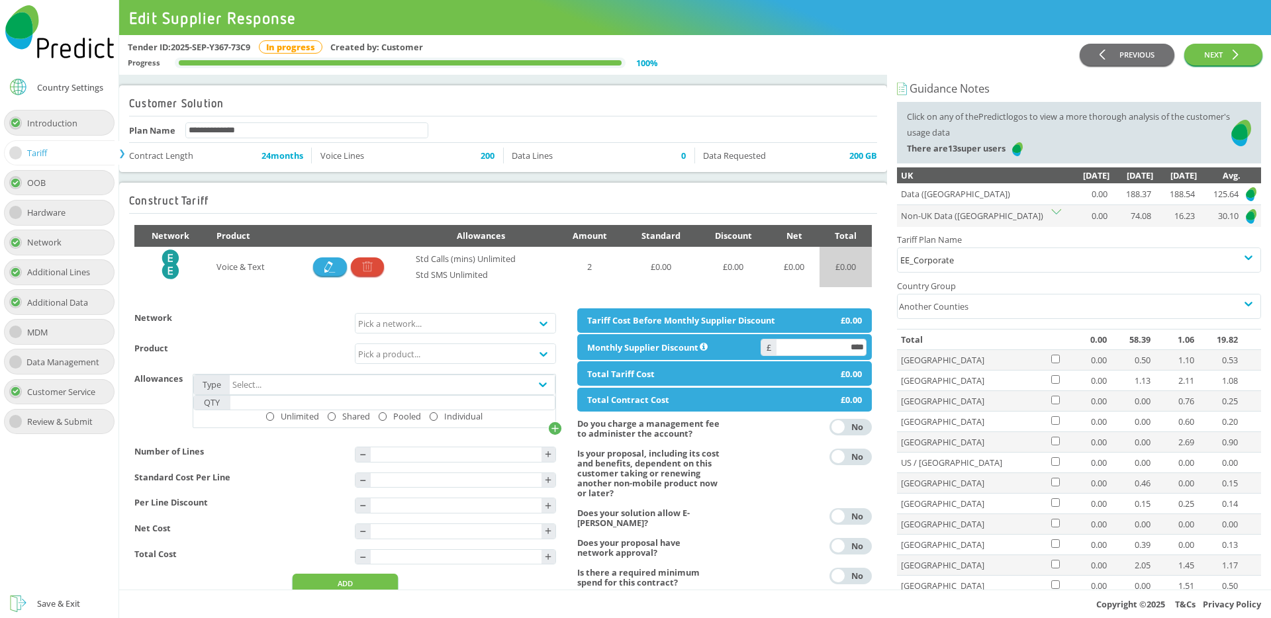
drag, startPoint x: 172, startPoint y: 48, endPoint x: 255, endPoint y: 44, distance: 82.9
click at [255, 44] on div "Tender ID: 2025-SEP-Y367-73C9 In progress Created by: Customer" at bounding box center [604, 47] width 953 height 16
copy div "2025-SEP-Y367-73C9"
drag, startPoint x: 967, startPoint y: 238, endPoint x: 897, endPoint y: 240, distance: 70.2
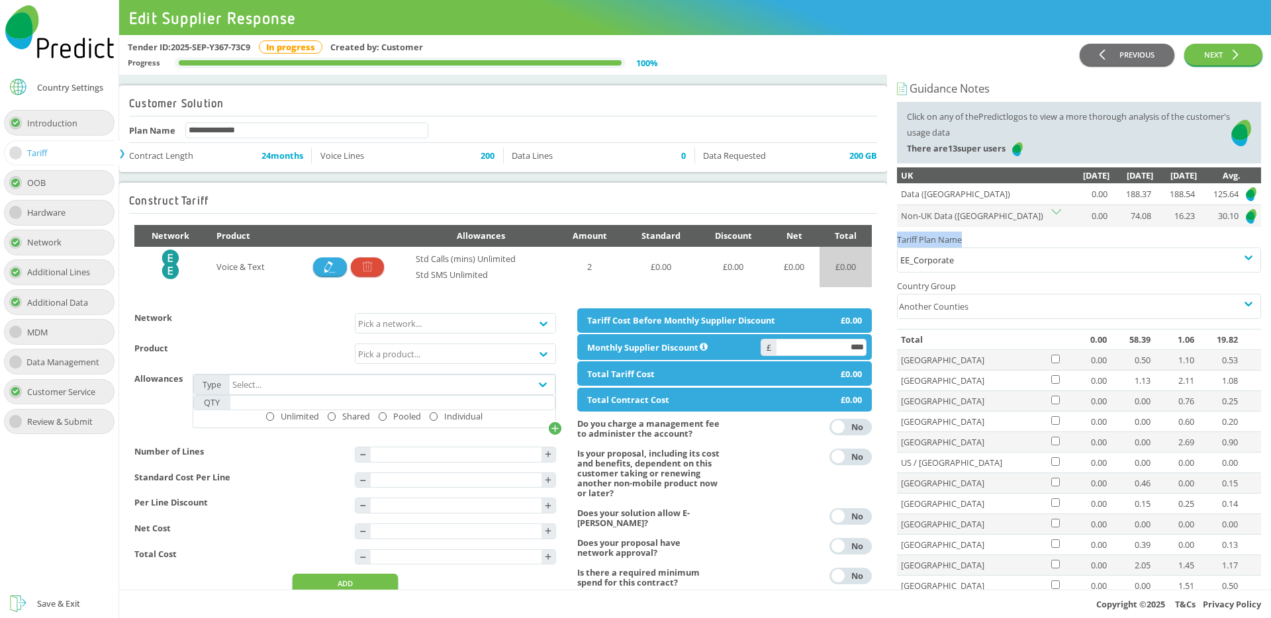
click at [897, 240] on h4 "Tariff Plan Name" at bounding box center [1079, 240] width 364 height 16
copy h4 "Tariff Plan Name"
click at [969, 257] on div "EE_Corporate" at bounding box center [1080, 260] width 358 height 16
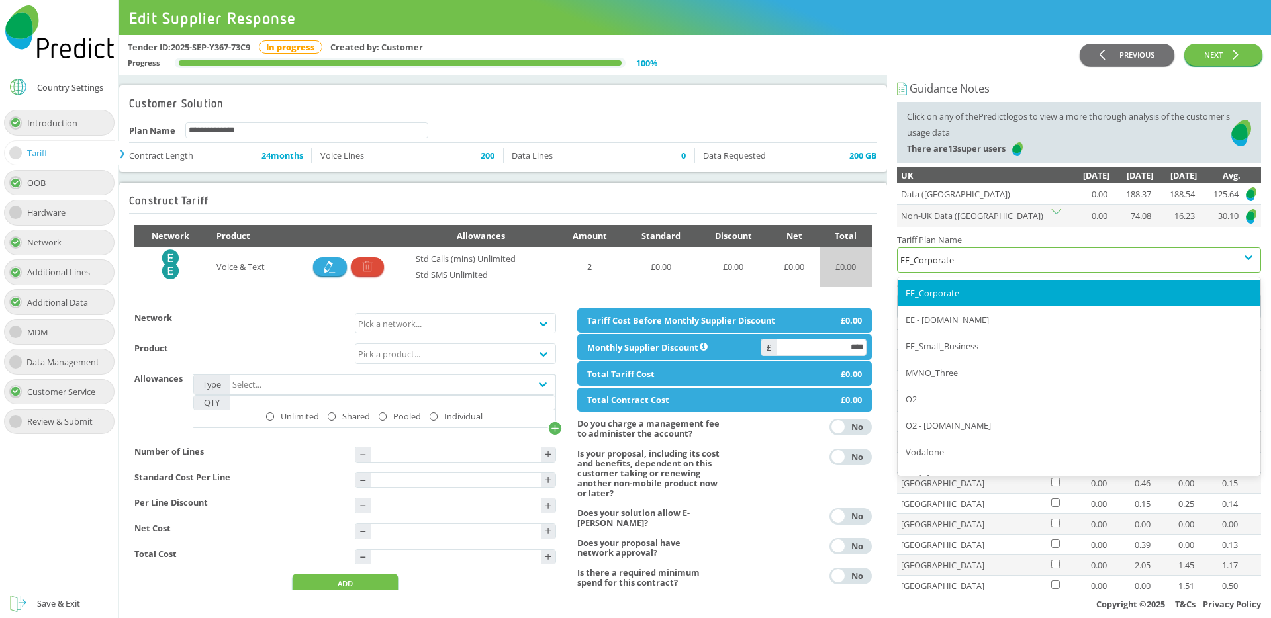
click at [969, 258] on div "EE_Corporate" at bounding box center [1080, 260] width 358 height 16
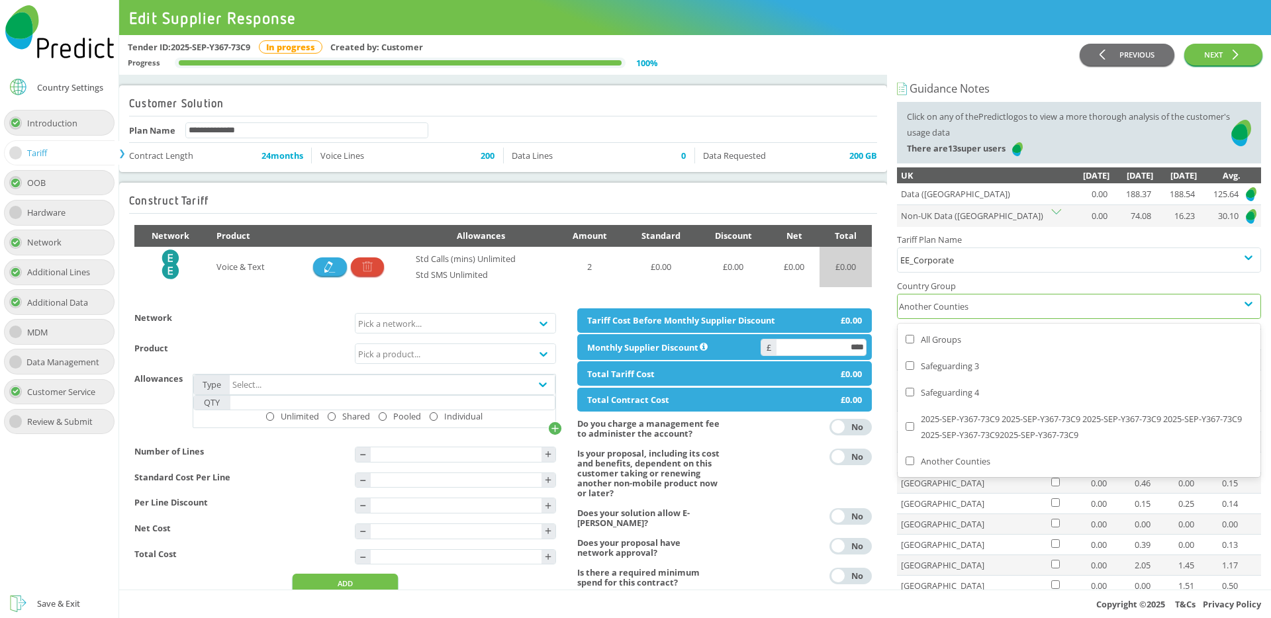
click at [980, 307] on div "Another Counties" at bounding box center [1067, 307] width 339 height 24
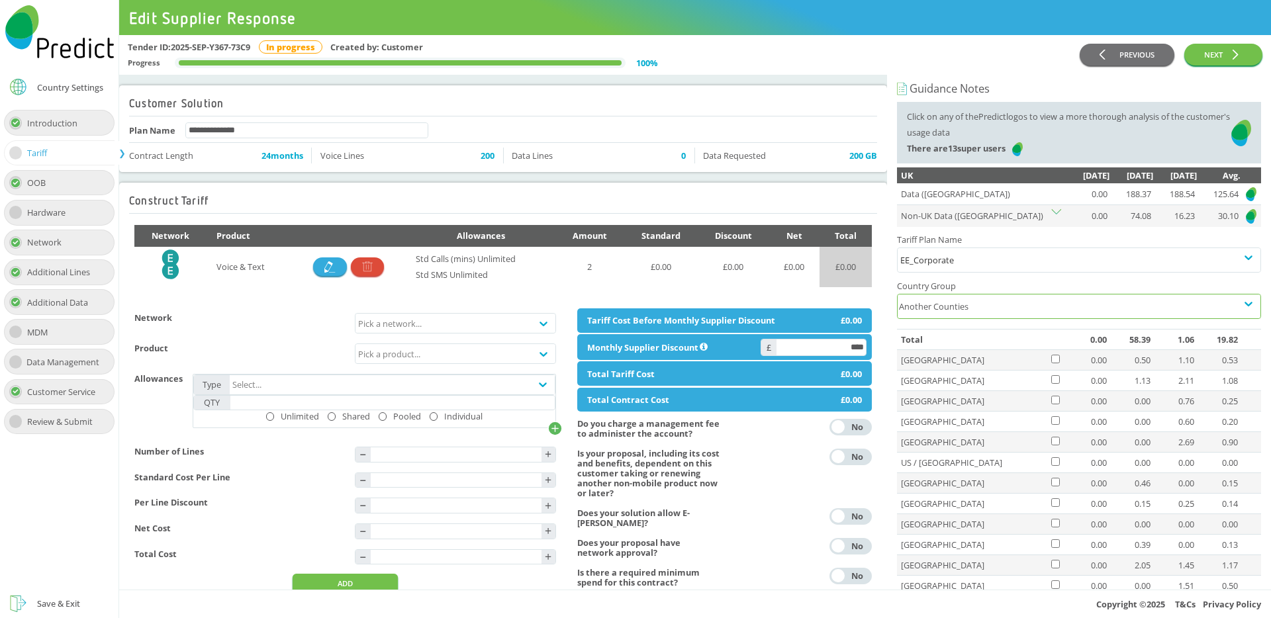
click at [980, 307] on div "Another Counties" at bounding box center [1067, 307] width 339 height 24
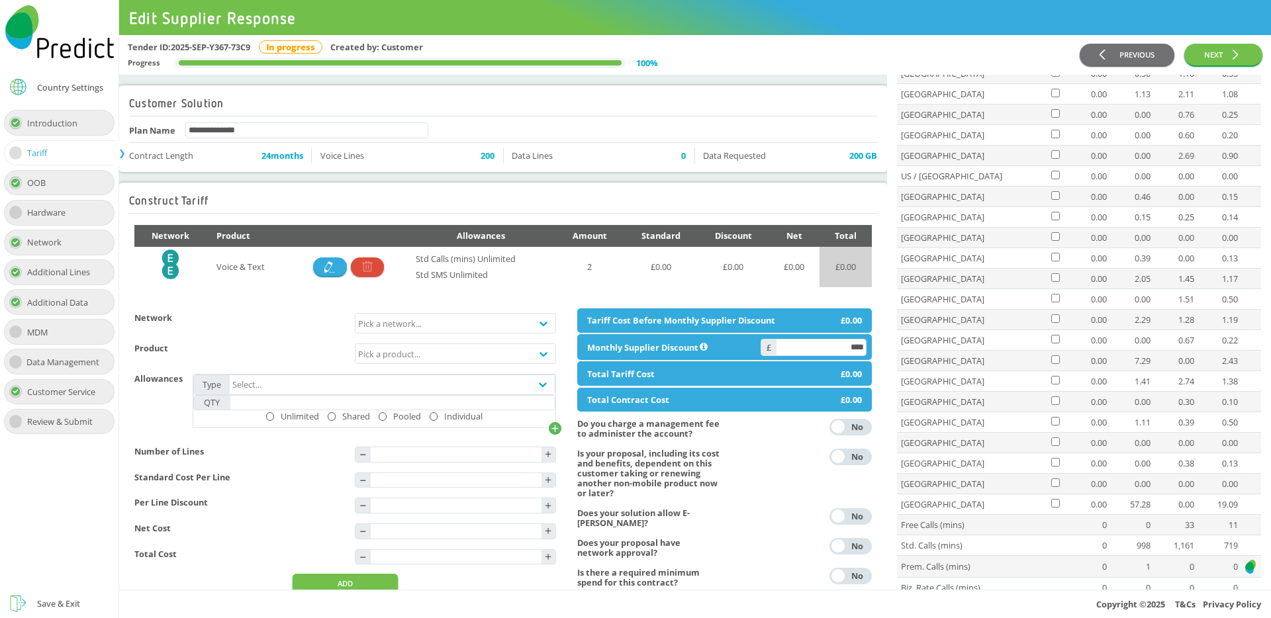
scroll to position [313, 0]
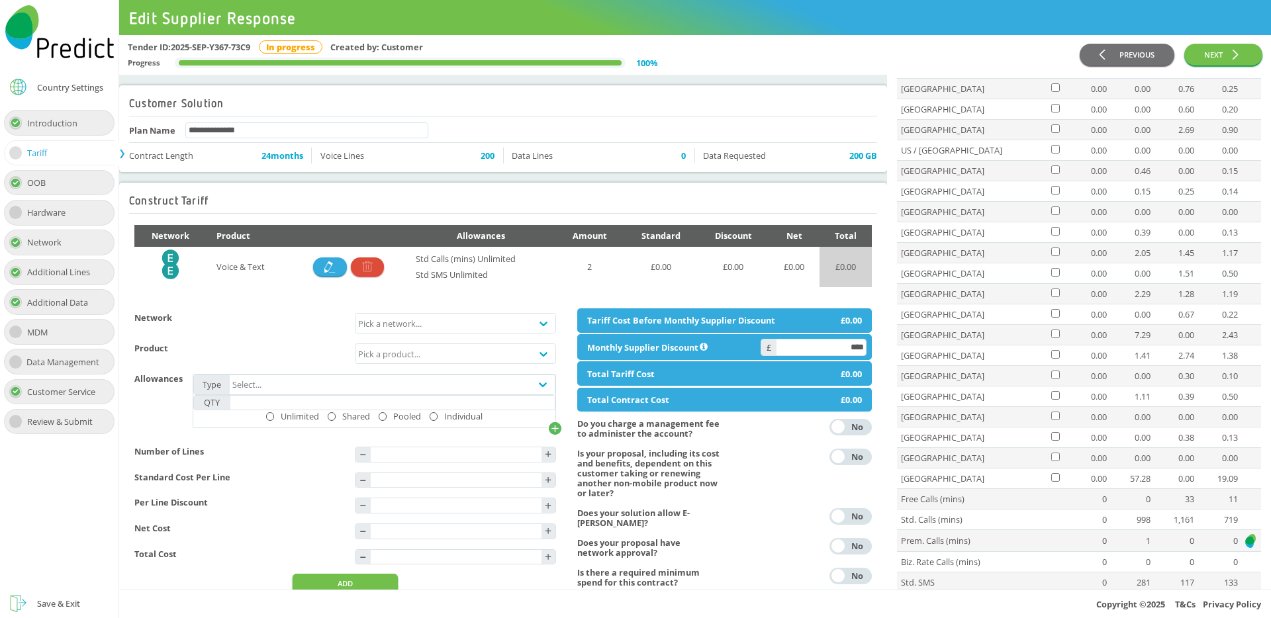
click at [921, 441] on td "Turkey" at bounding box center [973, 437] width 152 height 21
click at [909, 376] on td "[GEOGRAPHIC_DATA]" at bounding box center [973, 376] width 152 height 21
click at [908, 375] on td "[GEOGRAPHIC_DATA]" at bounding box center [973, 376] width 152 height 21
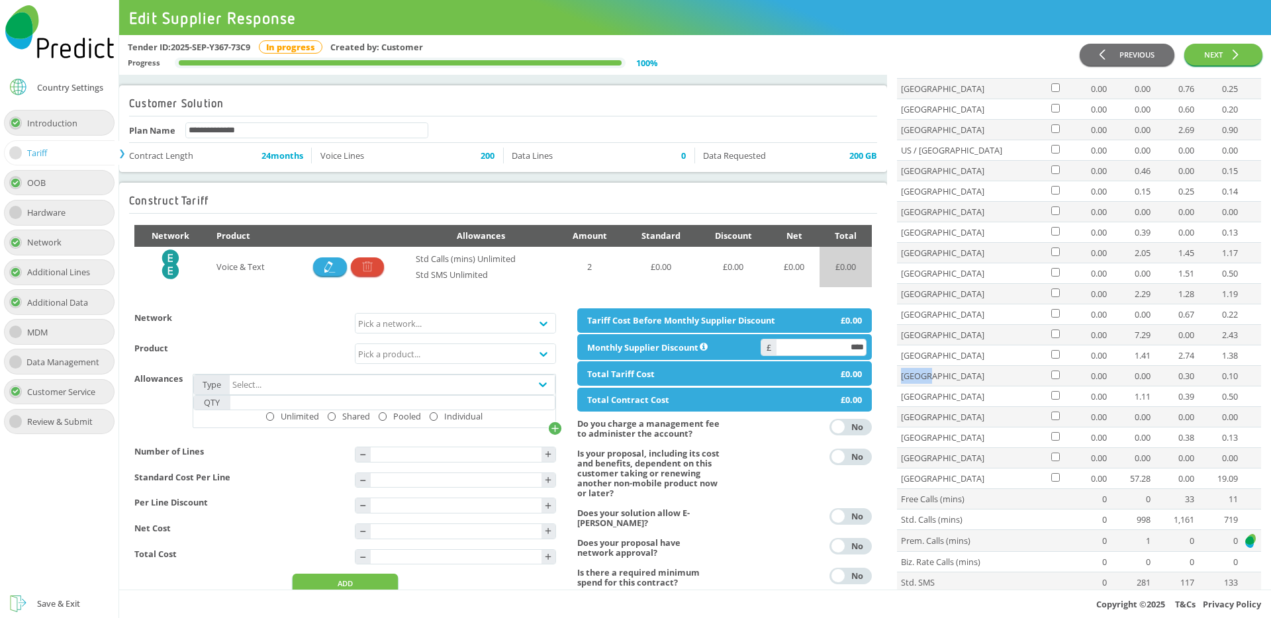
click at [908, 375] on td "[GEOGRAPHIC_DATA]" at bounding box center [973, 376] width 152 height 21
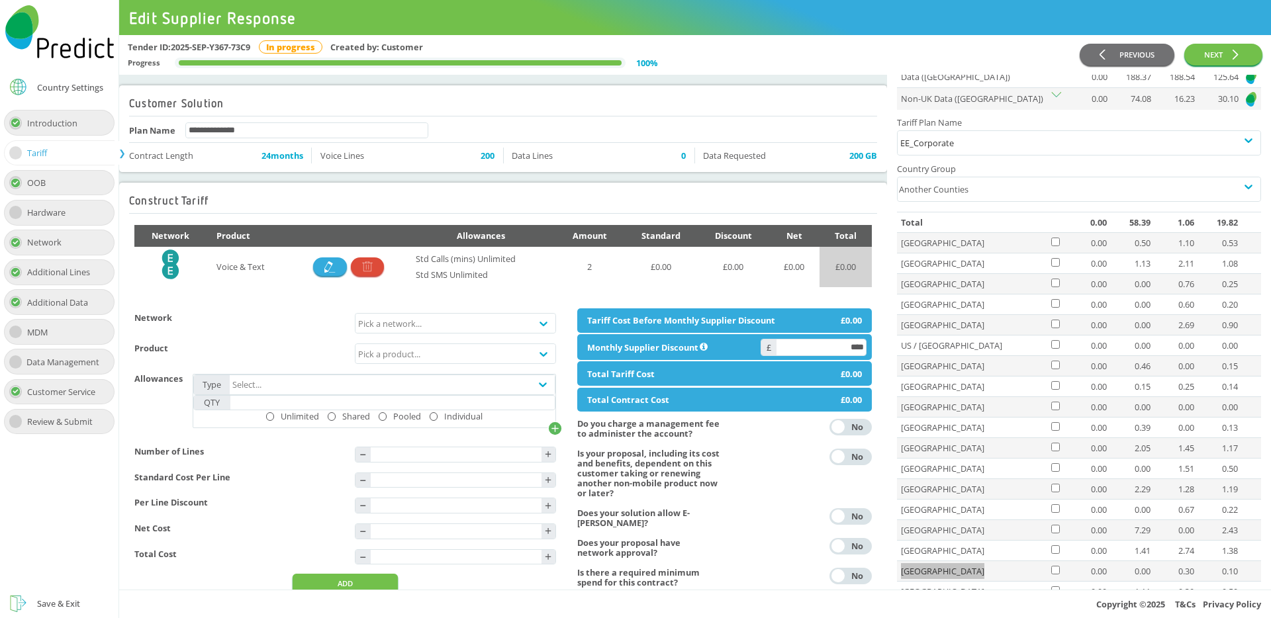
scroll to position [0, 0]
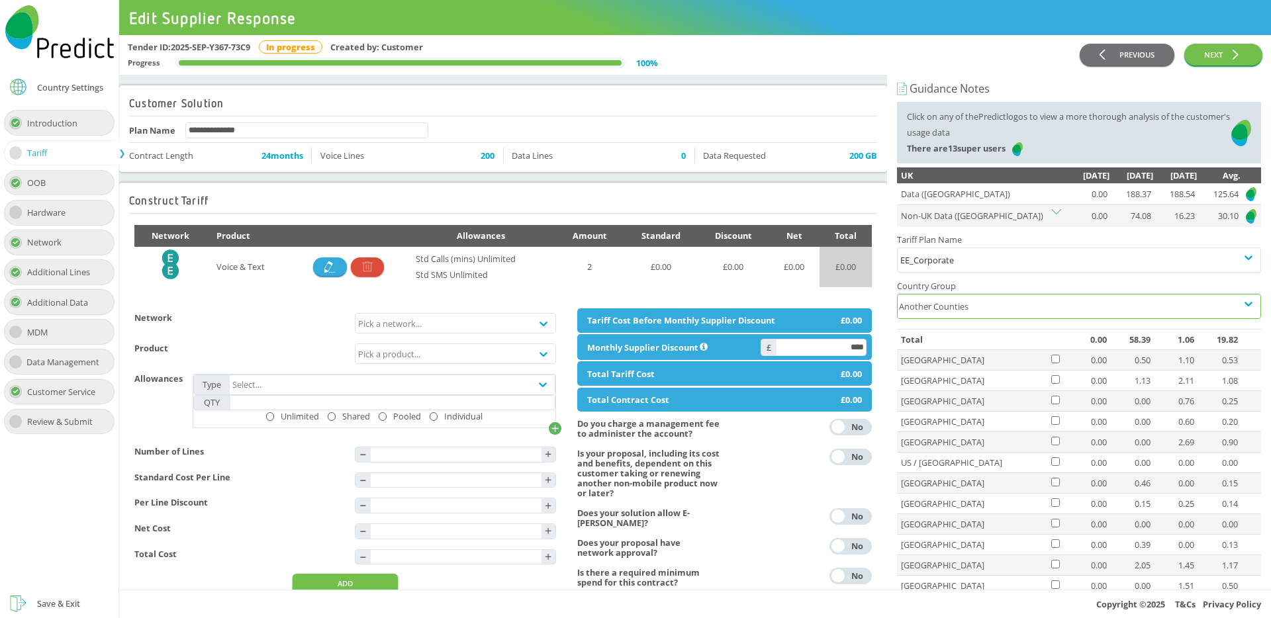
click at [1002, 301] on div "Another Counties" at bounding box center [1067, 307] width 339 height 24
click at [975, 313] on div "Another Counties" at bounding box center [1067, 307] width 339 height 24
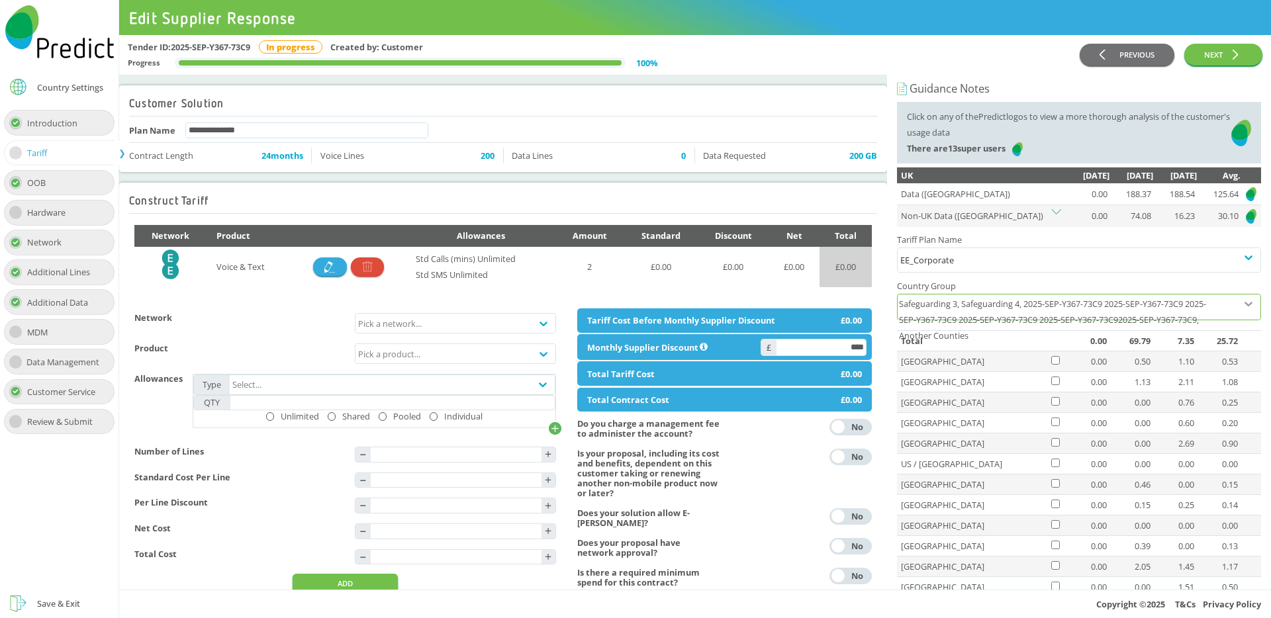
click at [1242, 306] on icon at bounding box center [1248, 303] width 13 height 13
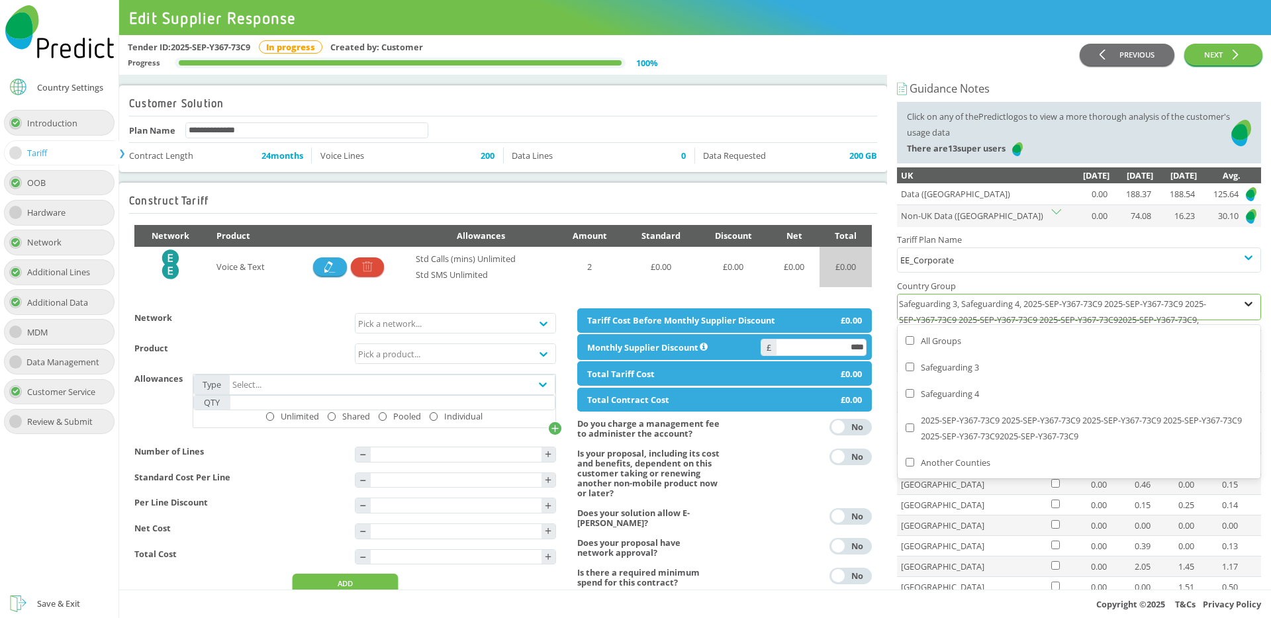
click at [1242, 306] on icon at bounding box center [1248, 303] width 13 height 13
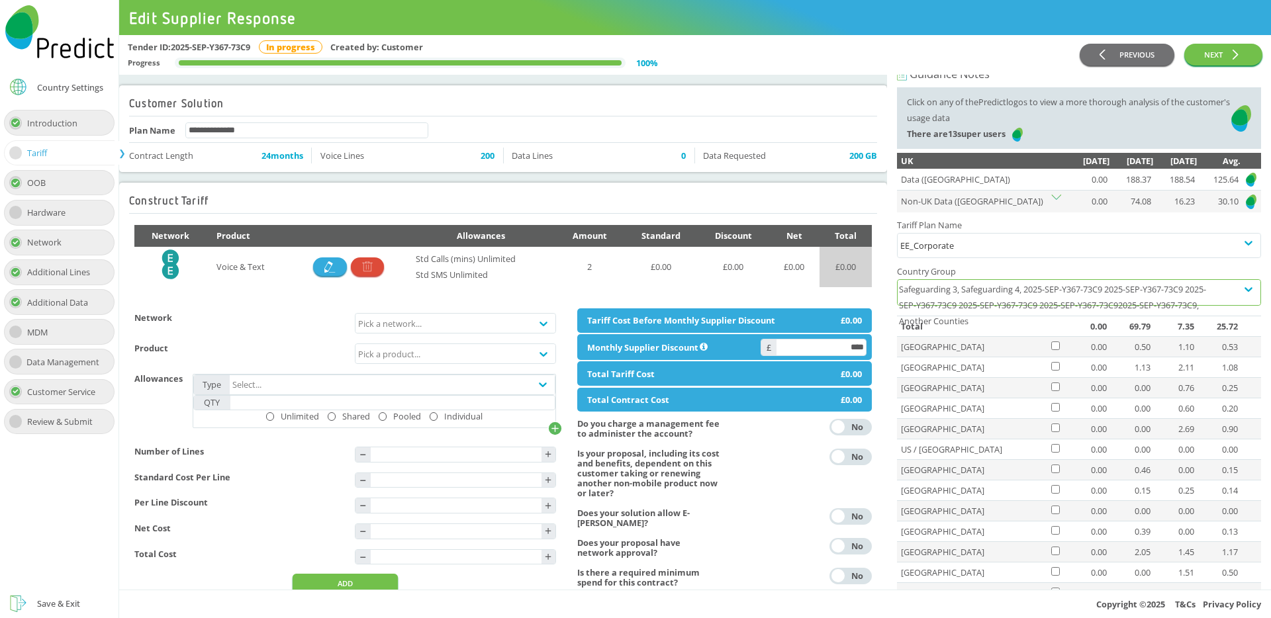
scroll to position [21, 0]
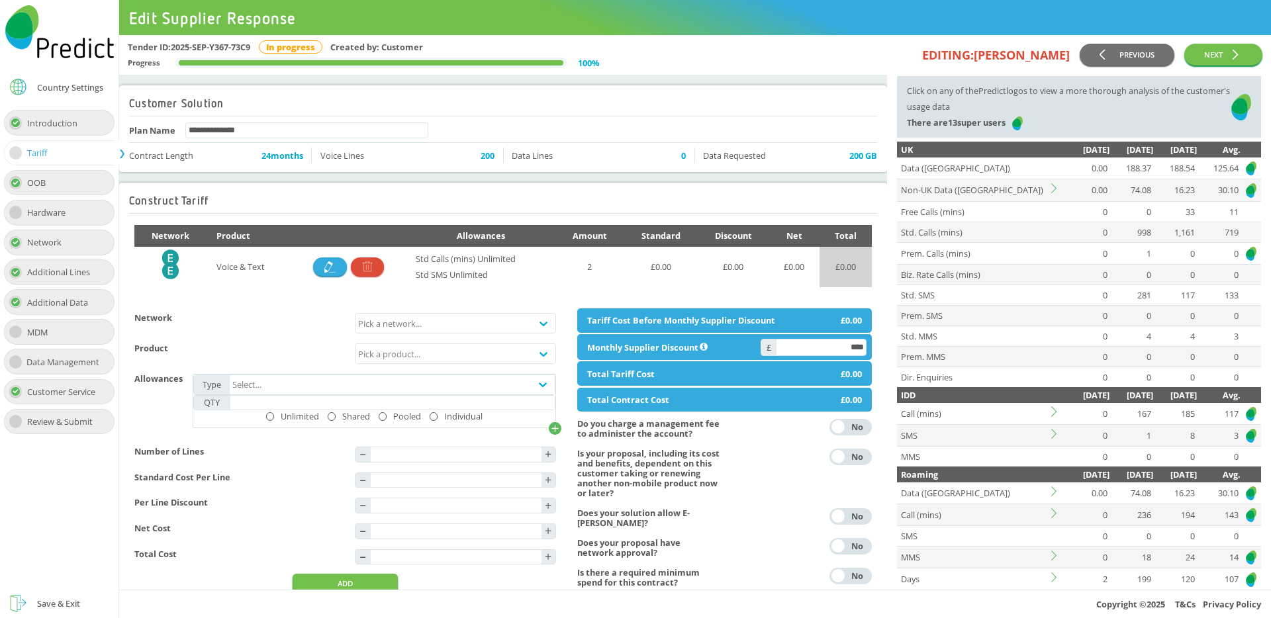
scroll to position [205, 0]
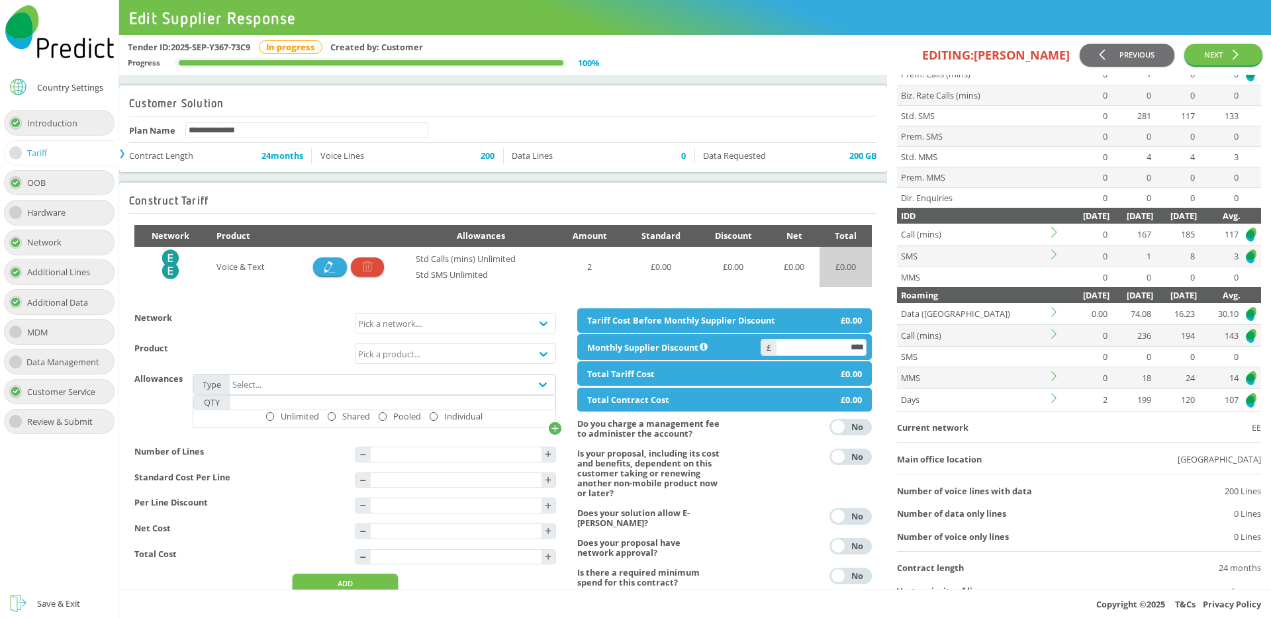
click at [1055, 312] on icon at bounding box center [1057, 312] width 10 height 10
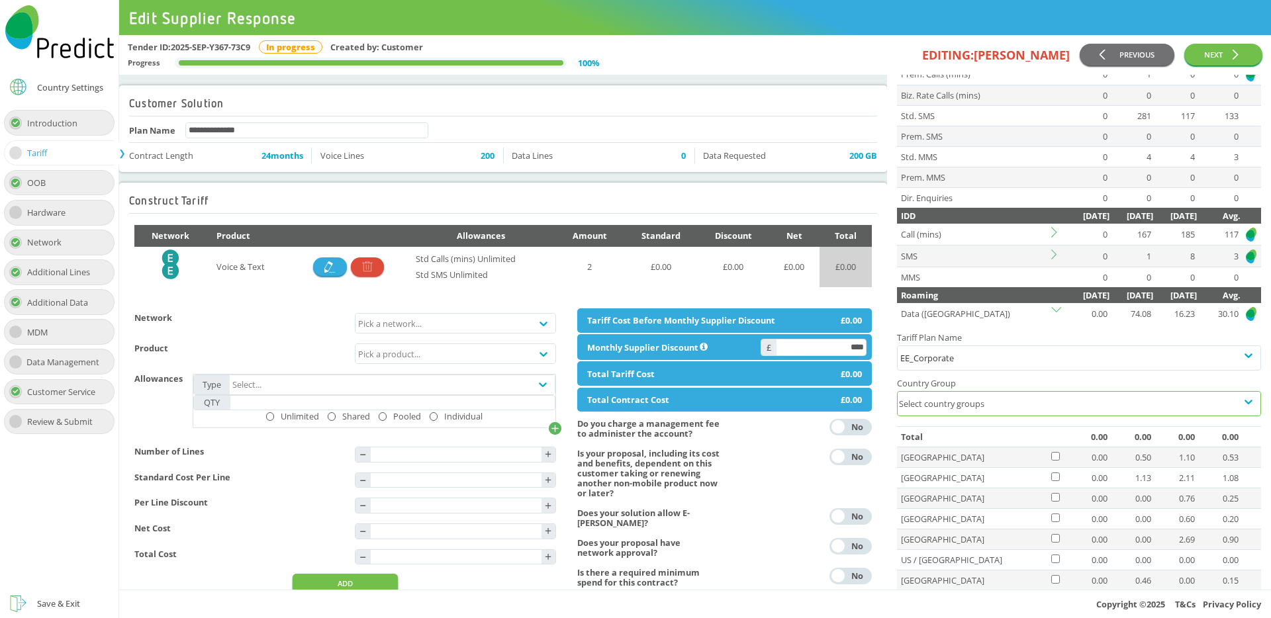
click at [991, 397] on div "Select country groups" at bounding box center [1067, 404] width 339 height 24
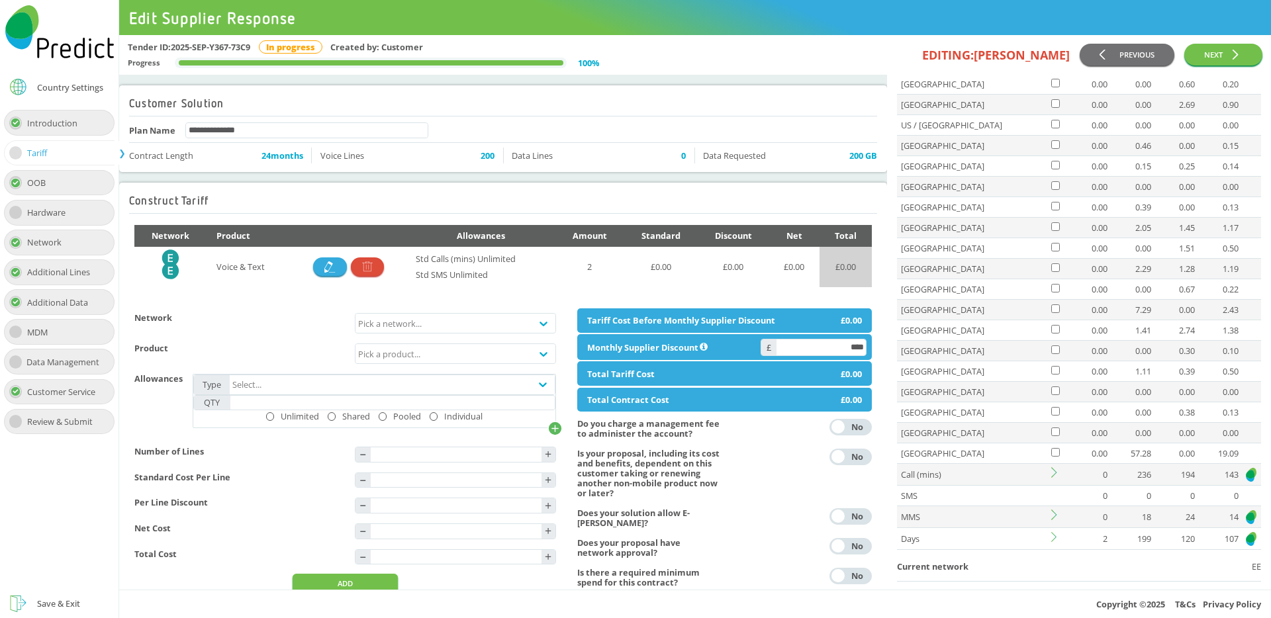
scroll to position [0, 0]
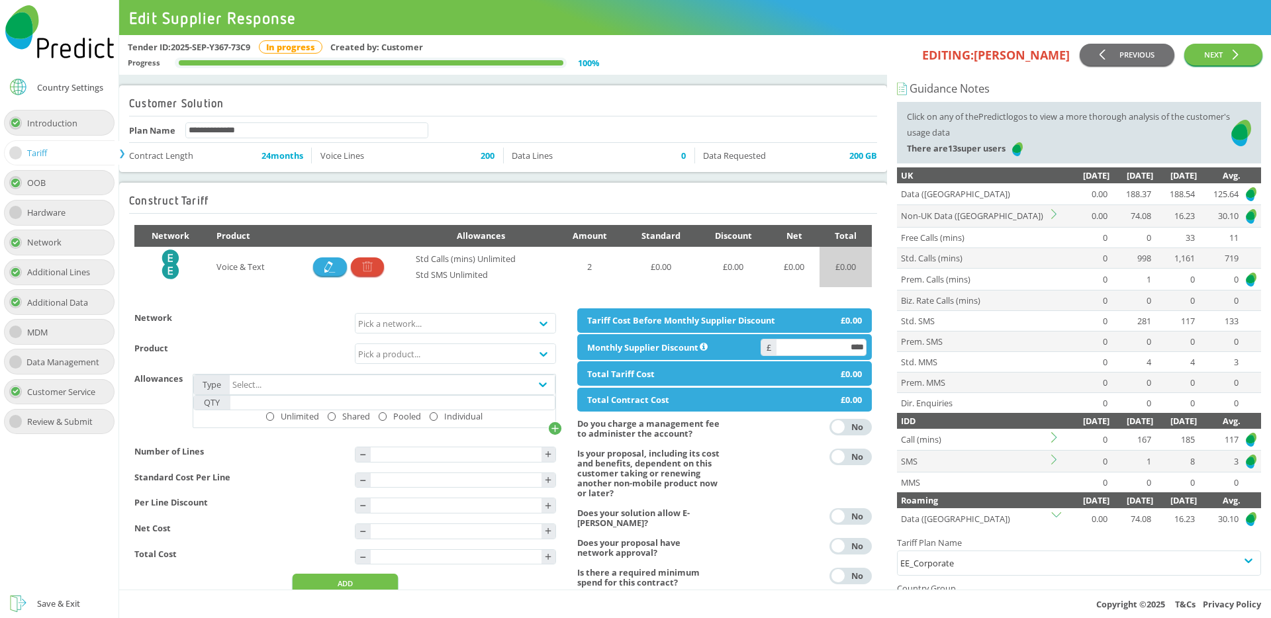
drag, startPoint x: 953, startPoint y: 54, endPoint x: 937, endPoint y: 56, distance: 16.1
click at [952, 54] on div "EDITING: [PERSON_NAME]" at bounding box center [839, 55] width 481 height 16
drag, startPoint x: 937, startPoint y: 56, endPoint x: 1065, endPoint y: 60, distance: 128.5
click at [1065, 60] on div "EDITING: [PERSON_NAME]" at bounding box center [839, 55] width 481 height 16
click at [1083, 68] on div "PREVIOUS NEXT" at bounding box center [1171, 55] width 183 height 32
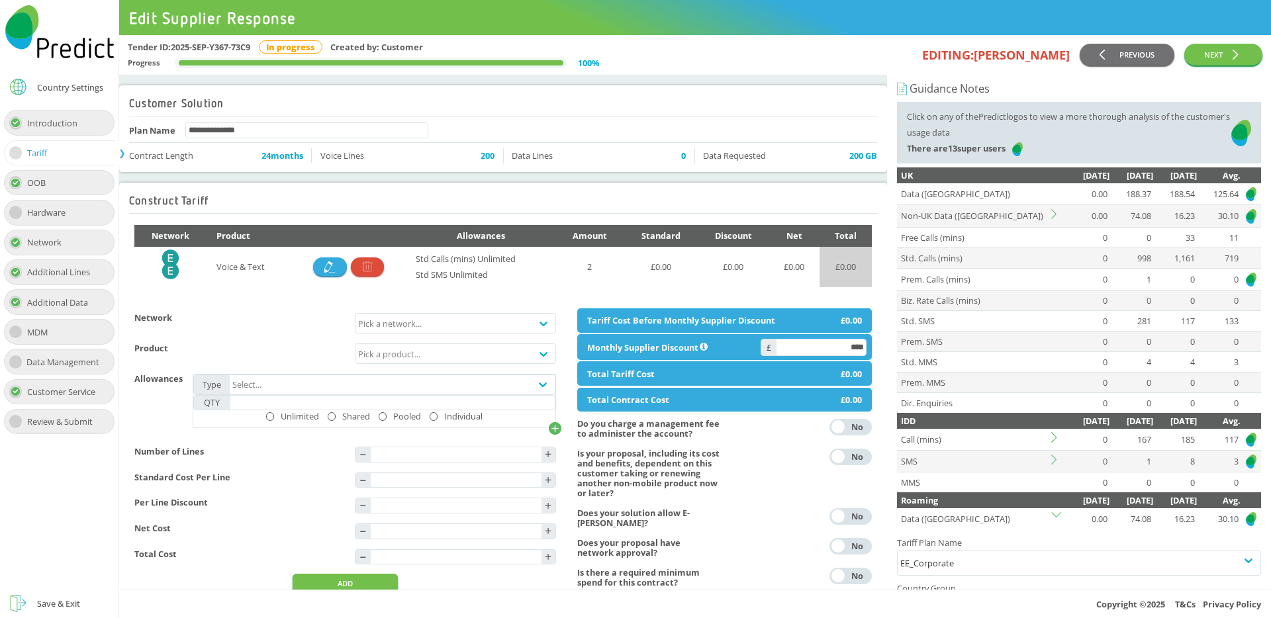
drag, startPoint x: 950, startPoint y: 55, endPoint x: 1003, endPoint y: 55, distance: 52.3
click at [1003, 55] on div "EDITING: Scott Dykes" at bounding box center [839, 55] width 481 height 16
click at [953, 72] on div "Tender ID: 2025-SEP-Y367-73C9 In progress Created by: Customer Progress 100 % E…" at bounding box center [695, 55] width 1152 height 40
